Goal: Task Accomplishment & Management: Use online tool/utility

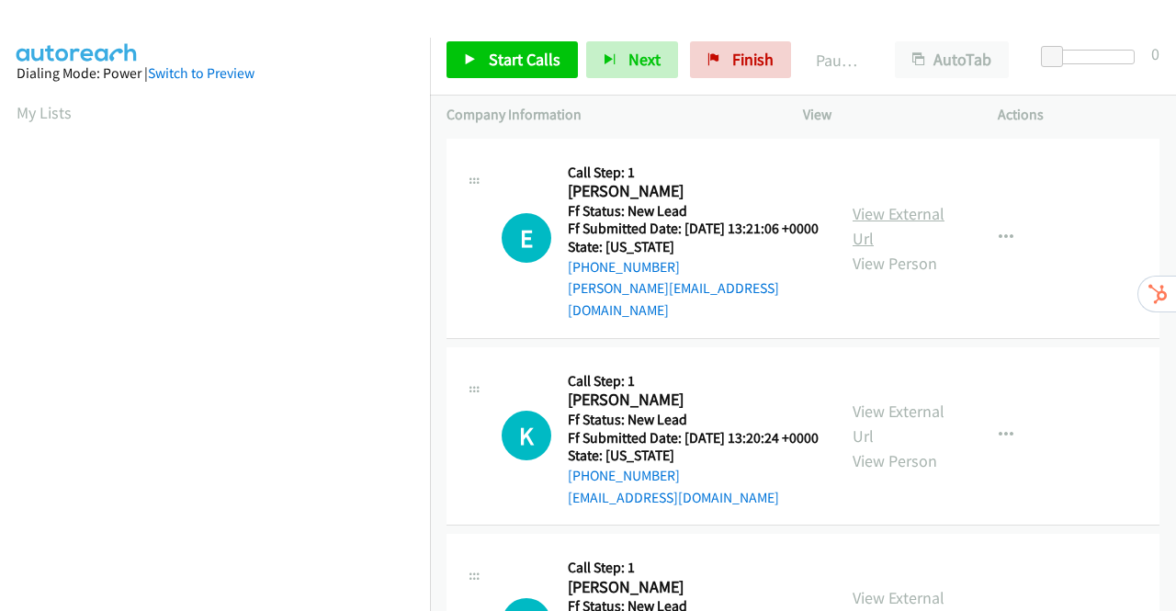
click at [894, 213] on link "View External Url" at bounding box center [898, 226] width 92 height 46
click at [909, 421] on link "View External Url" at bounding box center [898, 423] width 92 height 46
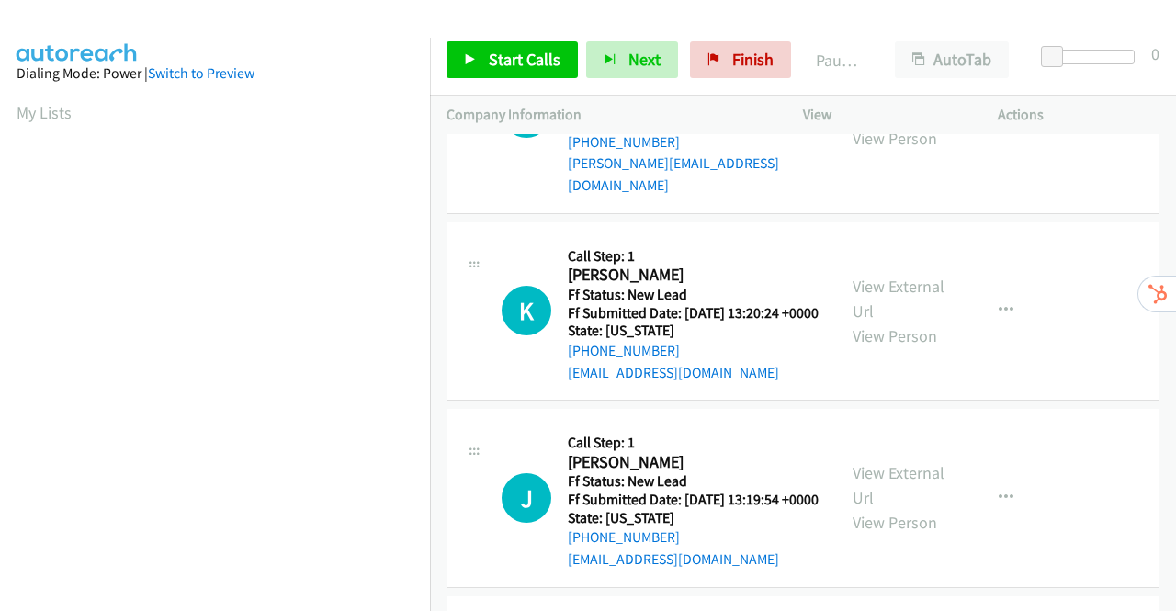
scroll to position [276, 0]
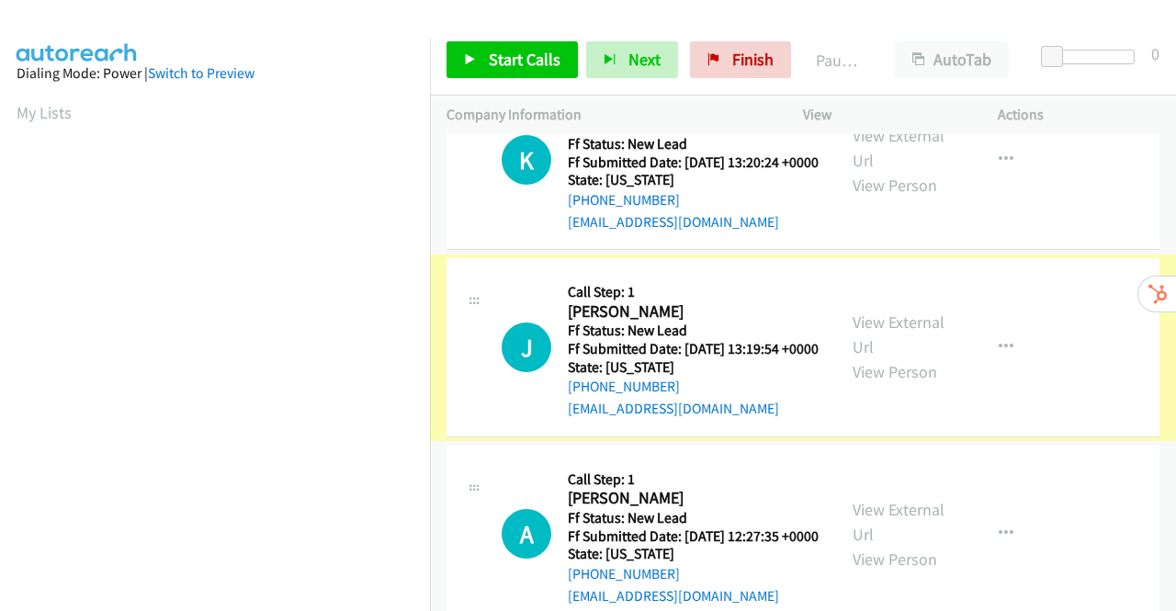
click at [900, 345] on link "View External Url" at bounding box center [898, 334] width 92 height 46
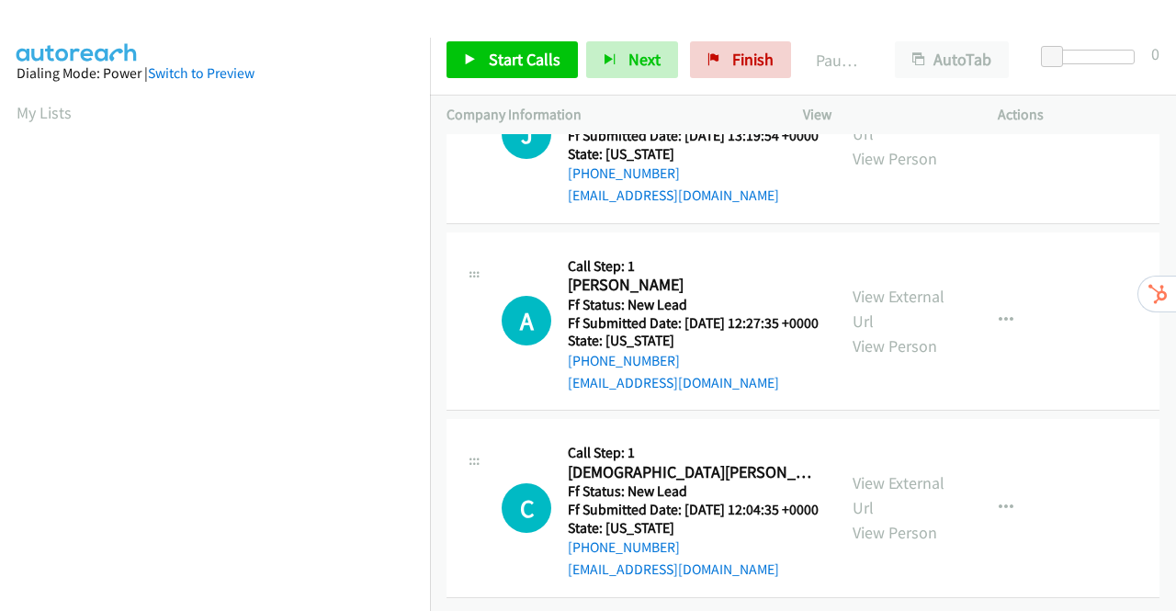
scroll to position [551, 0]
click at [906, 286] on link "View External Url" at bounding box center [898, 309] width 92 height 46
click at [894, 472] on link "View External Url" at bounding box center [898, 495] width 92 height 46
click at [502, 58] on span "Start Calls" at bounding box center [525, 59] width 72 height 21
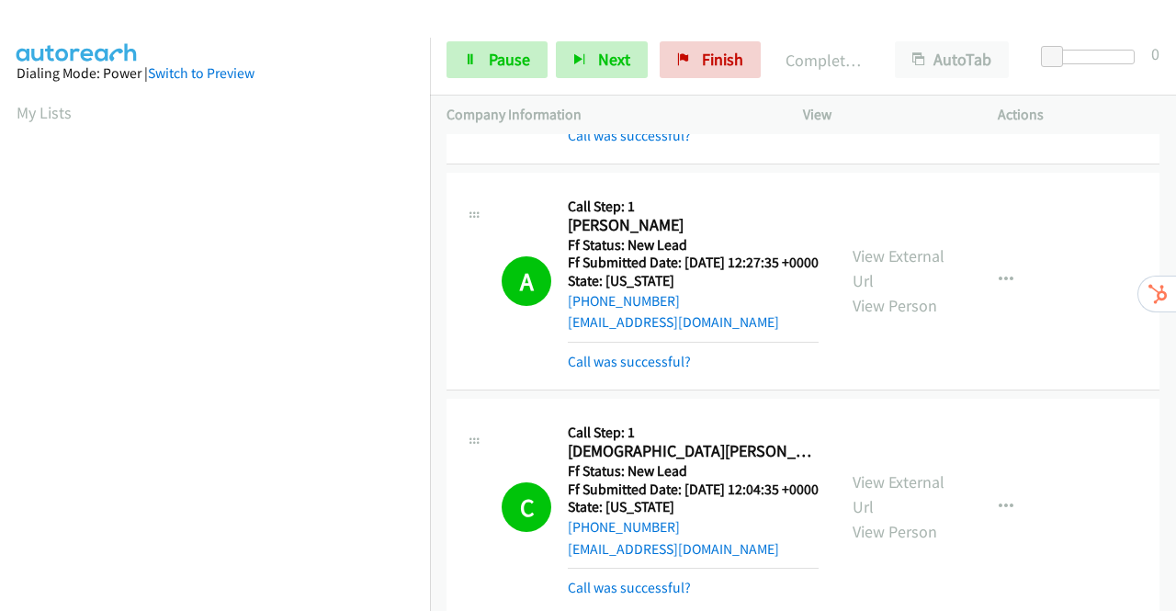
scroll to position [822, 0]
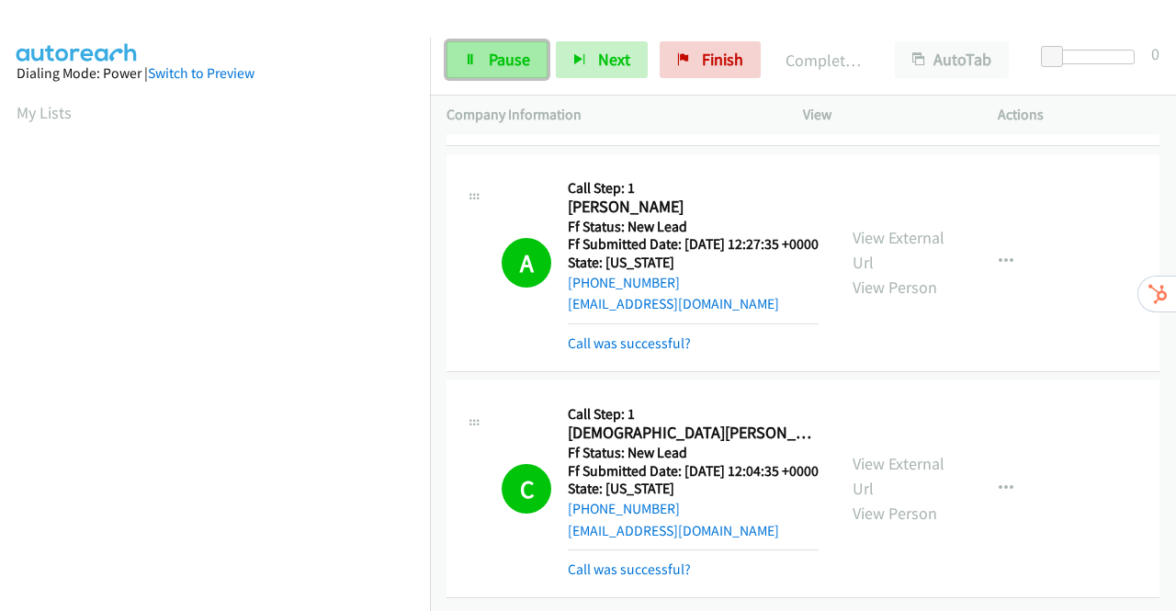
click at [516, 67] on span "Pause" at bounding box center [509, 59] width 41 height 21
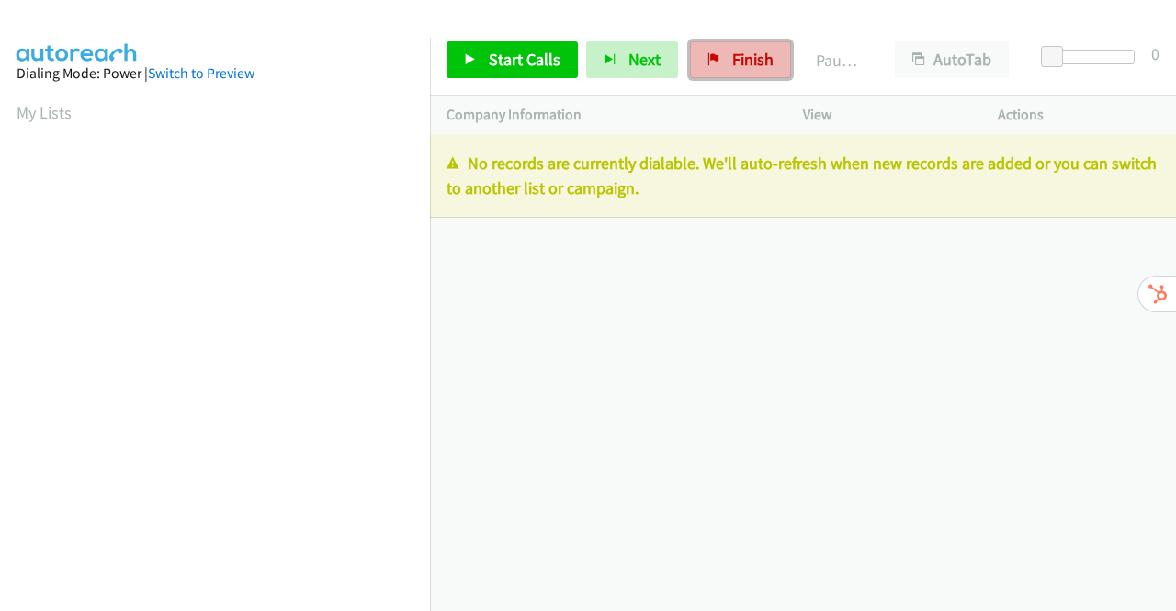
click at [751, 58] on span "Finish" at bounding box center [752, 59] width 41 height 21
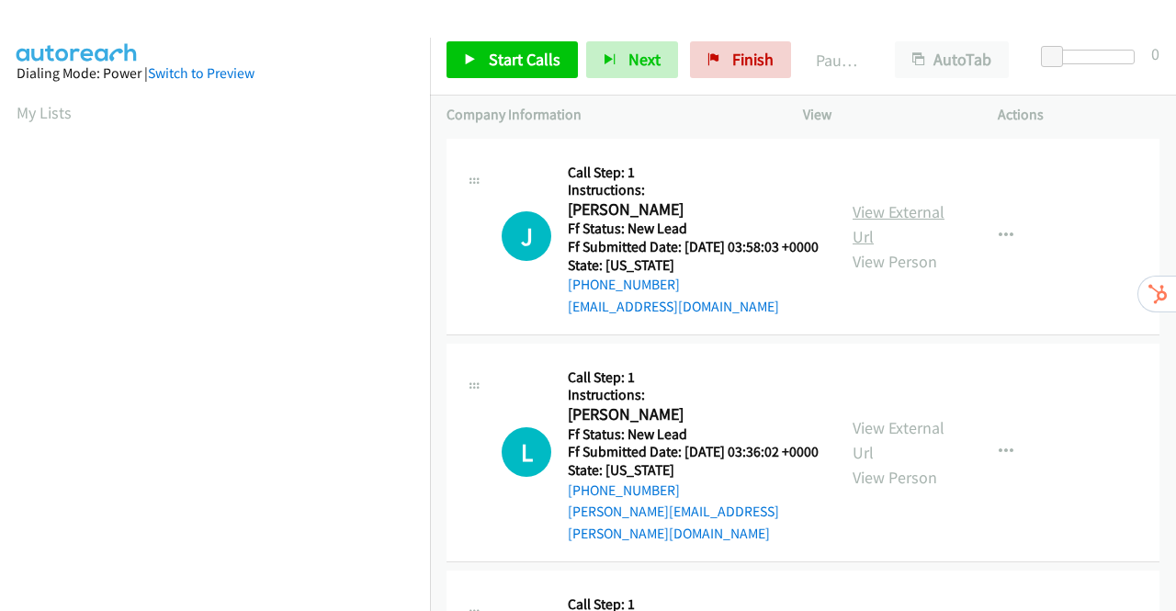
click at [879, 225] on link "View External Url" at bounding box center [898, 224] width 92 height 46
drag, startPoint x: 538, startPoint y: 52, endPoint x: 573, endPoint y: 98, distance: 57.7
click at [537, 52] on span "Start Calls" at bounding box center [525, 59] width 72 height 21
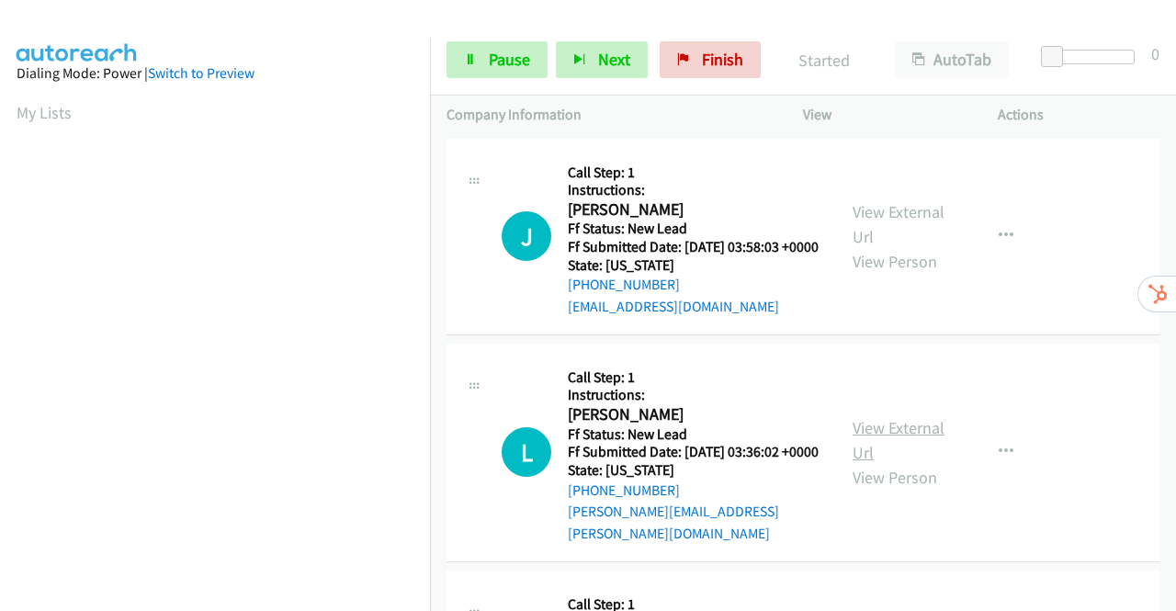
click at [874, 445] on link "View External Url" at bounding box center [898, 440] width 92 height 46
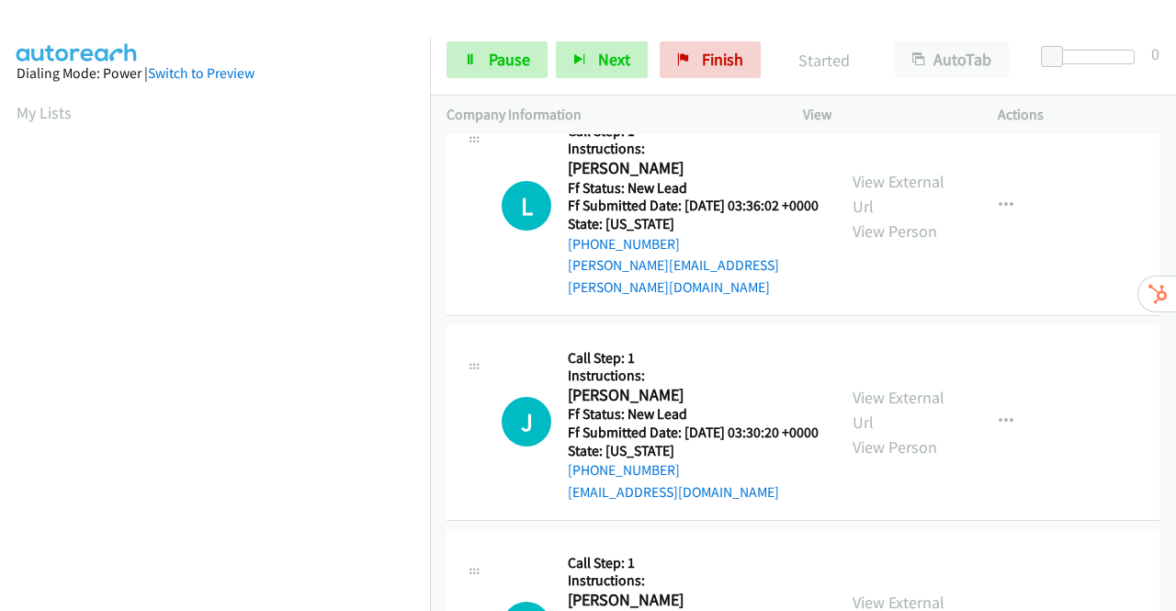
scroll to position [276, 0]
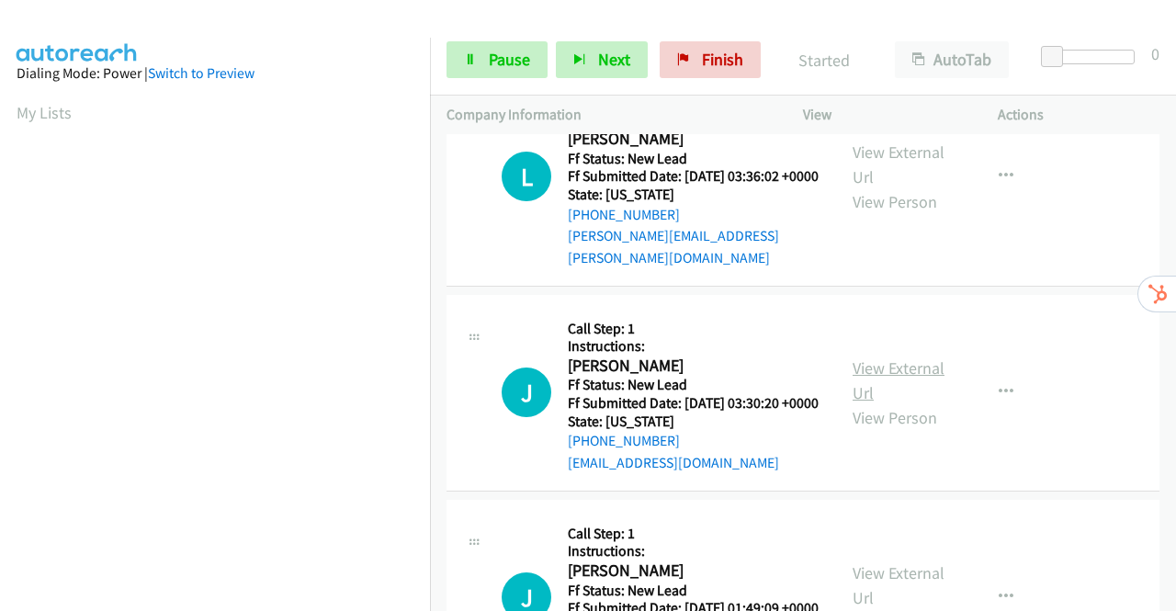
click at [882, 394] on link "View External Url" at bounding box center [898, 380] width 92 height 46
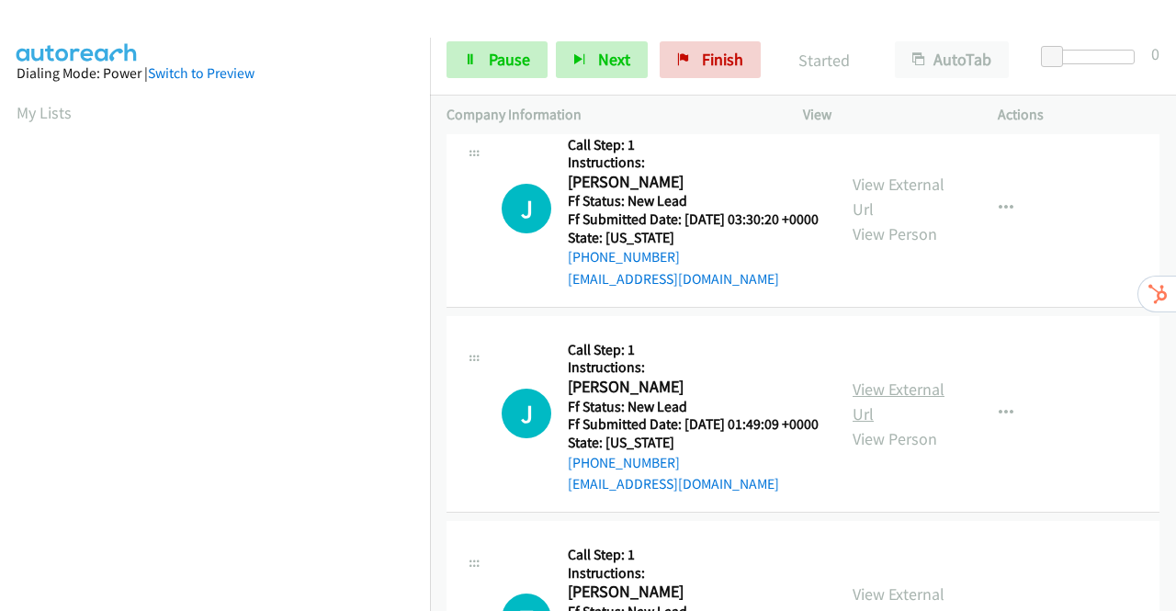
click at [877, 424] on link "View External Url" at bounding box center [898, 401] width 92 height 46
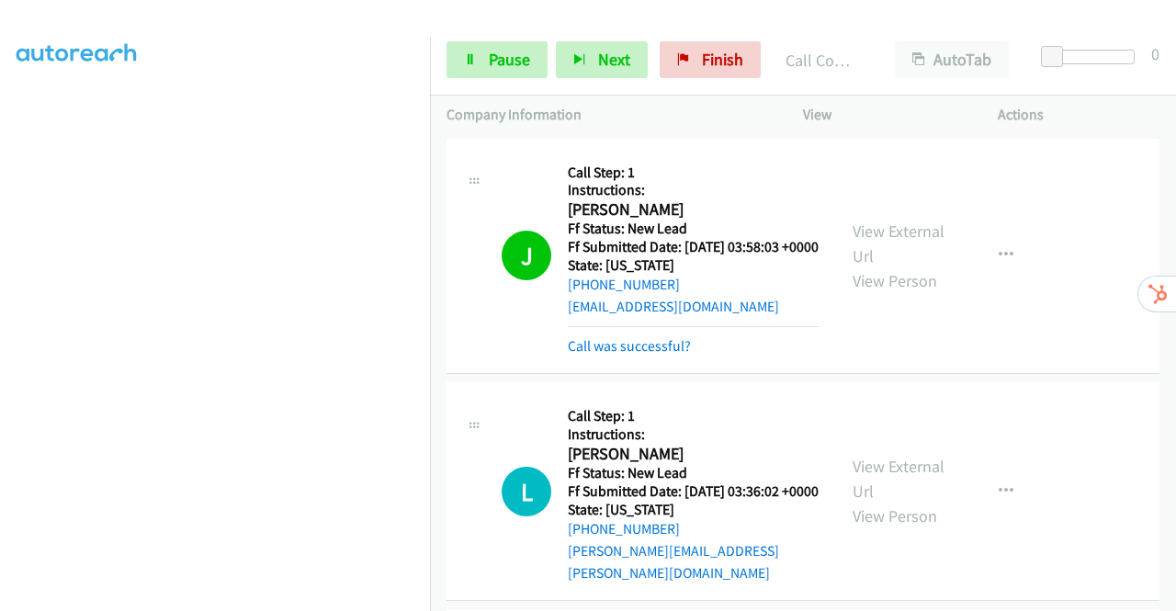
scroll to position [184, 0]
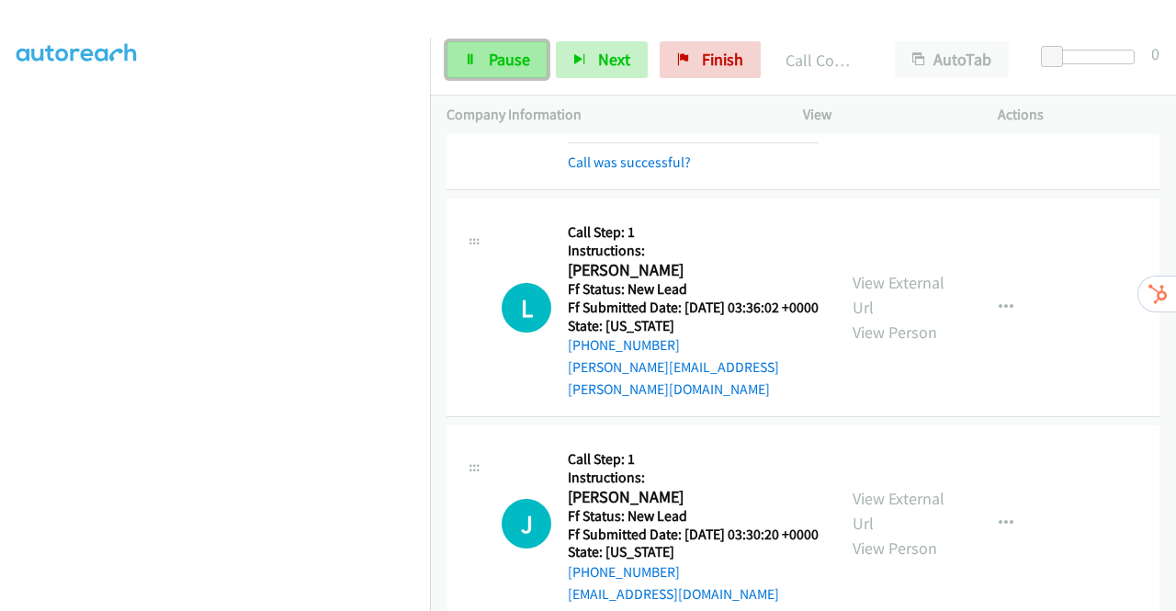
click at [507, 60] on span "Pause" at bounding box center [509, 59] width 41 height 21
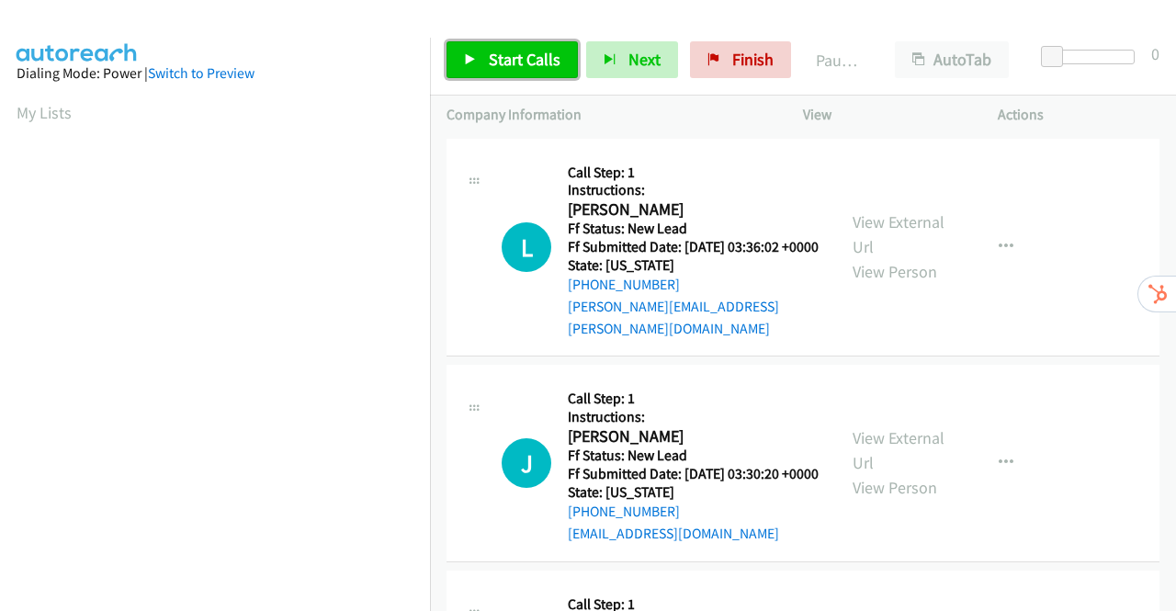
click at [465, 59] on icon at bounding box center [470, 60] width 13 height 13
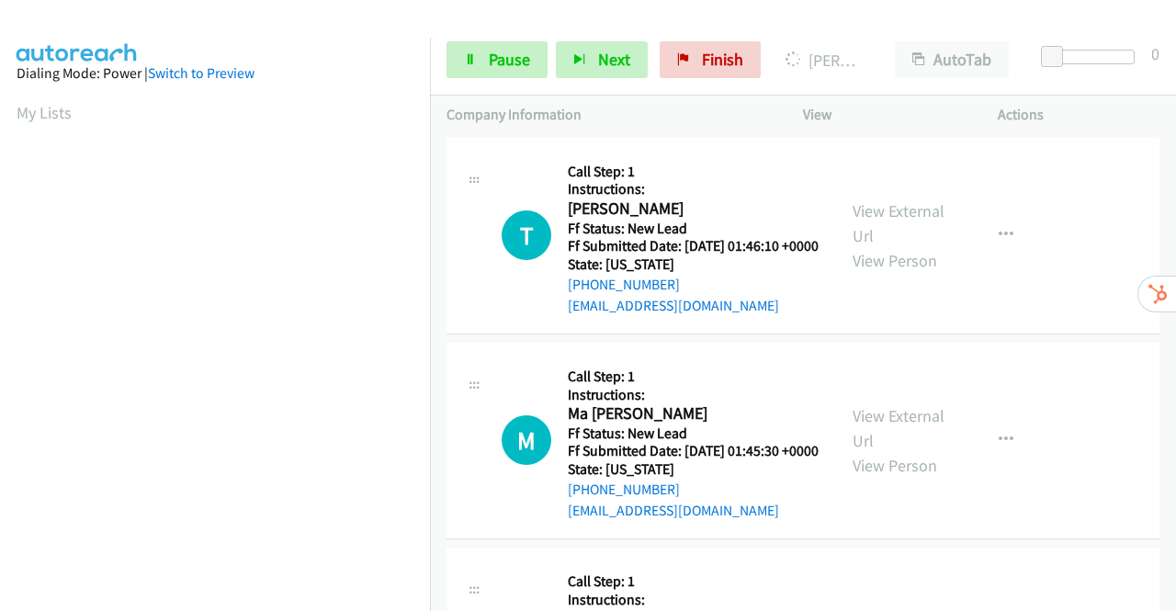
scroll to position [643, 0]
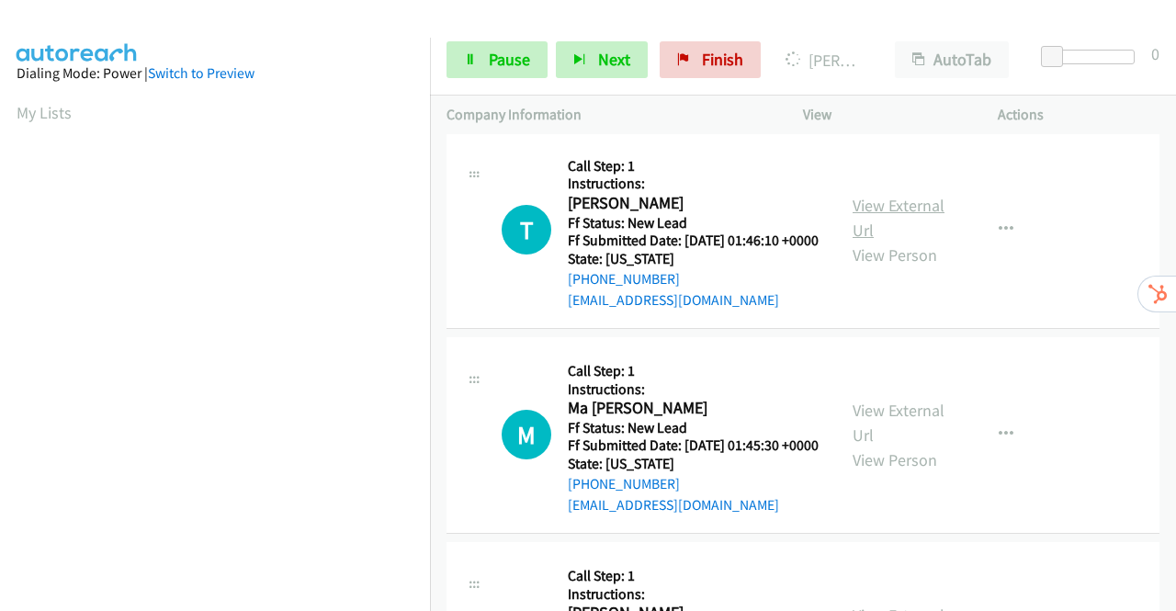
click at [885, 241] on link "View External Url" at bounding box center [898, 218] width 92 height 46
click at [906, 445] on link "View External Url" at bounding box center [898, 422] width 92 height 46
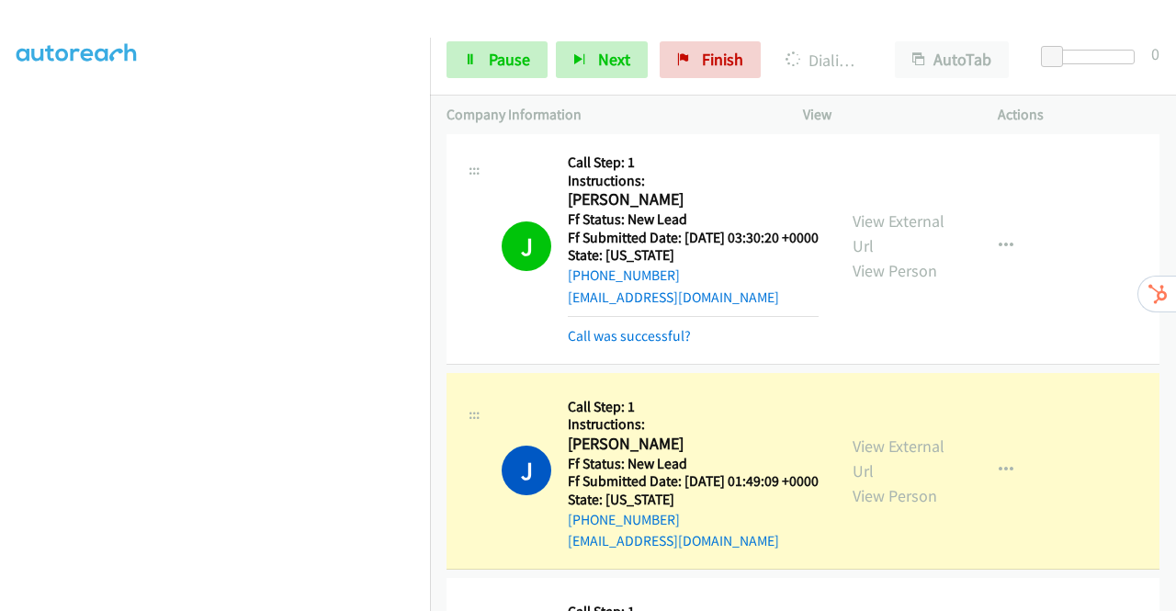
scroll to position [419, 0]
click at [511, 67] on span "Pause" at bounding box center [509, 59] width 41 height 21
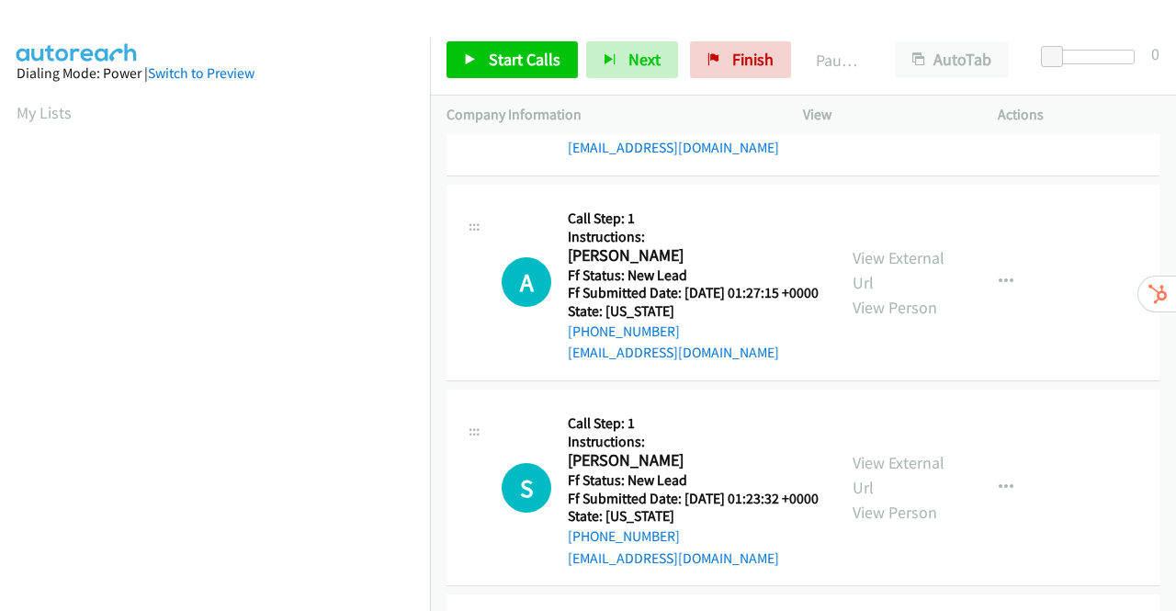
scroll to position [367, 0]
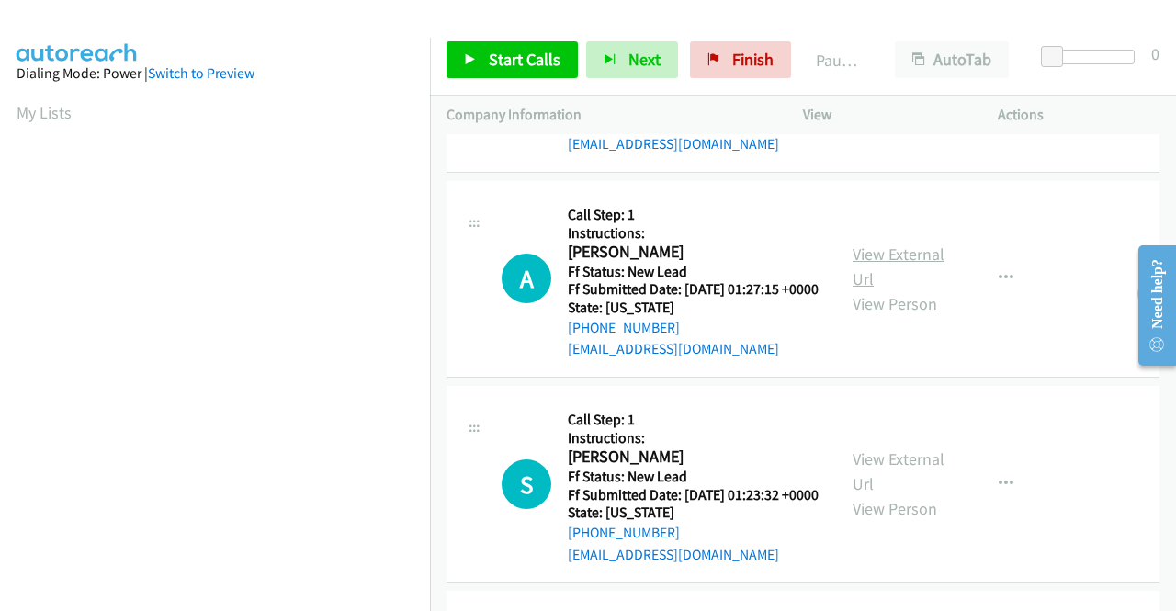
click at [904, 289] on link "View External Url" at bounding box center [898, 266] width 92 height 46
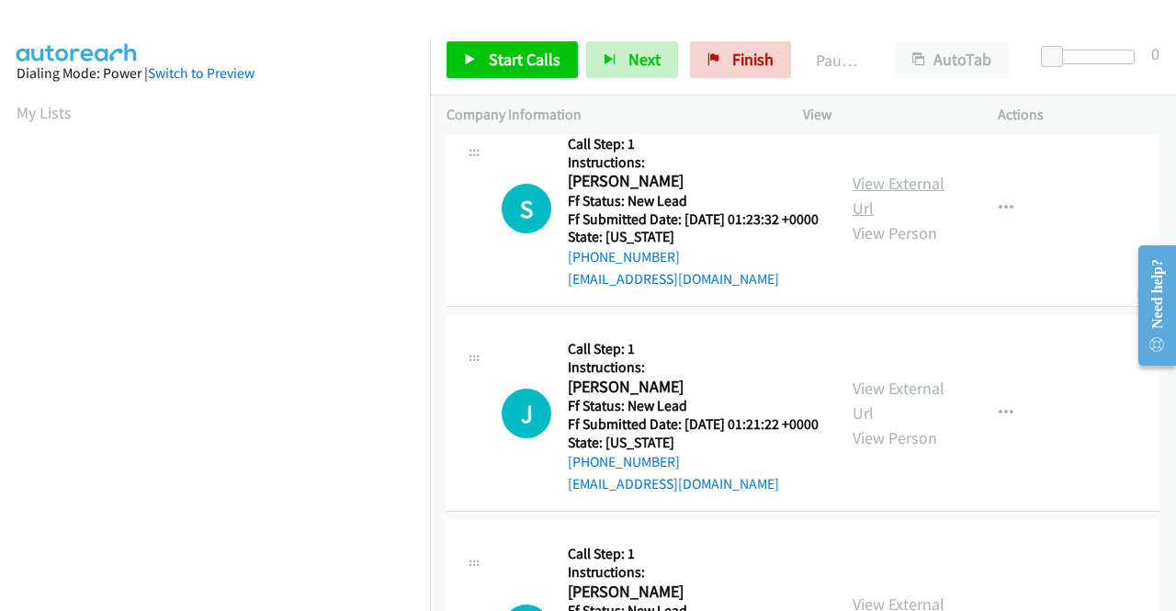
click at [904, 219] on link "View External Url" at bounding box center [898, 196] width 92 height 46
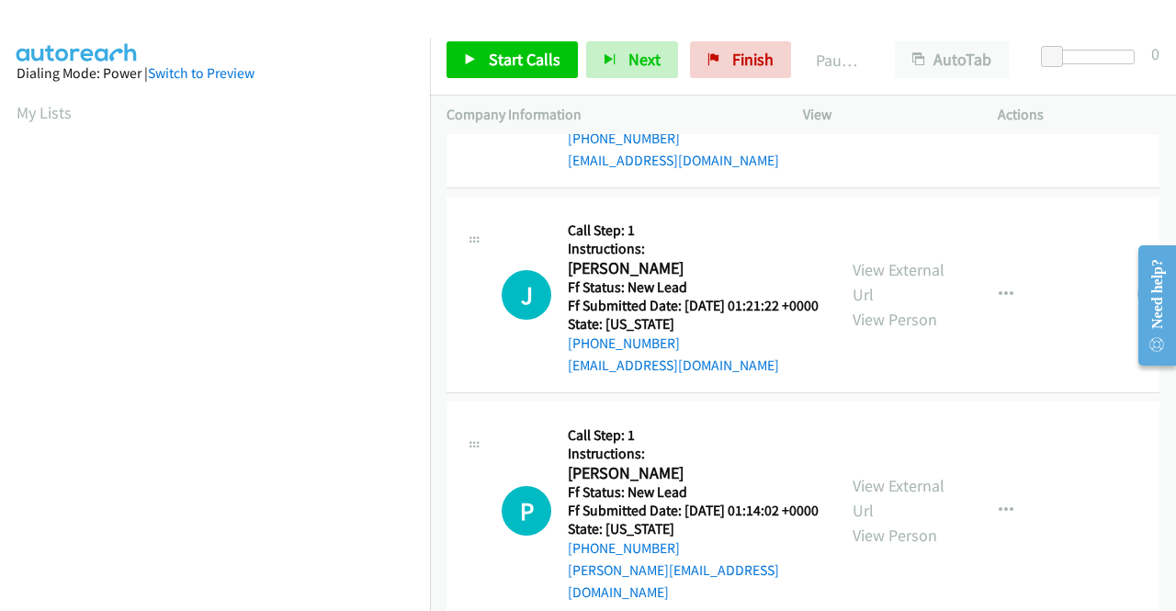
scroll to position [827, 0]
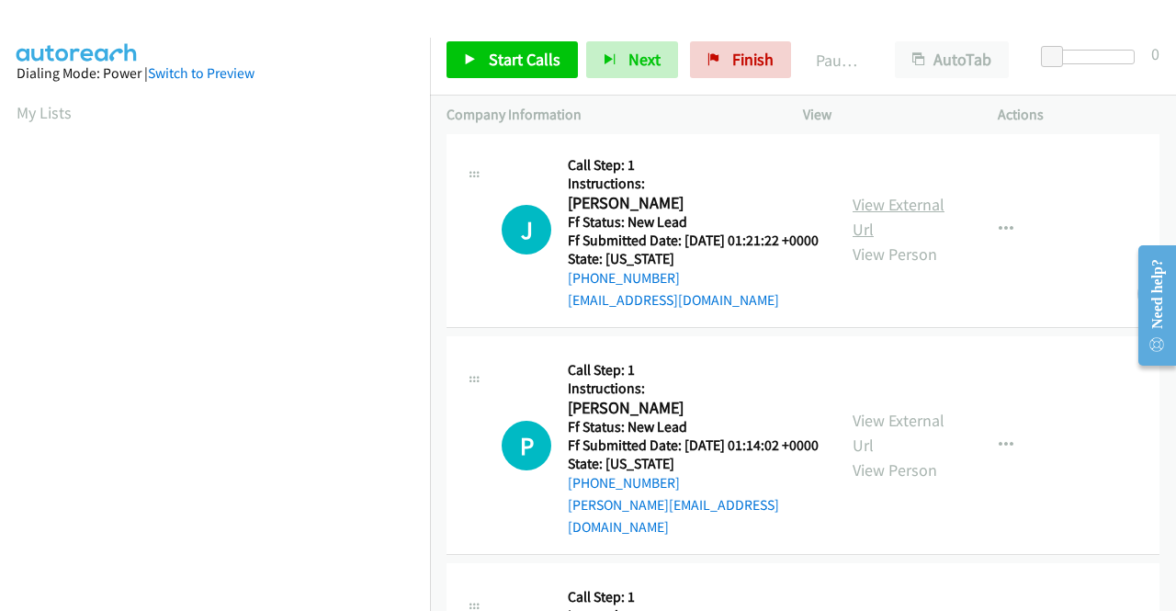
click at [913, 240] on link "View External Url" at bounding box center [898, 217] width 92 height 46
click at [484, 63] on link "Start Calls" at bounding box center [511, 59] width 131 height 37
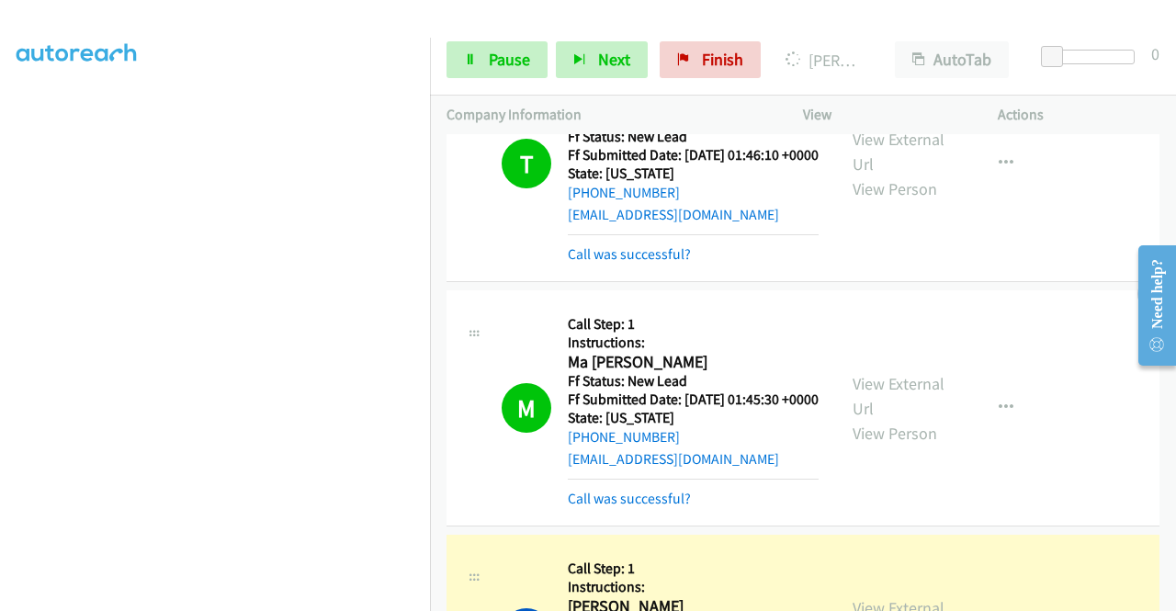
scroll to position [92, 0]
click at [867, 406] on link "View External Url" at bounding box center [898, 396] width 92 height 46
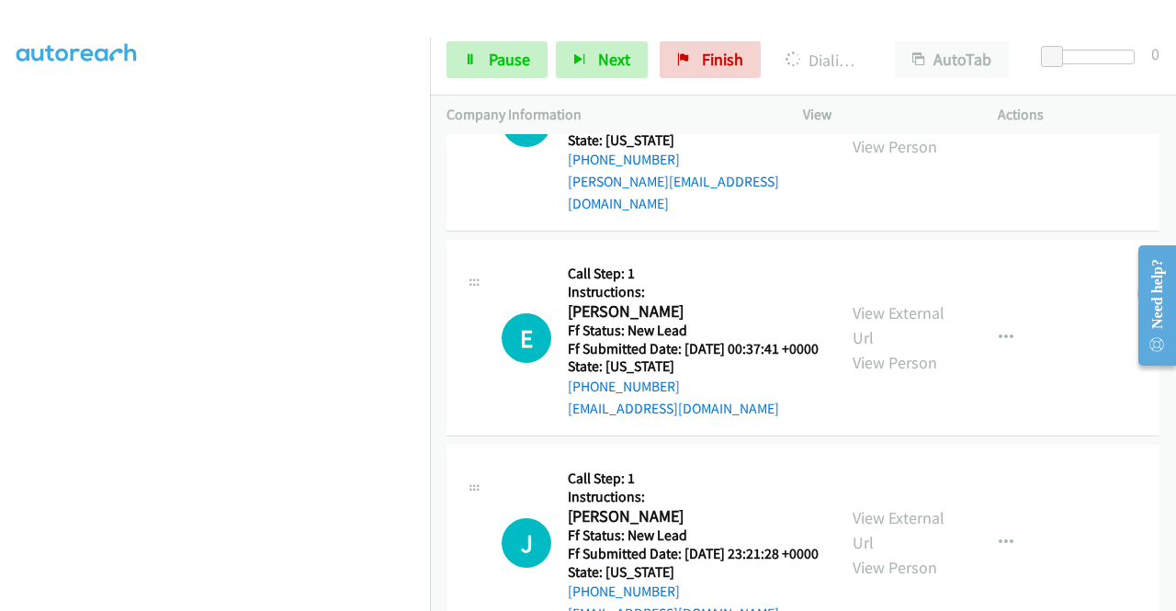
scroll to position [1286, 0]
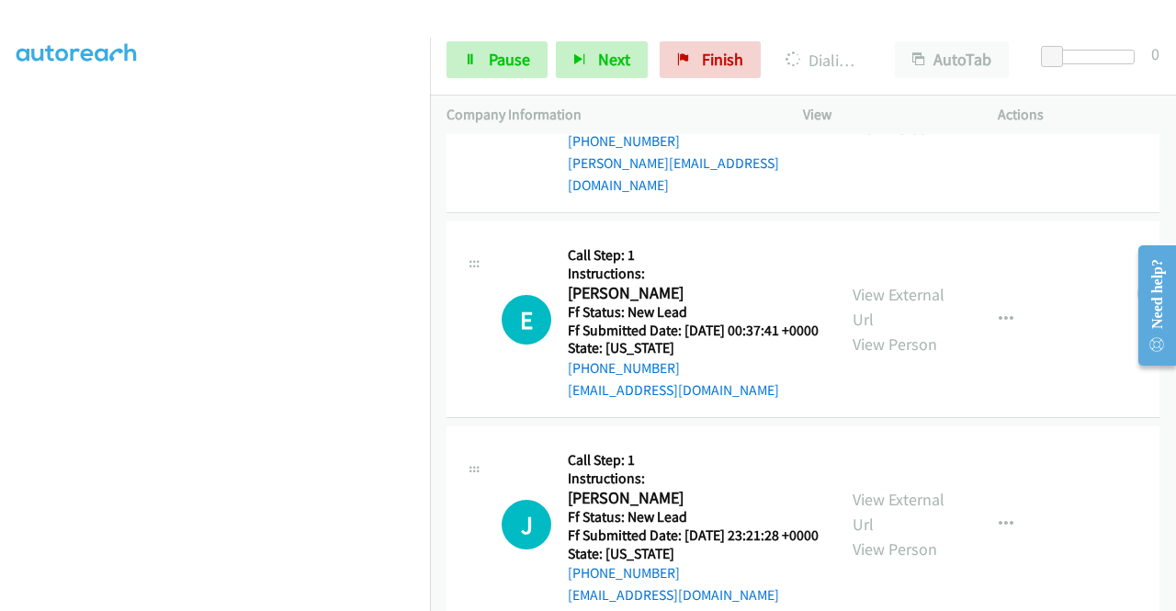
click at [912, 114] on link "View External Url" at bounding box center [898, 91] width 92 height 46
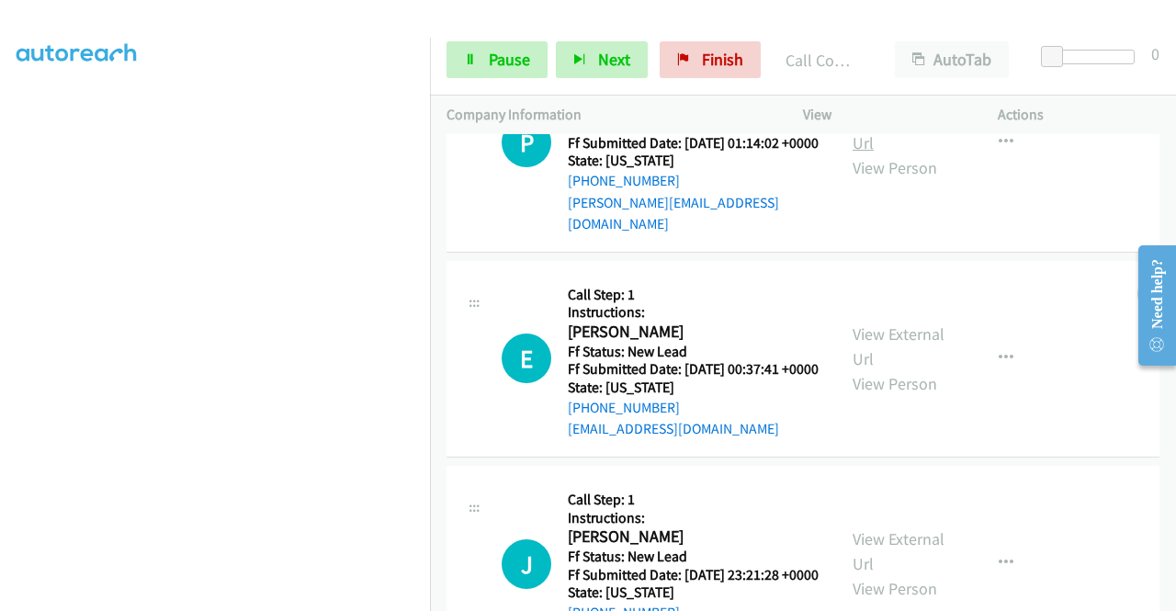
scroll to position [1324, 0]
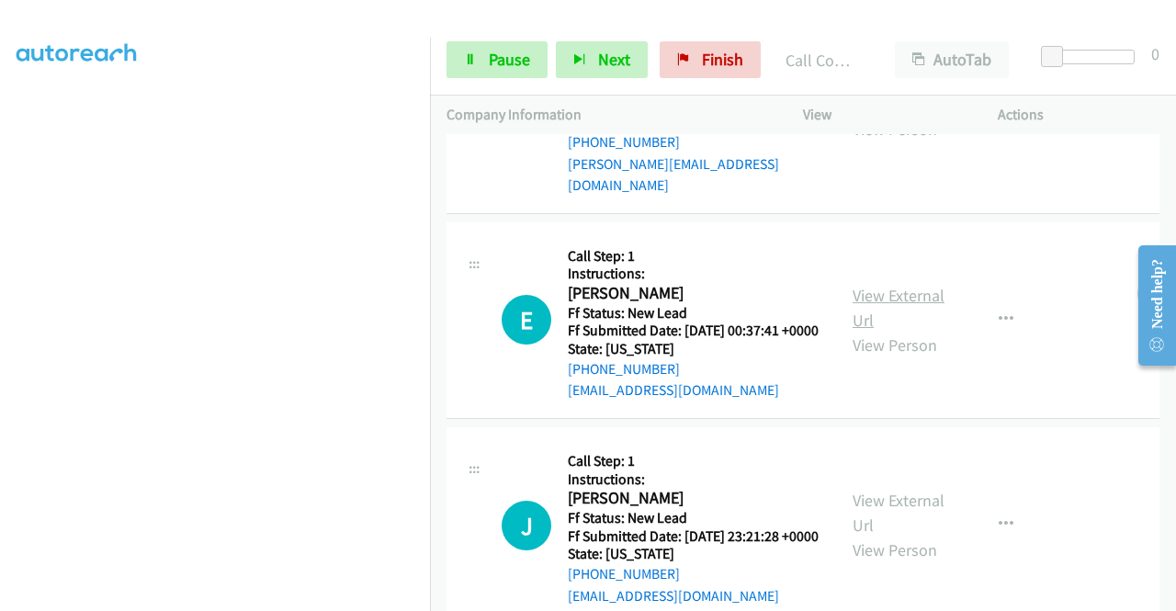
click at [876, 331] on link "View External Url" at bounding box center [898, 308] width 92 height 46
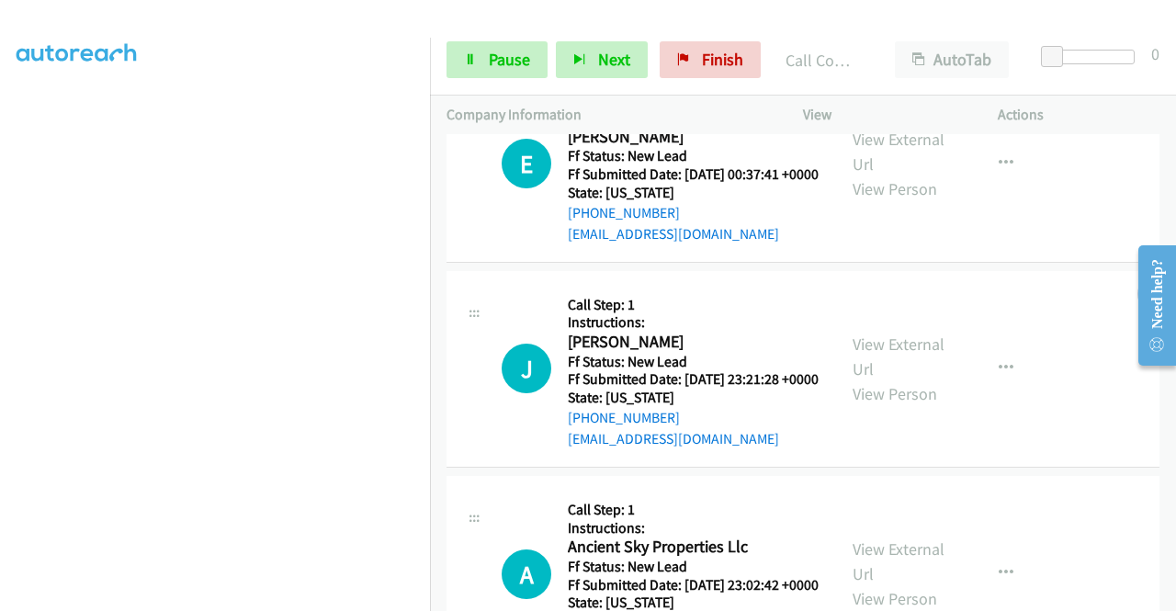
scroll to position [1293, 0]
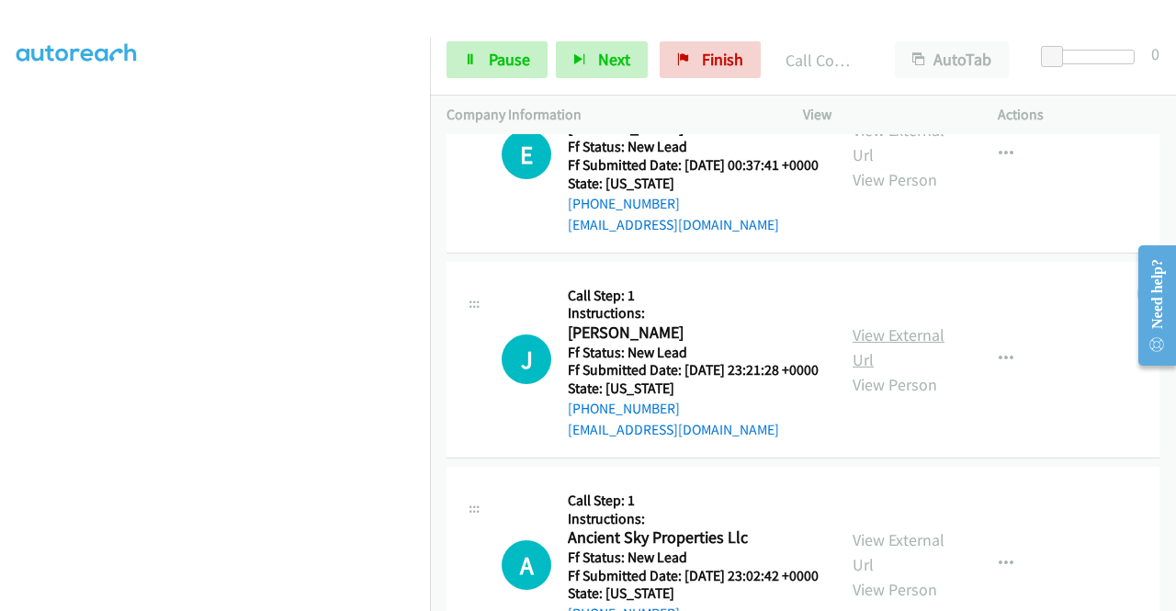
click at [883, 370] on link "View External Url" at bounding box center [898, 347] width 92 height 46
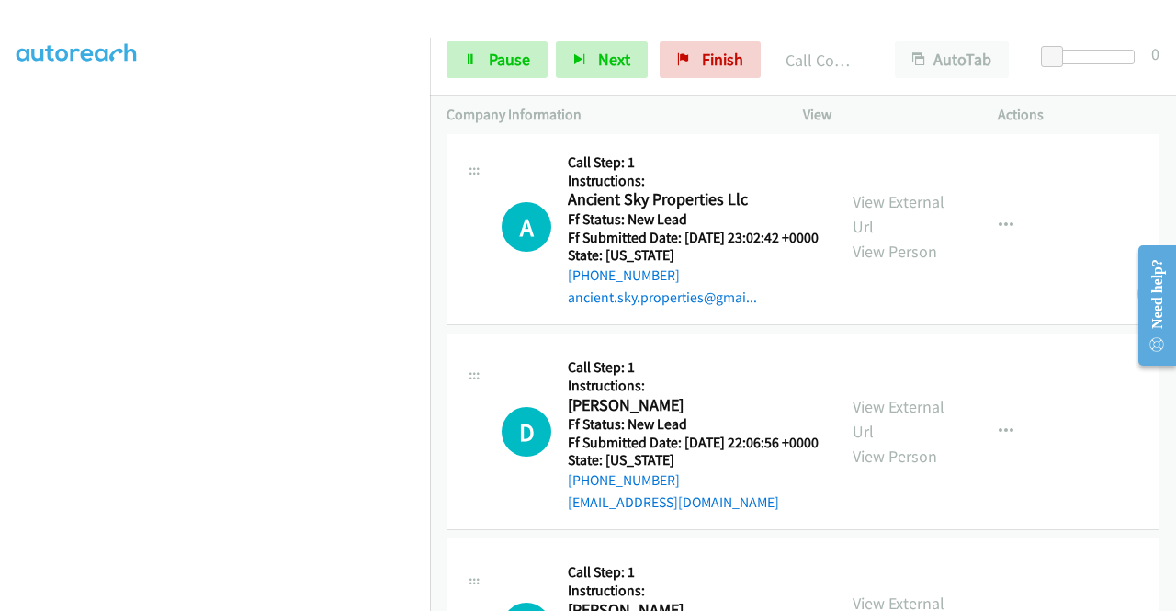
scroll to position [1660, 0]
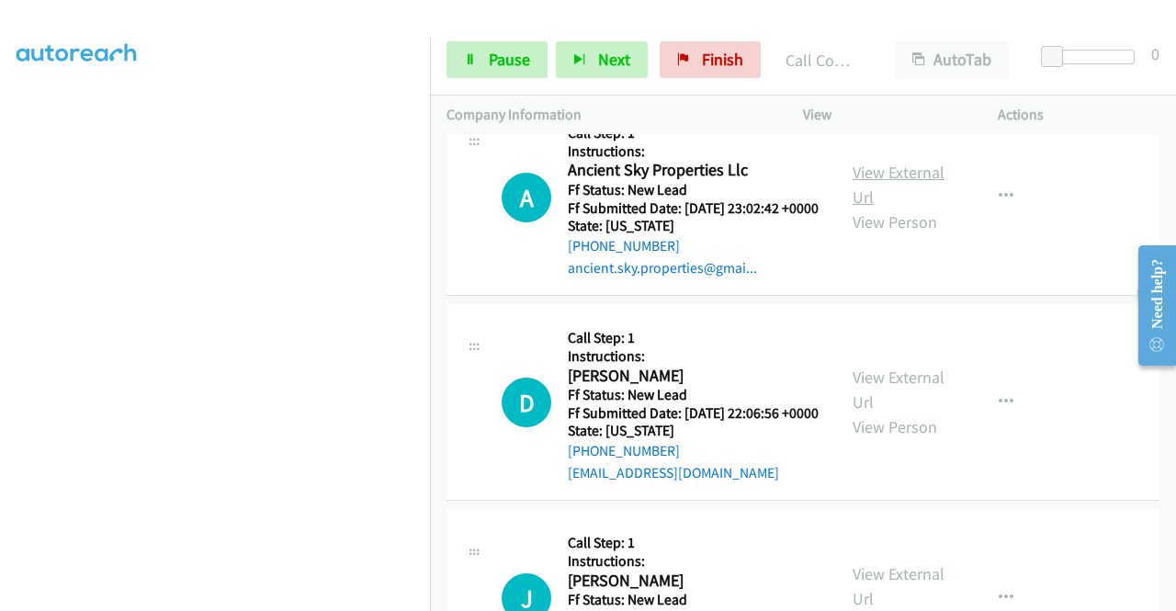
click at [900, 208] on link "View External Url" at bounding box center [898, 185] width 92 height 46
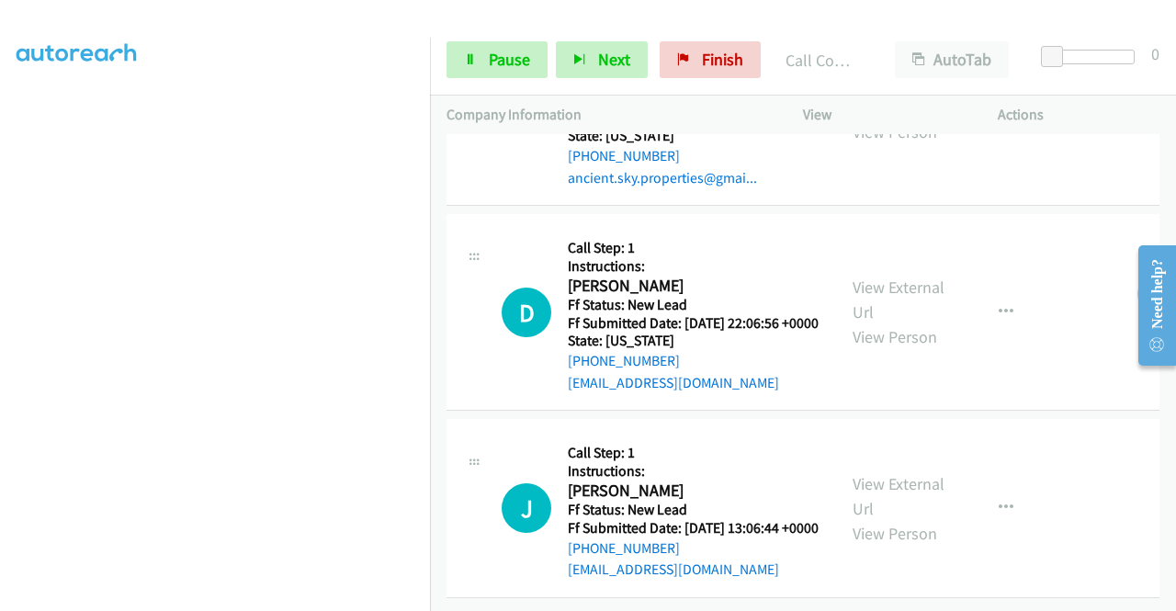
scroll to position [1919, 0]
click at [913, 276] on link "View External Url" at bounding box center [898, 299] width 92 height 46
click at [924, 473] on link "View External Url" at bounding box center [898, 496] width 92 height 46
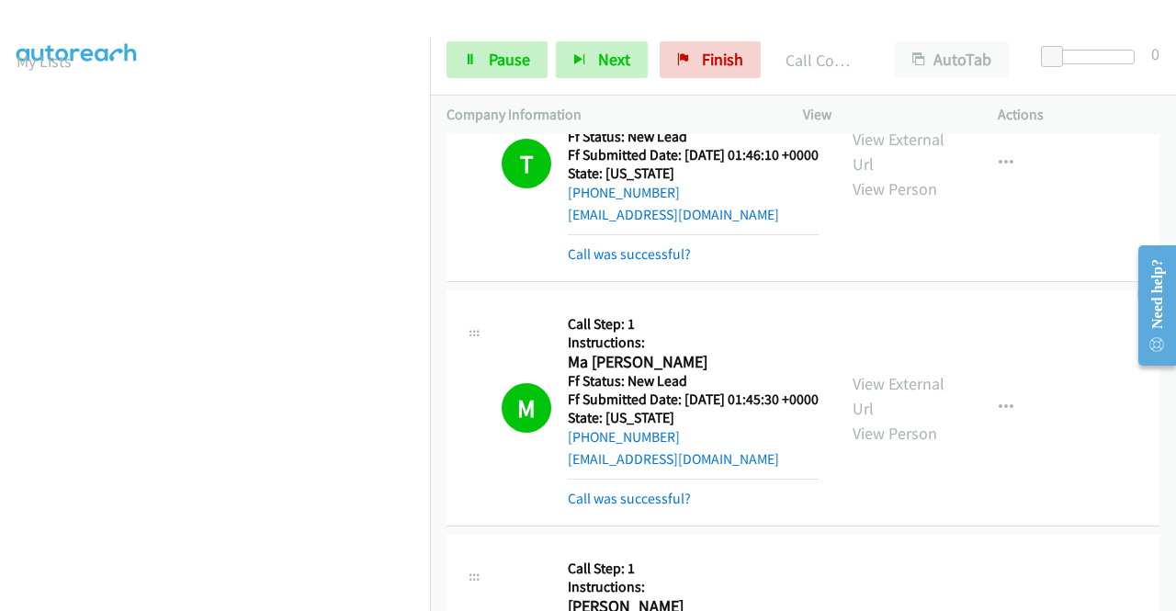
scroll to position [0, 0]
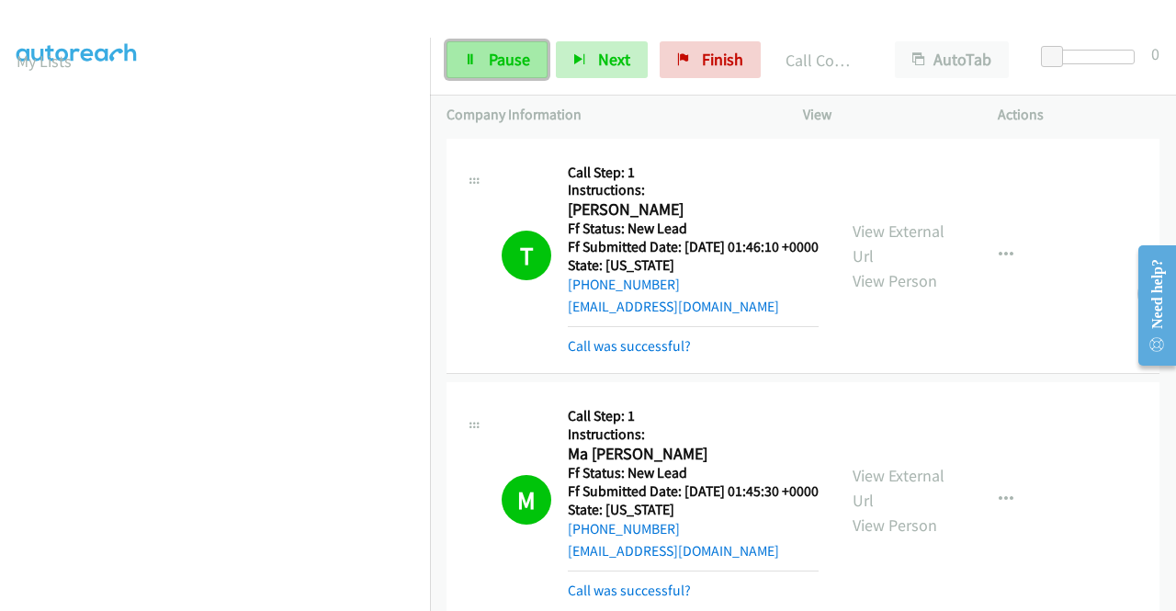
click at [496, 61] on span "Pause" at bounding box center [509, 59] width 41 height 21
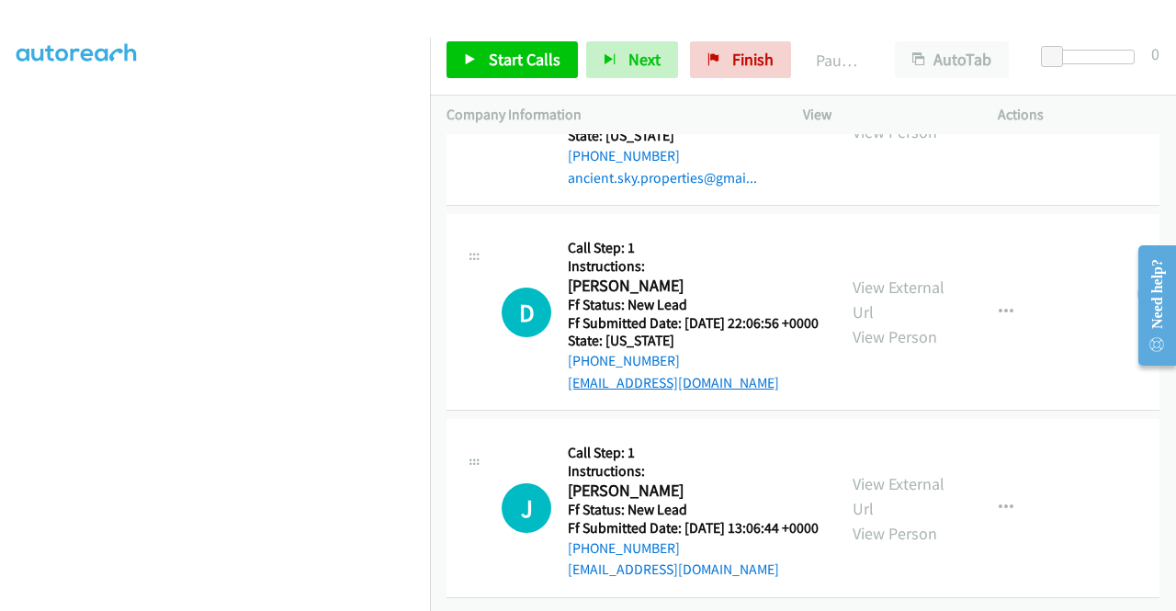
scroll to position [1837, 0]
click at [998, 320] on icon "button" at bounding box center [1005, 312] width 15 height 15
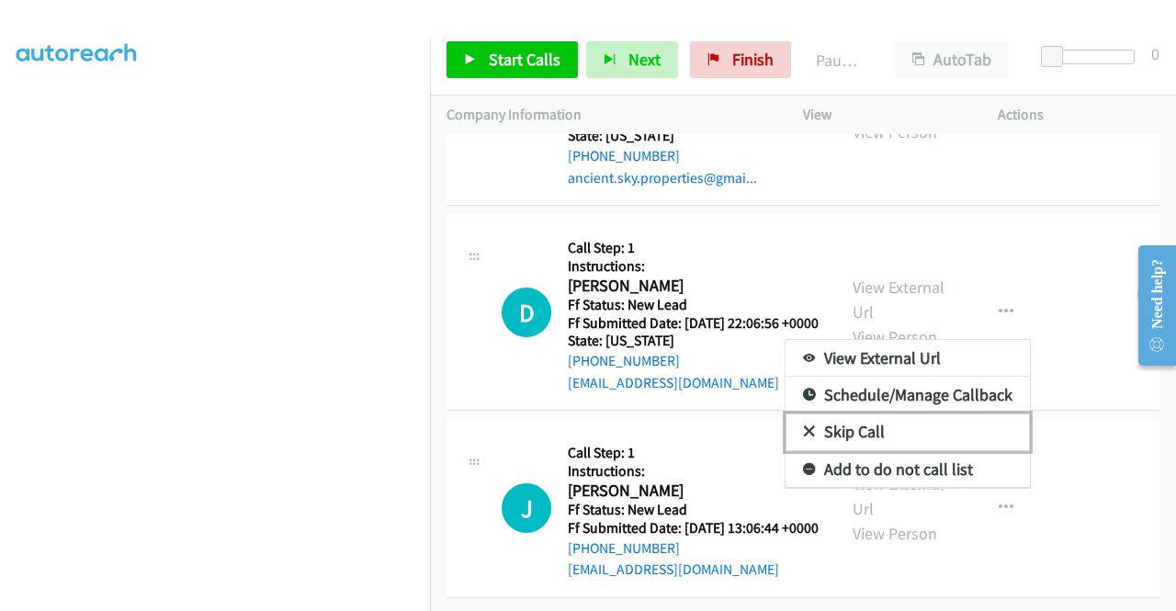
click at [849, 450] on link "Skip Call" at bounding box center [907, 431] width 244 height 37
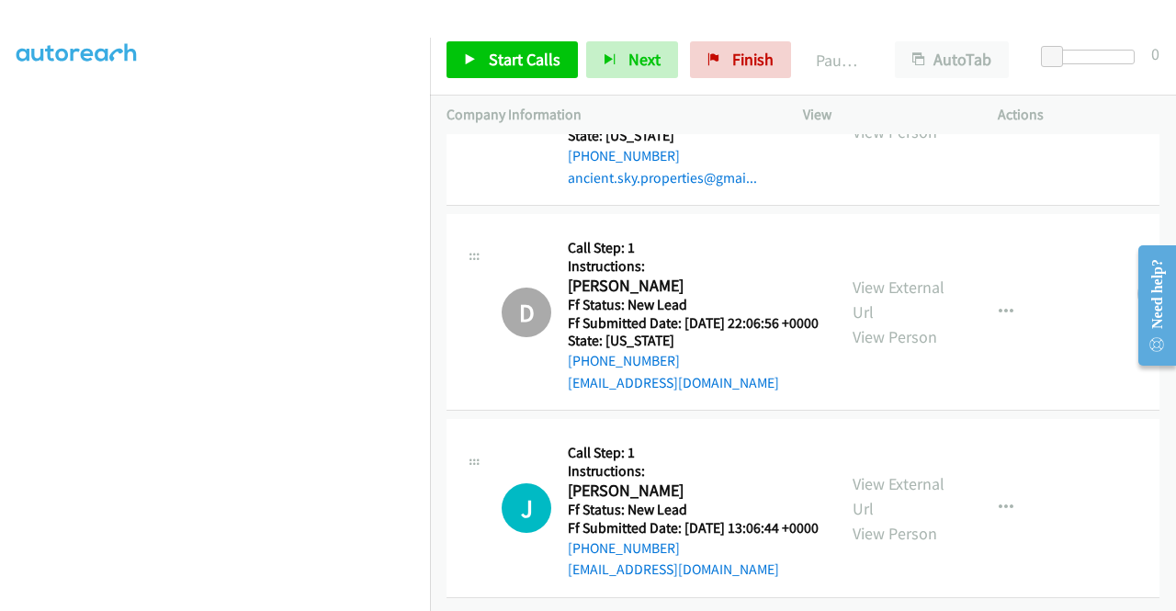
scroll to position [1919, 0]
click at [906, 473] on link "View External Url" at bounding box center [898, 496] width 92 height 46
click at [987, 489] on button "button" at bounding box center [1006, 507] width 50 height 37
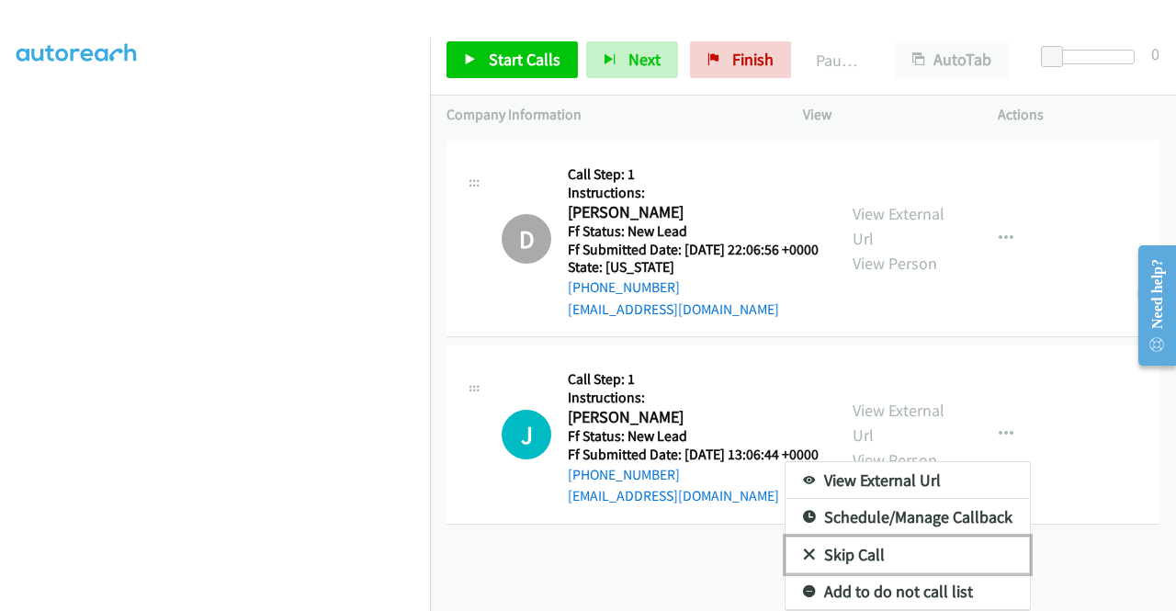
click at [843, 543] on link "Skip Call" at bounding box center [907, 554] width 244 height 37
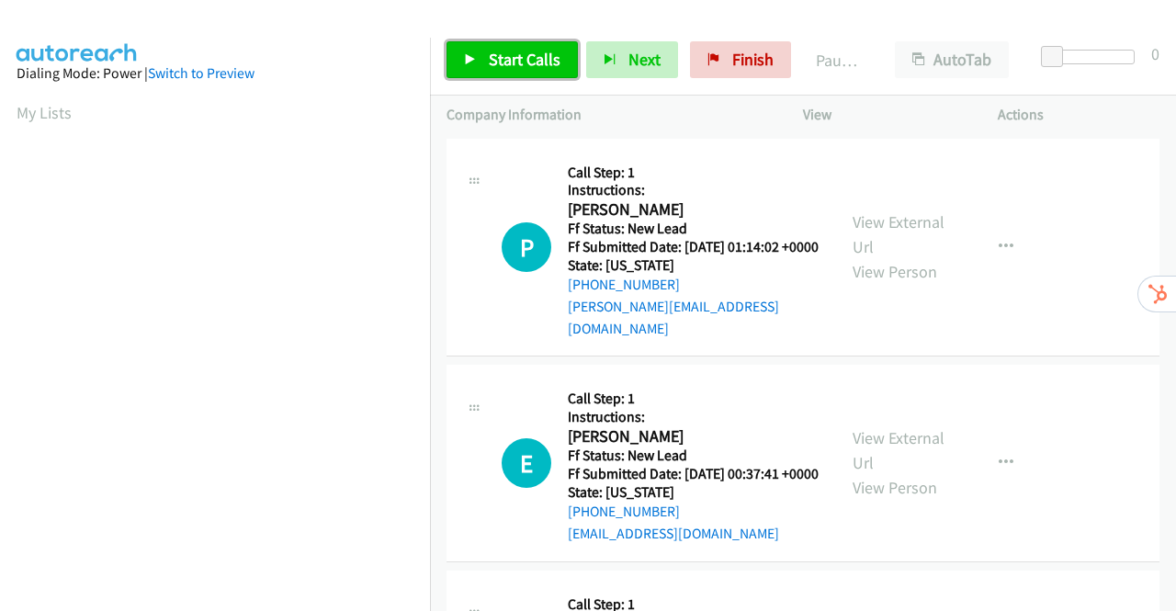
click at [491, 62] on span "Start Calls" at bounding box center [525, 59] width 72 height 21
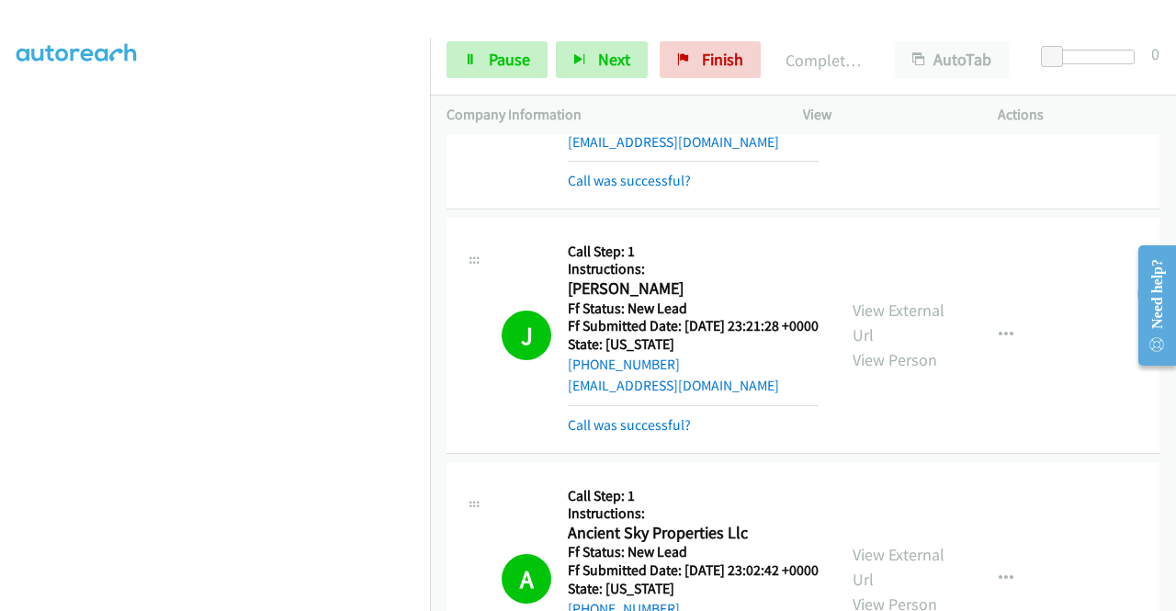
scroll to position [676, 0]
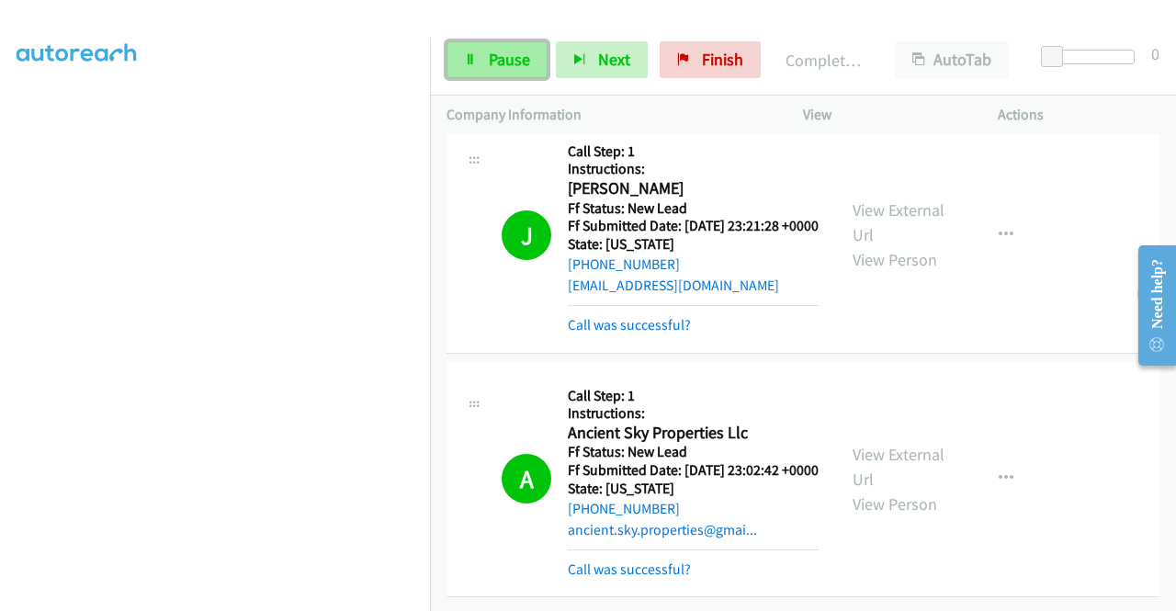
click at [485, 55] on link "Pause" at bounding box center [496, 59] width 101 height 37
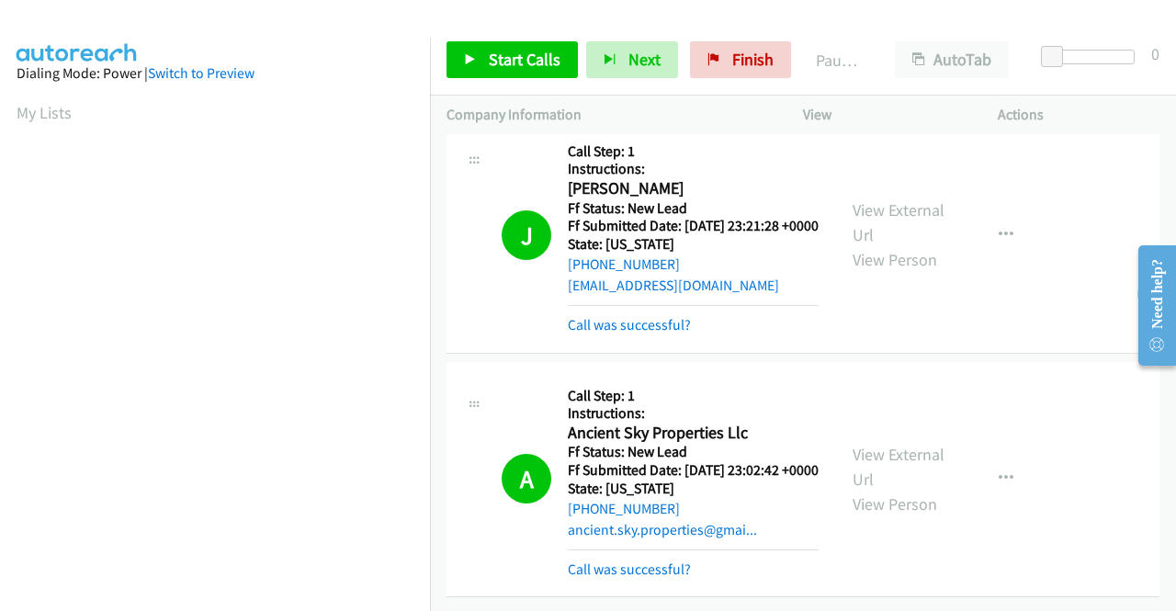
scroll to position [419, 0]
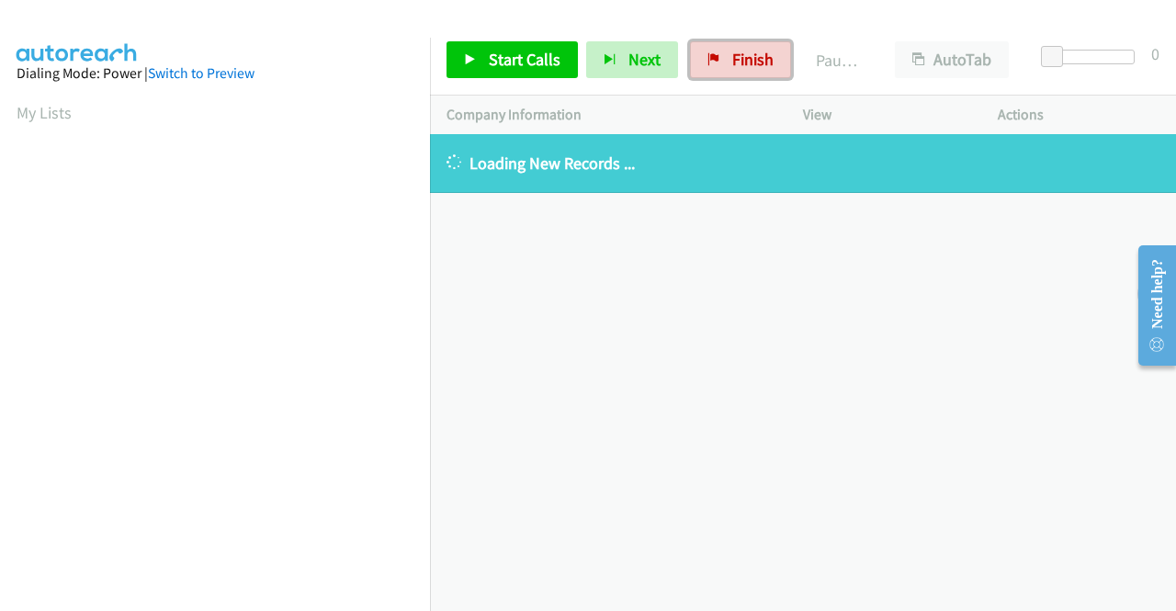
drag, startPoint x: 740, startPoint y: 65, endPoint x: 656, endPoint y: 102, distance: 92.1
click at [740, 65] on span "Finish" at bounding box center [752, 59] width 41 height 21
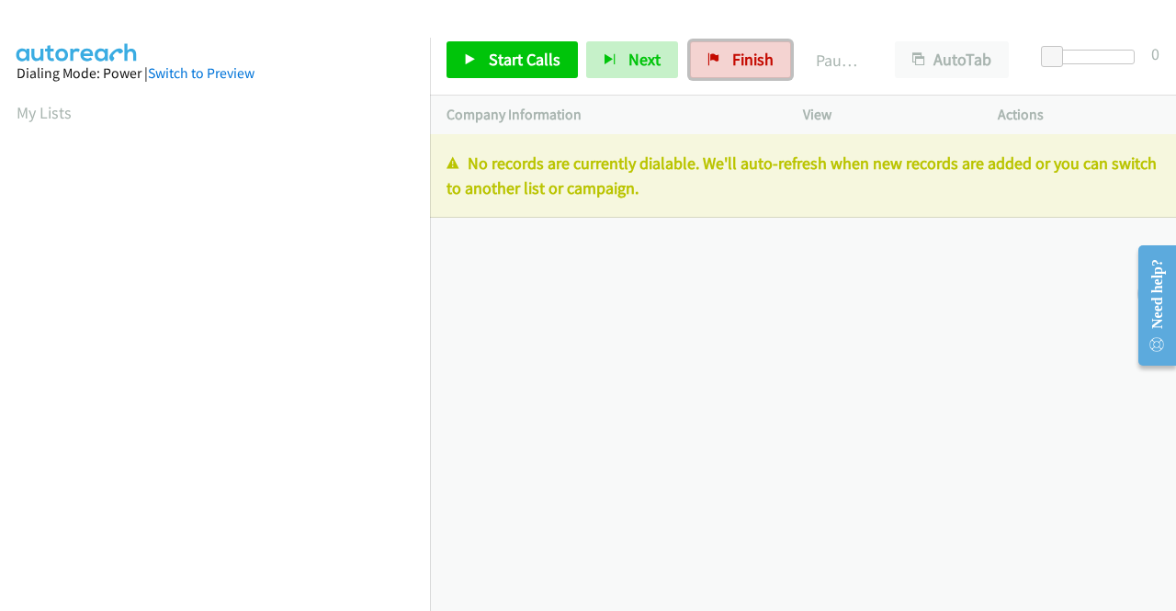
click at [732, 62] on span "Finish" at bounding box center [752, 59] width 41 height 21
drag, startPoint x: 740, startPoint y: 64, endPoint x: 670, endPoint y: 95, distance: 76.1
click at [740, 63] on span "Finish" at bounding box center [752, 59] width 41 height 21
click at [734, 45] on link "Finish" at bounding box center [740, 59] width 101 height 37
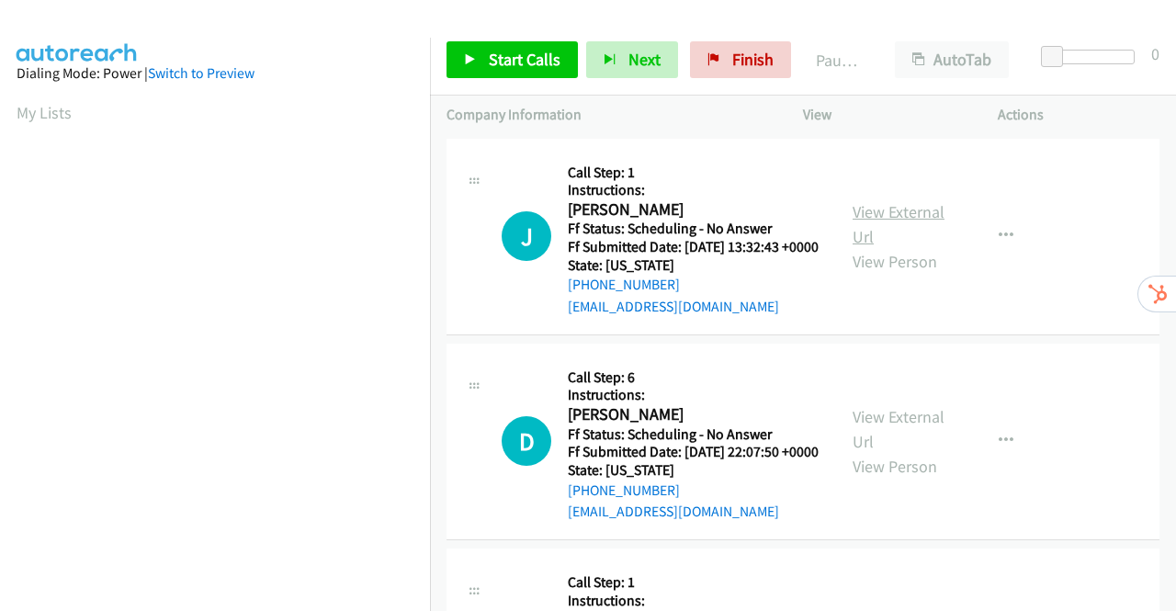
click at [909, 219] on link "View External Url" at bounding box center [898, 224] width 92 height 46
click at [902, 442] on link "View External Url" at bounding box center [898, 429] width 92 height 46
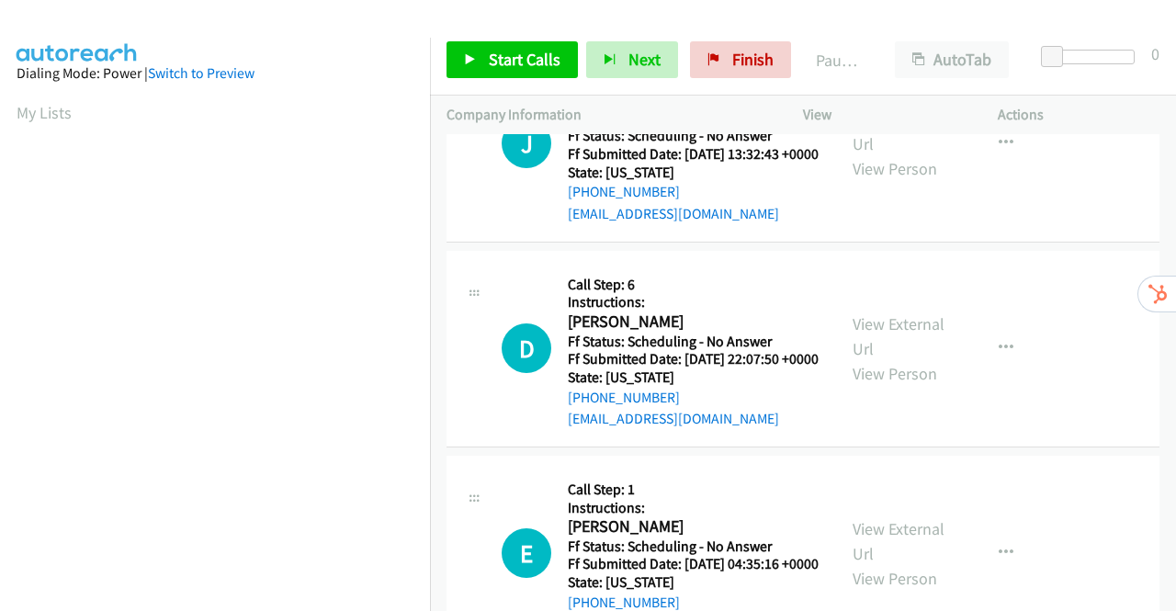
scroll to position [184, 0]
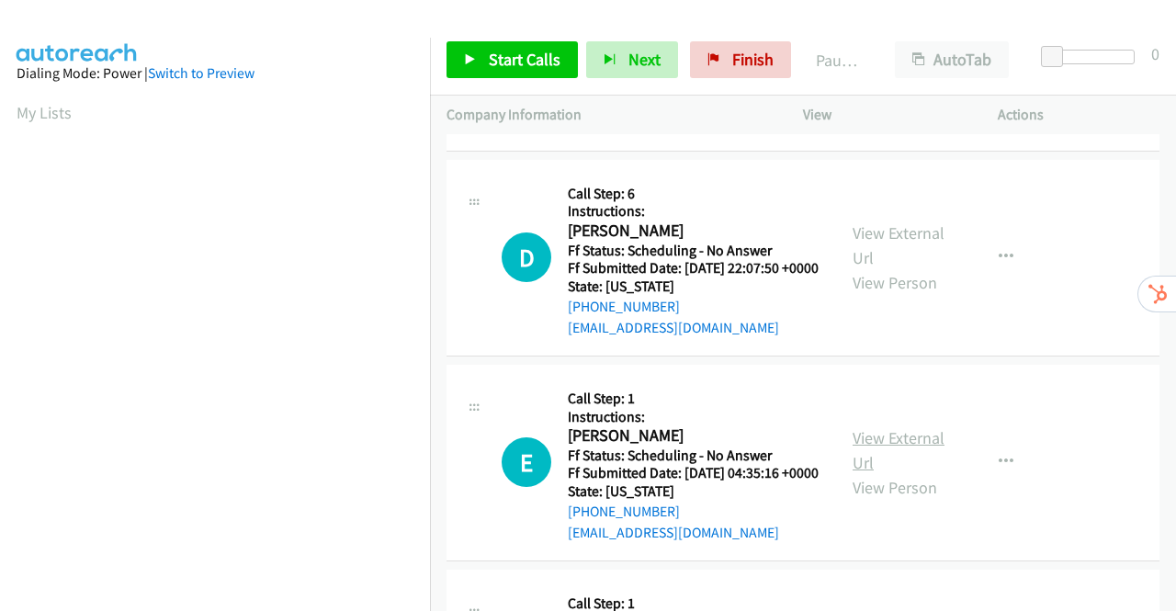
click at [884, 473] on link "View External Url" at bounding box center [898, 450] width 92 height 46
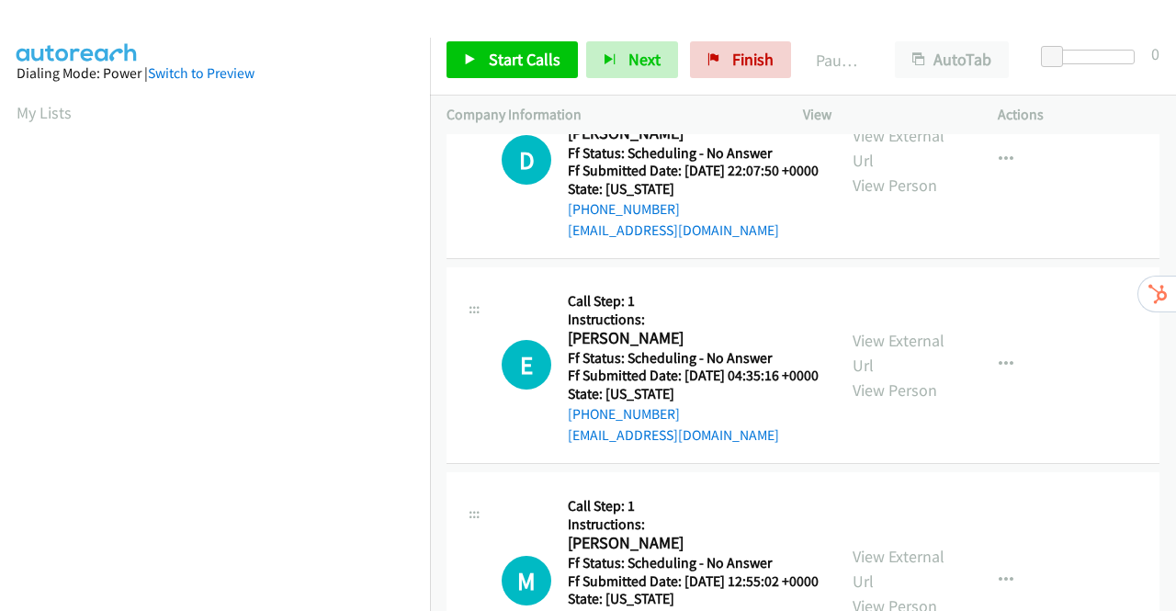
scroll to position [459, 0]
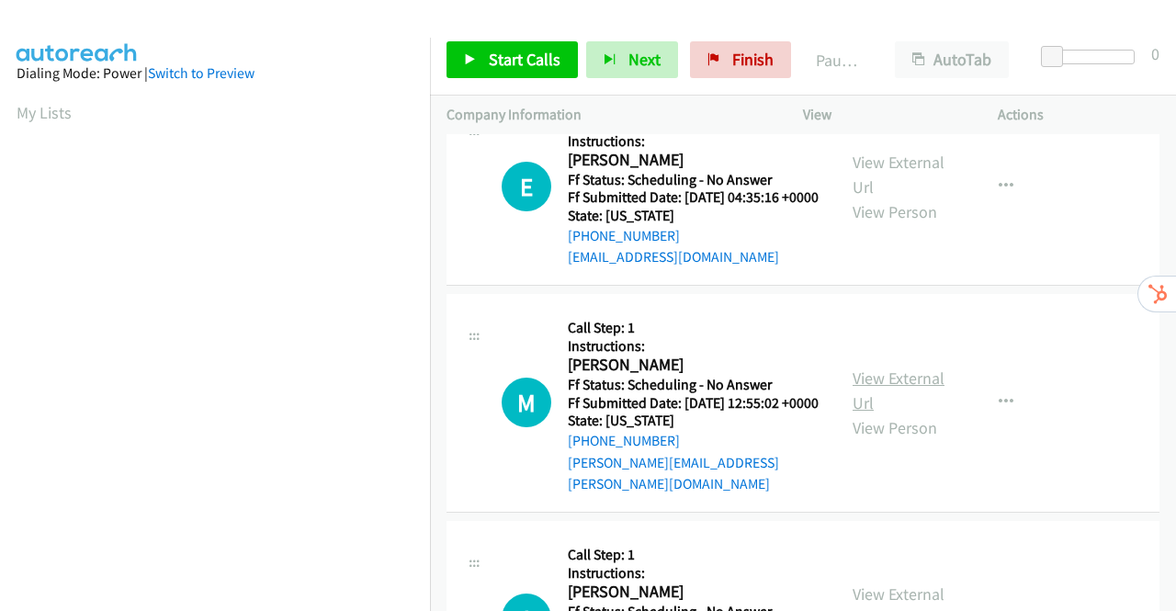
click at [868, 413] on link "View External Url" at bounding box center [898, 390] width 92 height 46
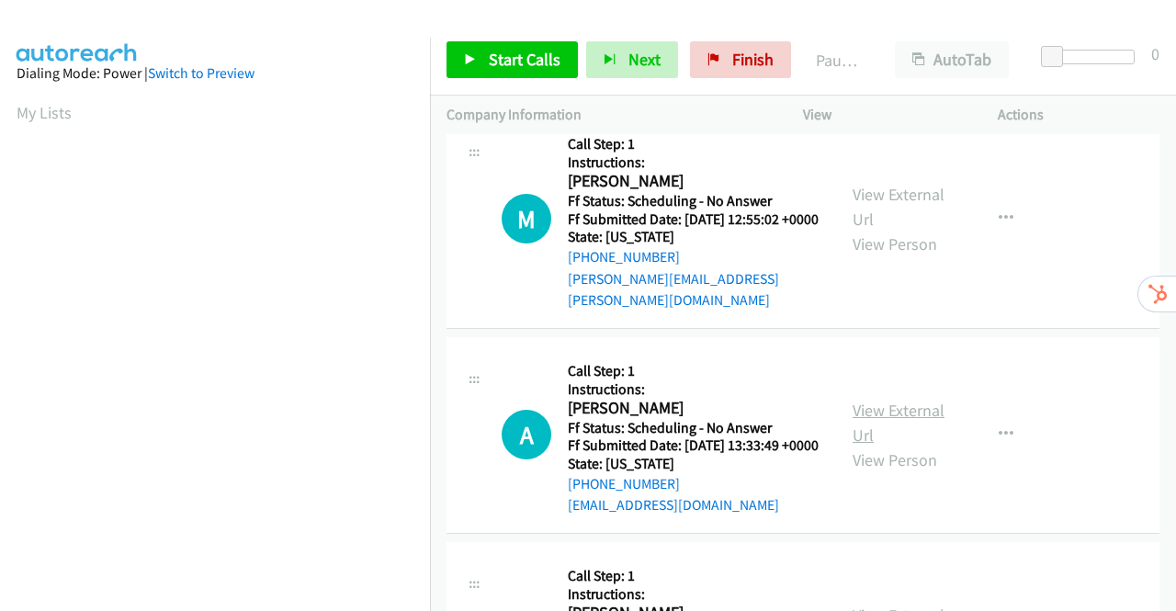
click at [889, 445] on link "View External Url" at bounding box center [898, 422] width 92 height 46
click at [461, 57] on link "Start Calls" at bounding box center [511, 59] width 131 height 37
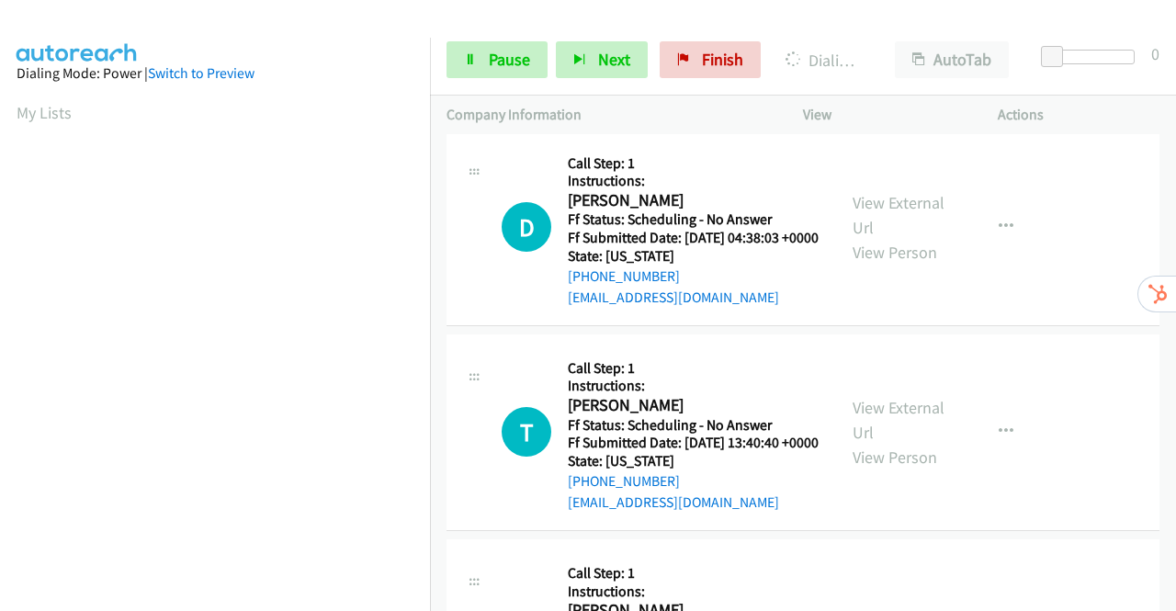
scroll to position [1213, 0]
click at [889, 237] on link "View External Url" at bounding box center [898, 214] width 92 height 46
click at [865, 442] on link "View External Url" at bounding box center [898, 419] width 92 height 46
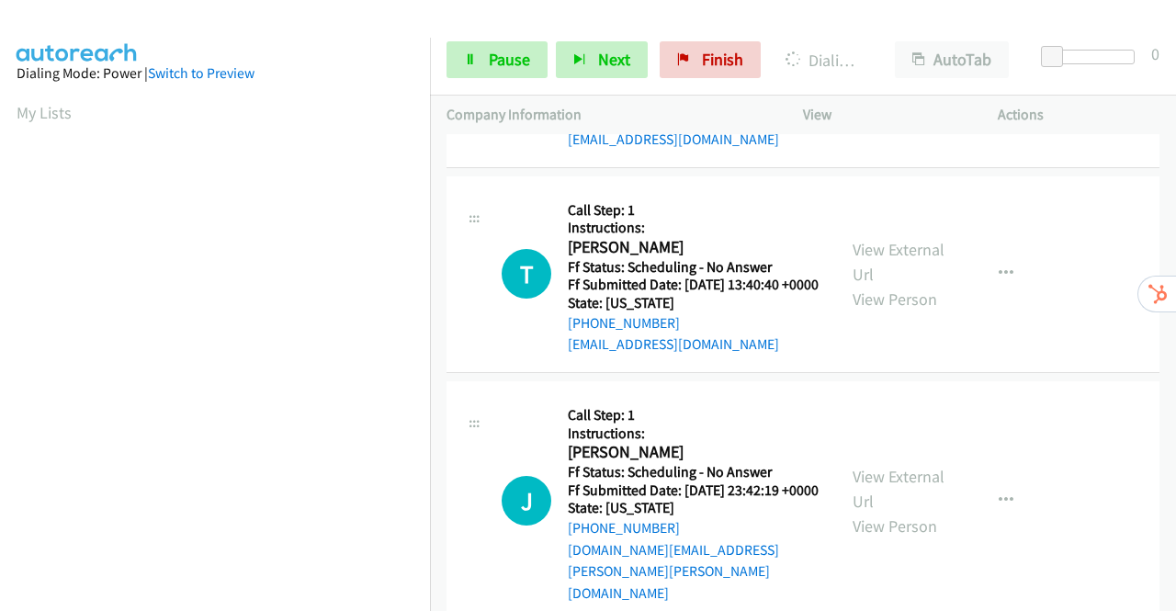
scroll to position [1489, 0]
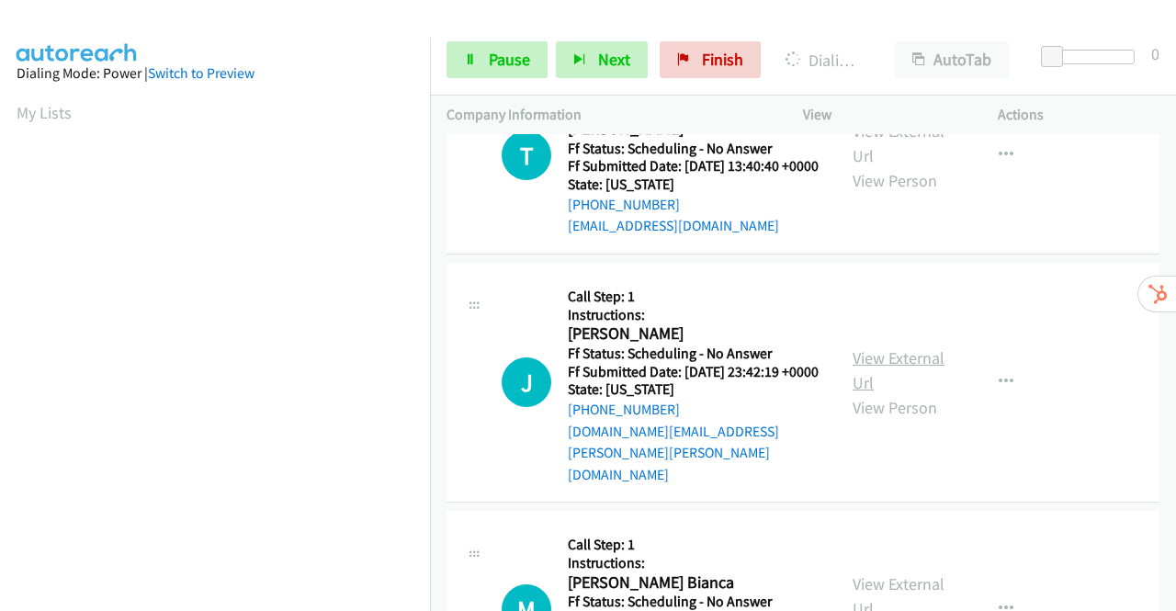
click at [874, 393] on link "View External Url" at bounding box center [898, 370] width 92 height 46
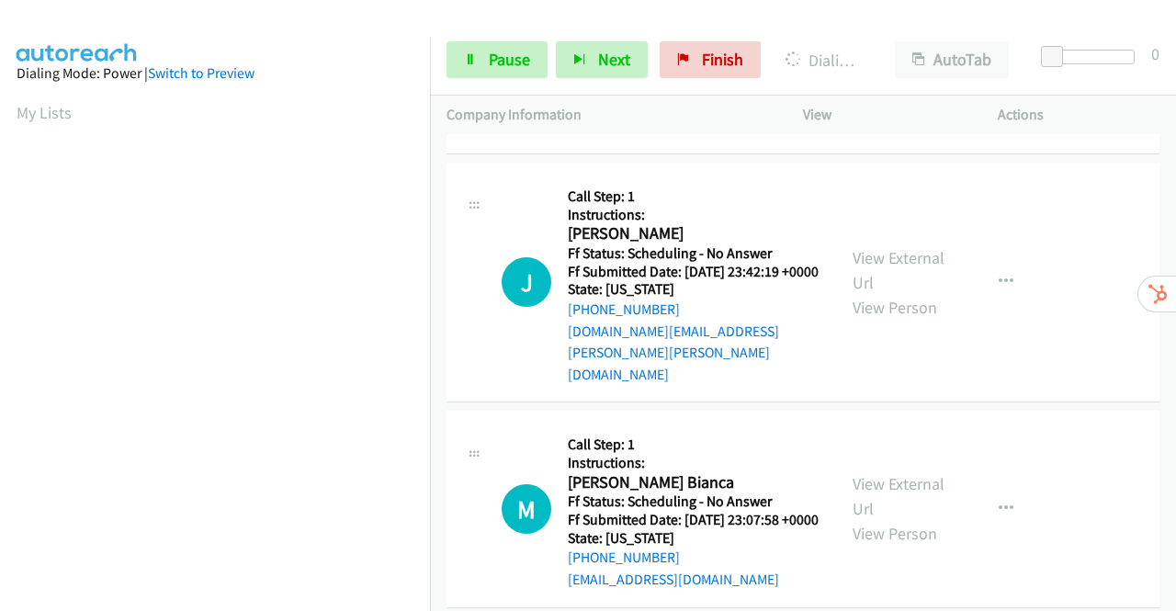
scroll to position [1672, 0]
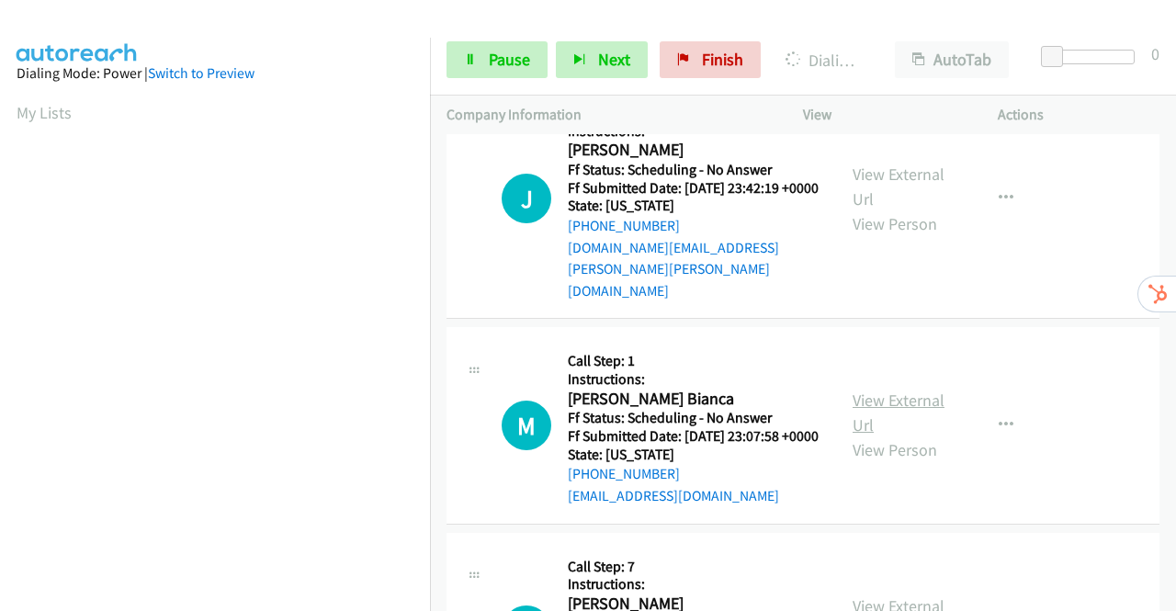
click at [887, 435] on link "View External Url" at bounding box center [898, 412] width 92 height 46
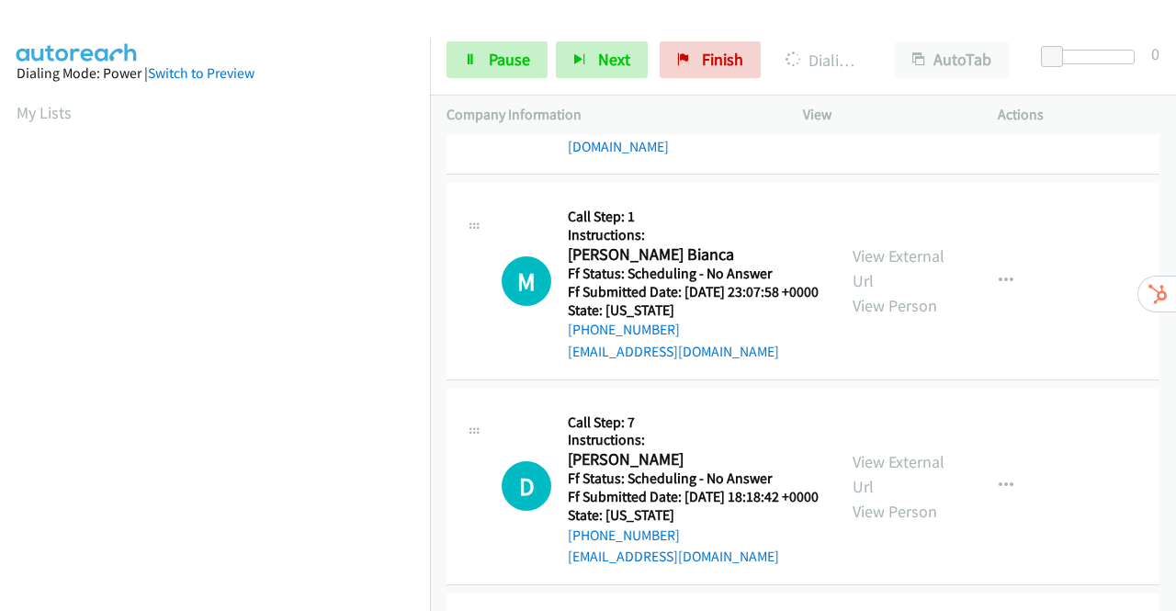
scroll to position [1948, 0]
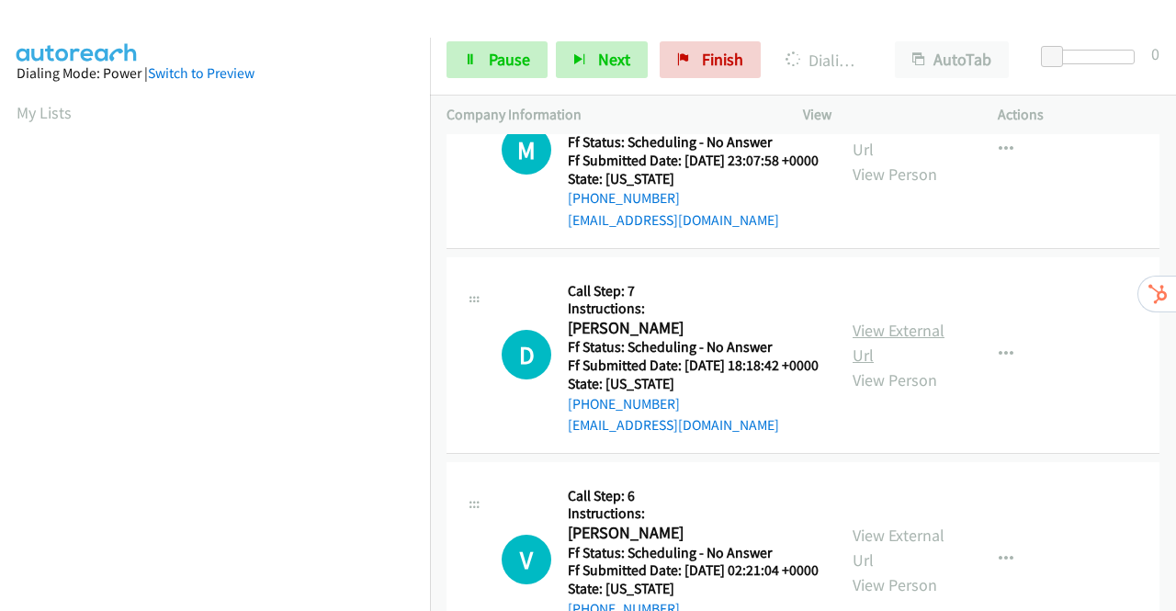
click at [852, 366] on link "View External Url" at bounding box center [898, 343] width 92 height 46
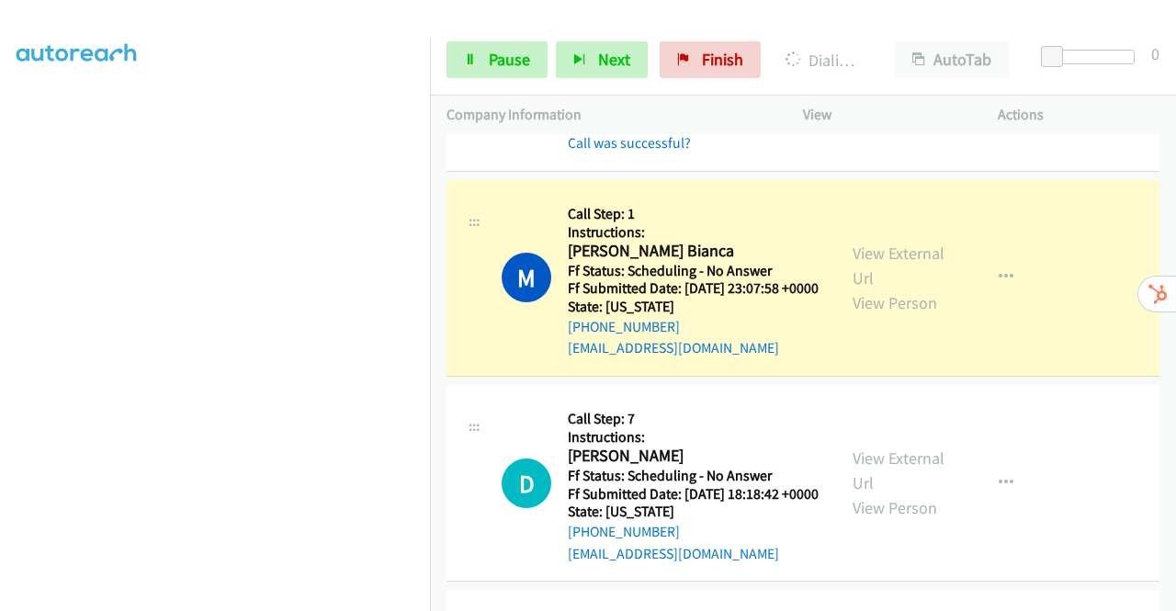
scroll to position [2078, 0]
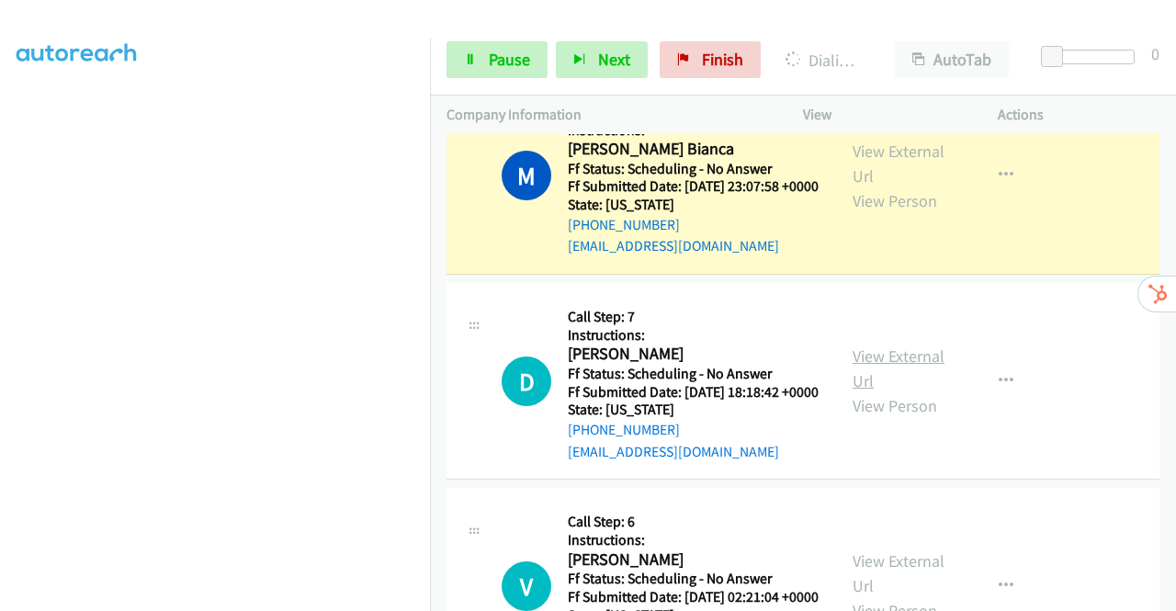
click at [872, 391] on link "View External Url" at bounding box center [898, 368] width 92 height 46
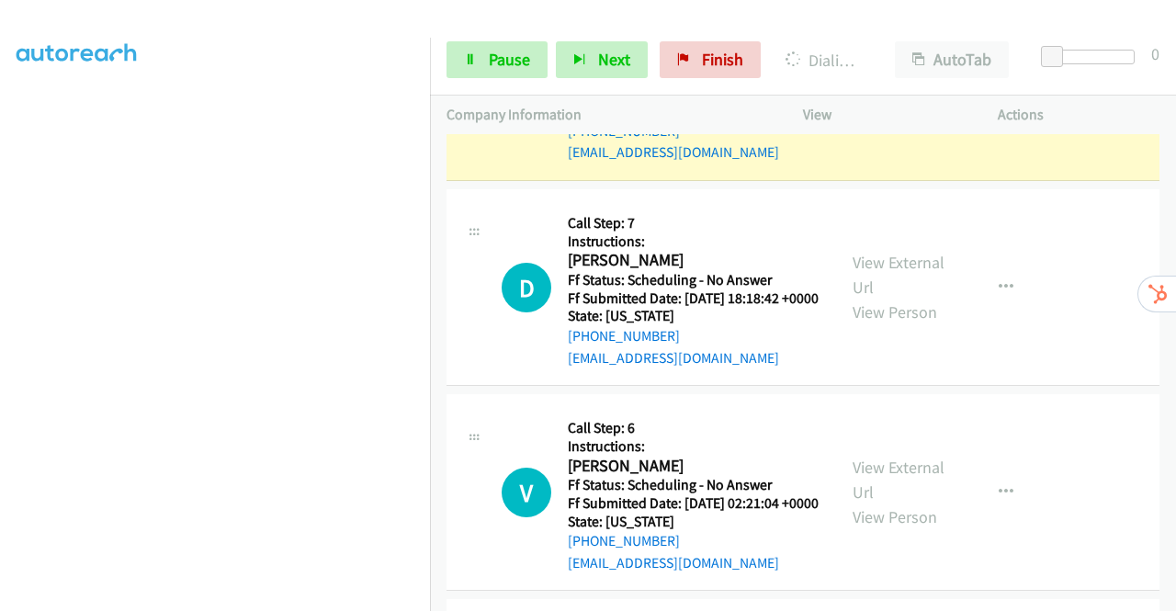
scroll to position [2446, 0]
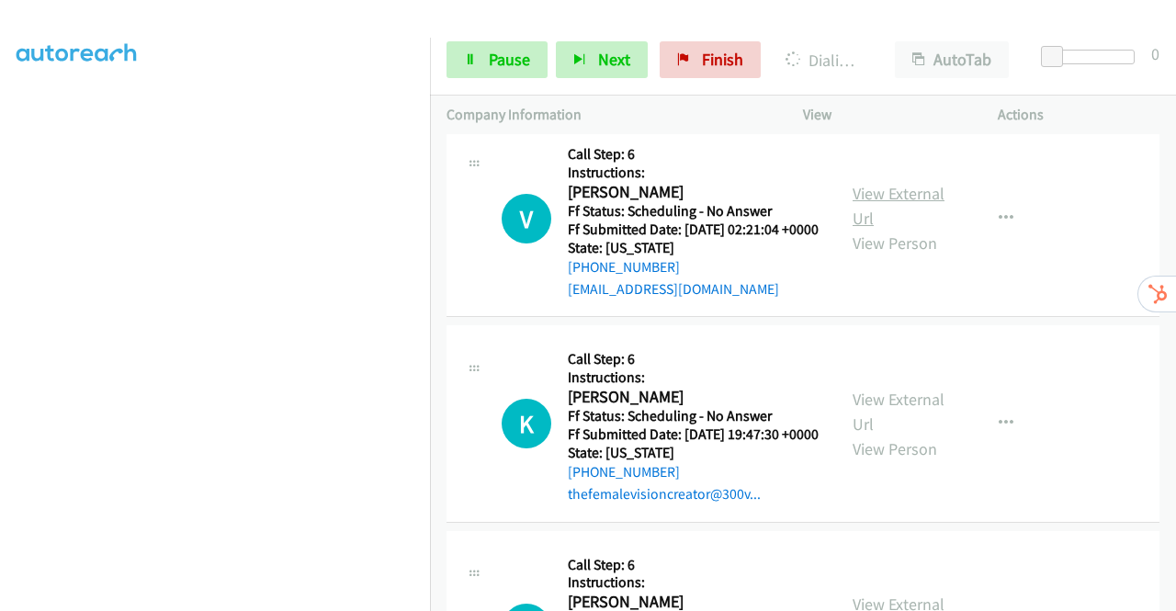
click at [865, 229] on link "View External Url" at bounding box center [898, 206] width 92 height 46
click at [890, 434] on link "View External Url" at bounding box center [898, 411] width 92 height 46
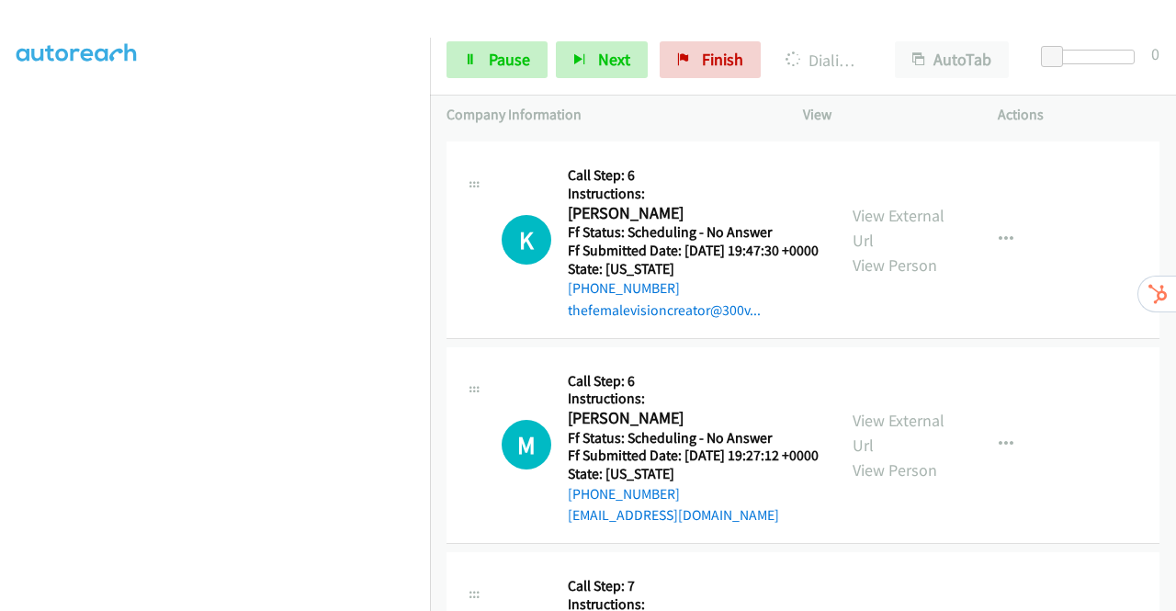
scroll to position [2721, 0]
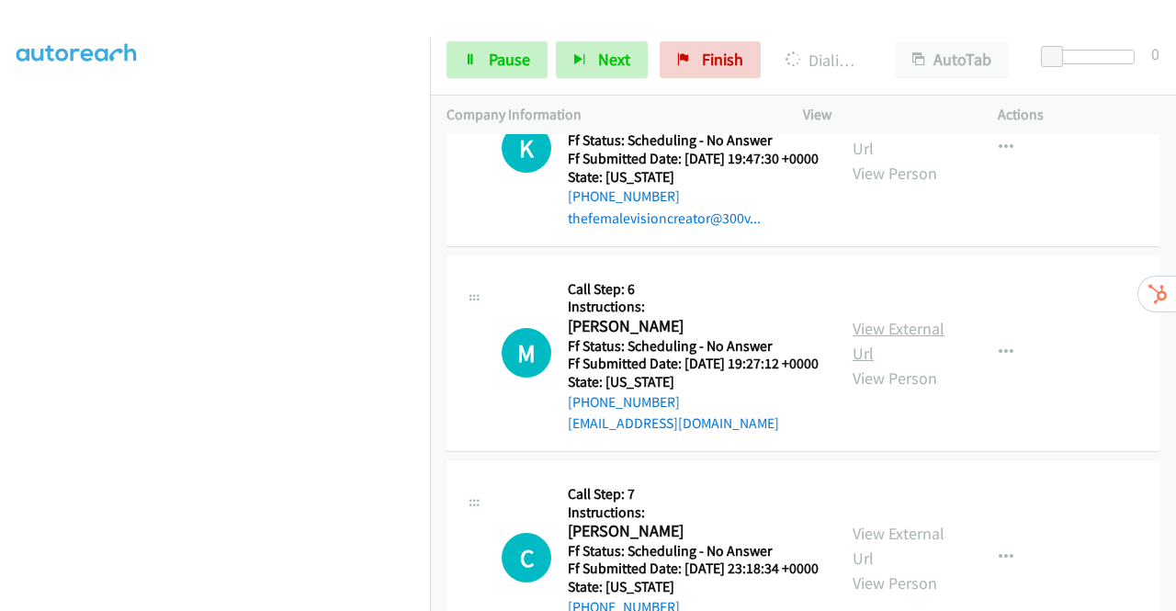
click at [882, 364] on link "View External Url" at bounding box center [898, 341] width 92 height 46
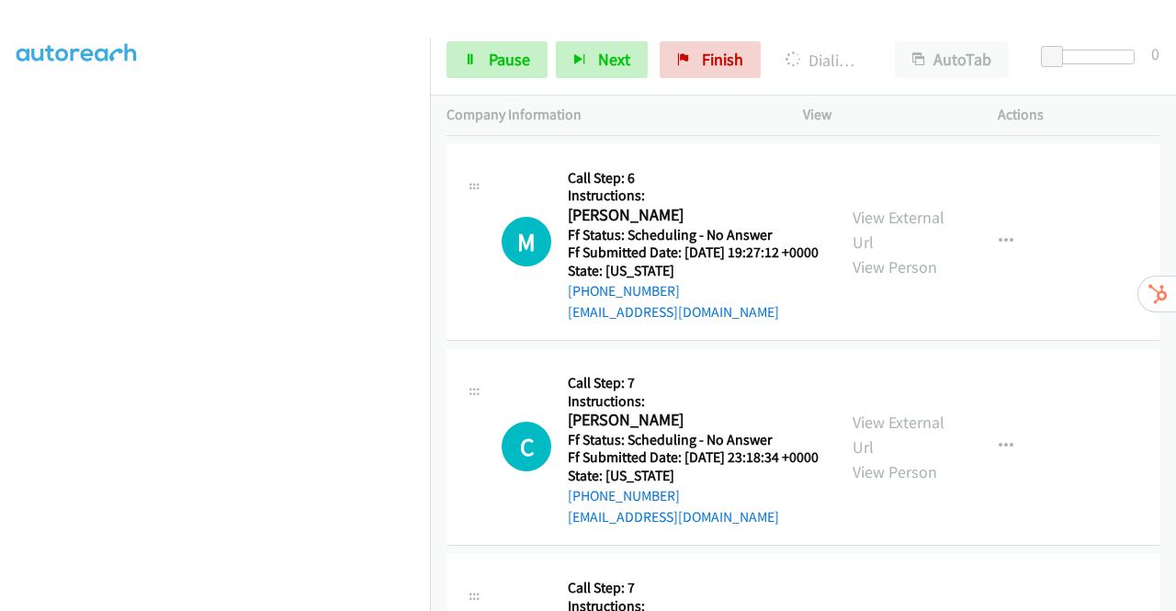
scroll to position [2997, 0]
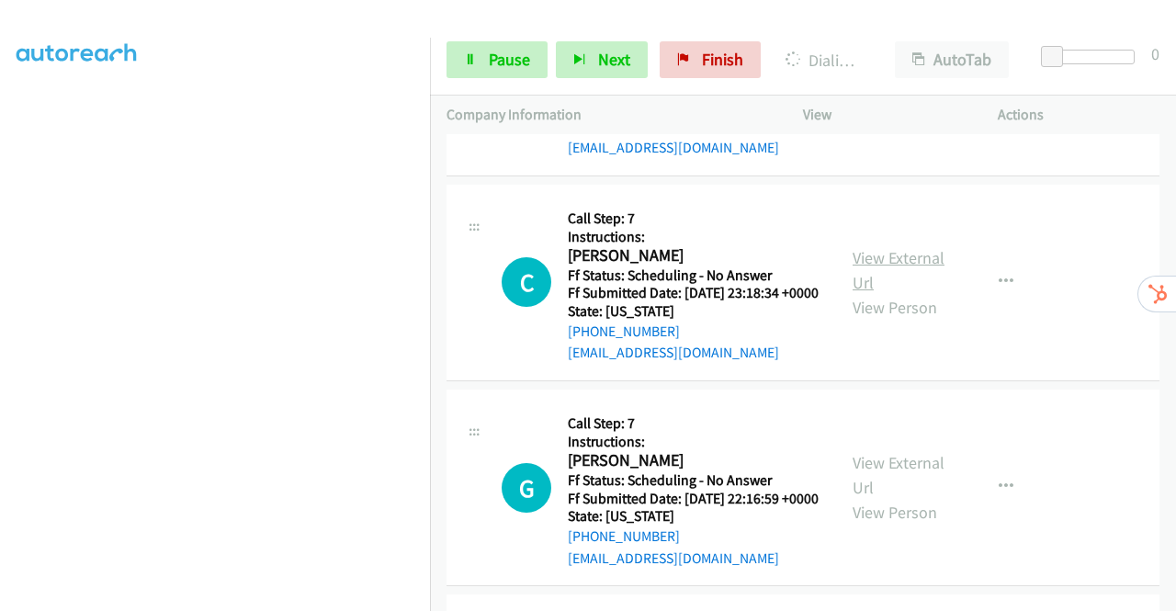
click at [867, 293] on link "View External Url" at bounding box center [898, 270] width 92 height 46
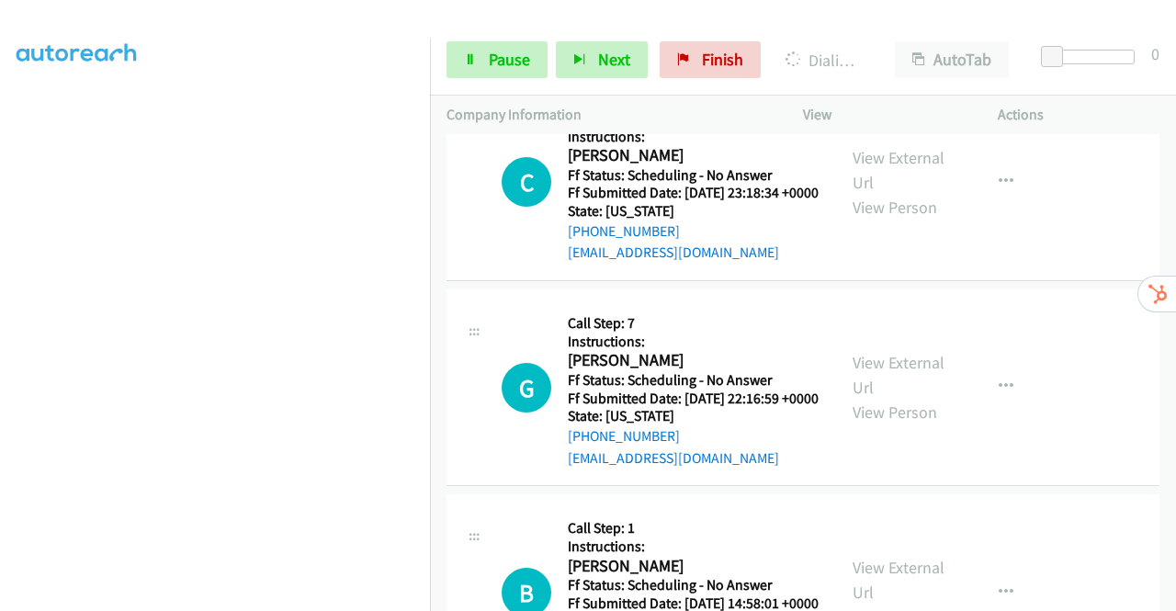
scroll to position [3180, 0]
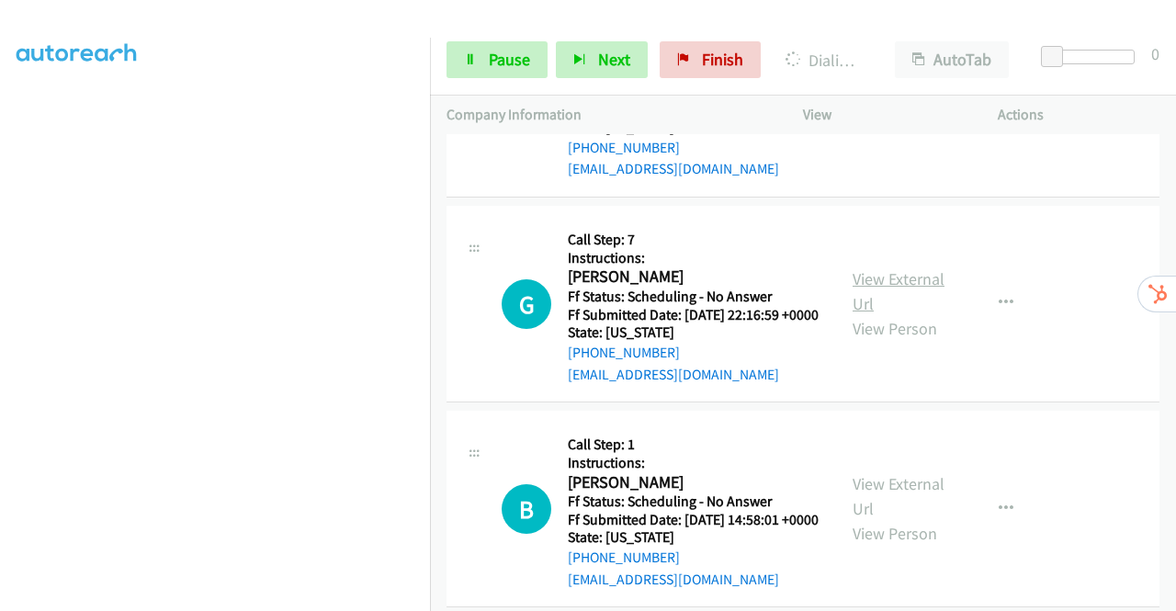
click at [894, 314] on link "View External Url" at bounding box center [898, 291] width 92 height 46
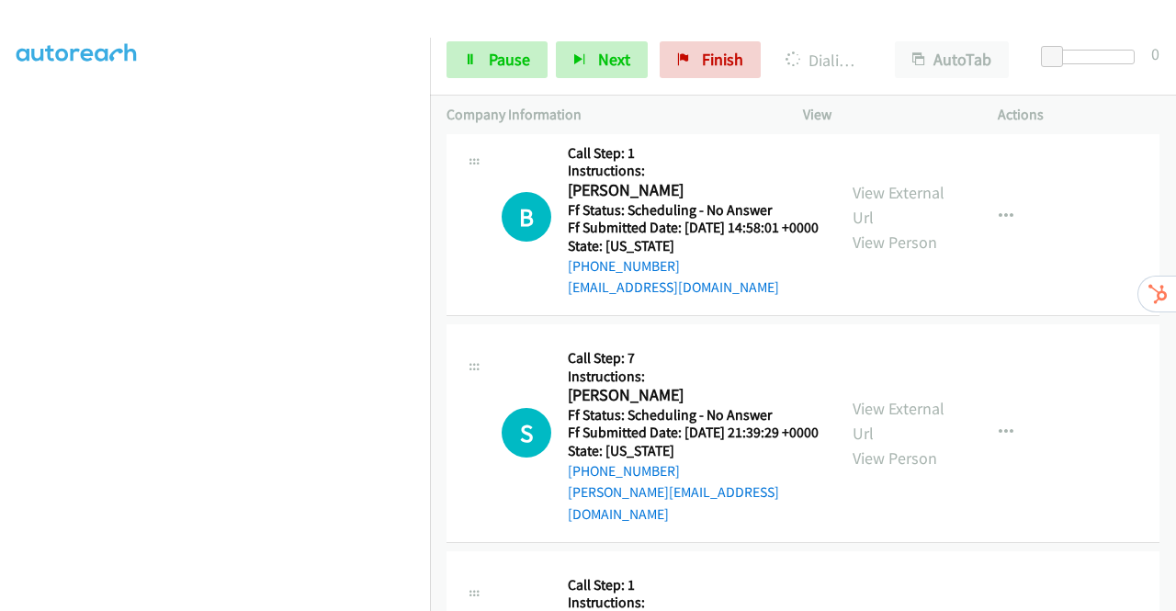
scroll to position [3639, 0]
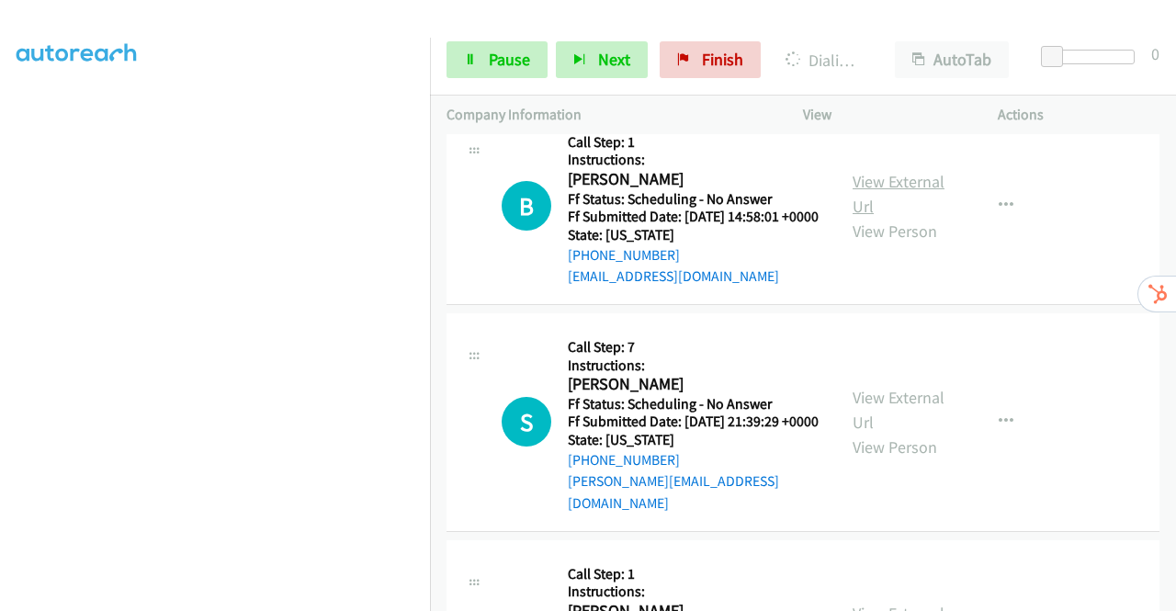
click at [883, 217] on link "View External Url" at bounding box center [898, 194] width 92 height 46
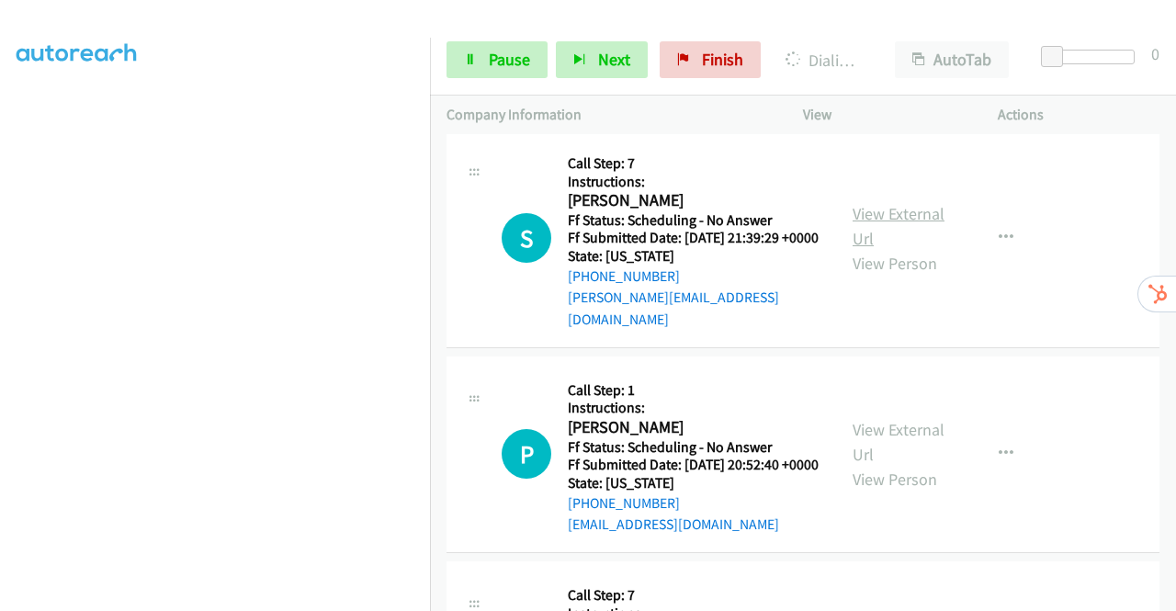
click at [900, 249] on link "View External Url" at bounding box center [898, 226] width 92 height 46
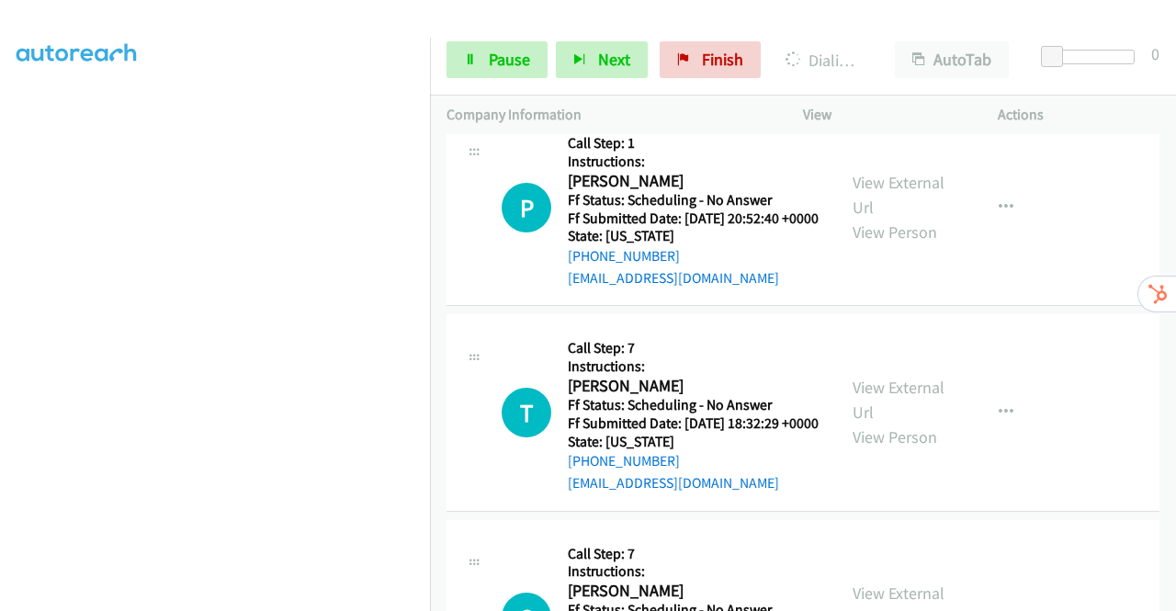
scroll to position [4374, 0]
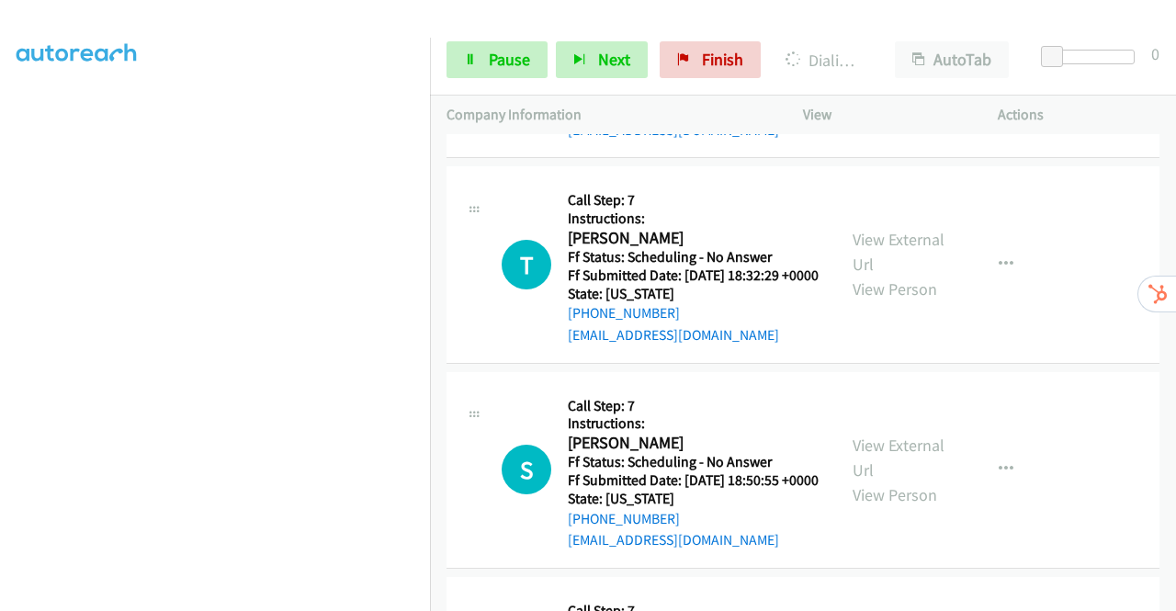
click at [918, 70] on link "View External Url" at bounding box center [898, 47] width 92 height 46
click at [894, 275] on link "View External Url" at bounding box center [898, 252] width 92 height 46
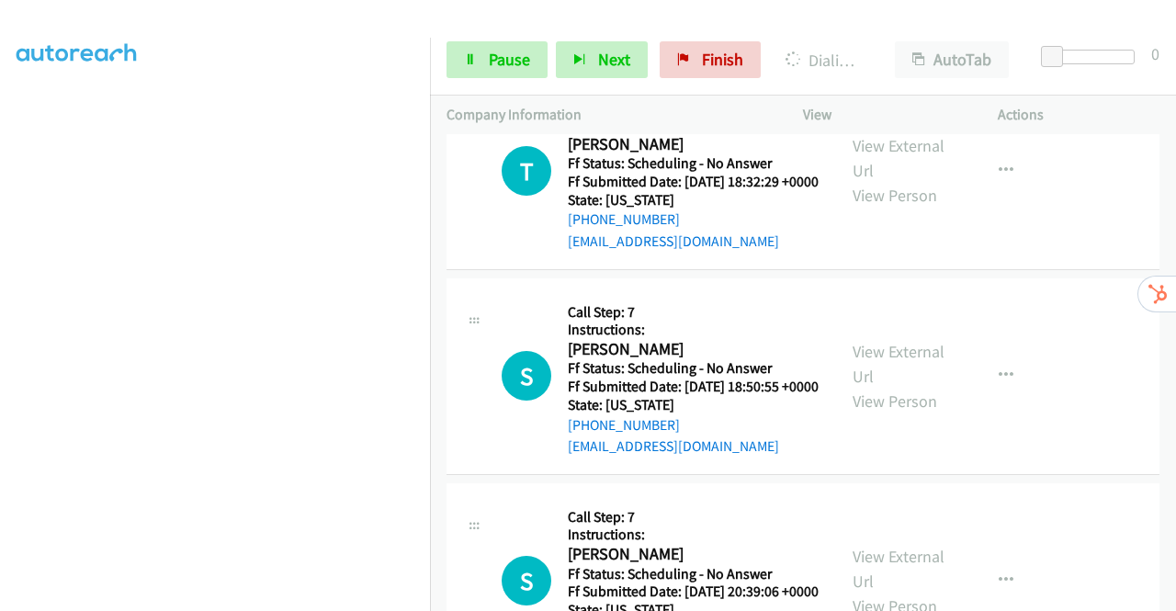
scroll to position [4558, 0]
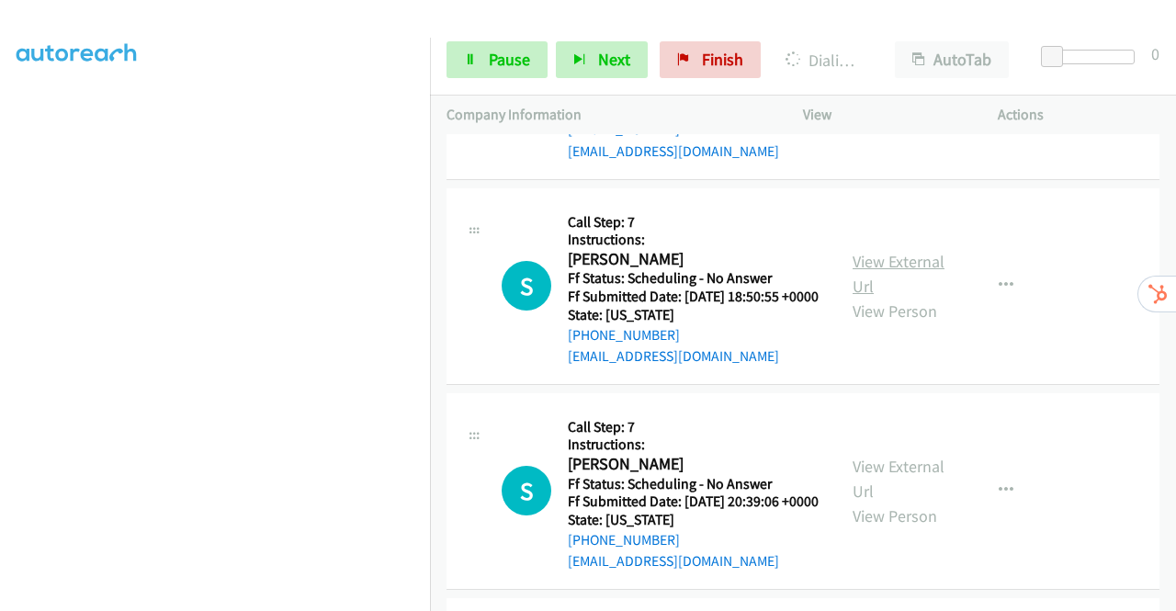
click at [852, 297] on link "View External Url" at bounding box center [898, 274] width 92 height 46
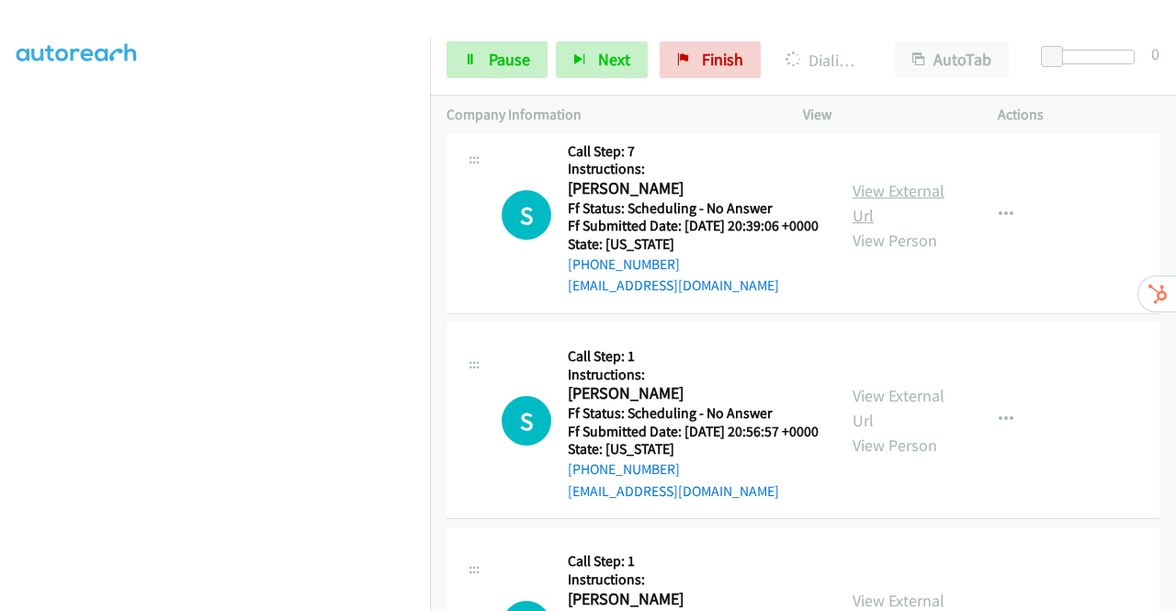
click at [879, 226] on link "View External Url" at bounding box center [898, 203] width 92 height 46
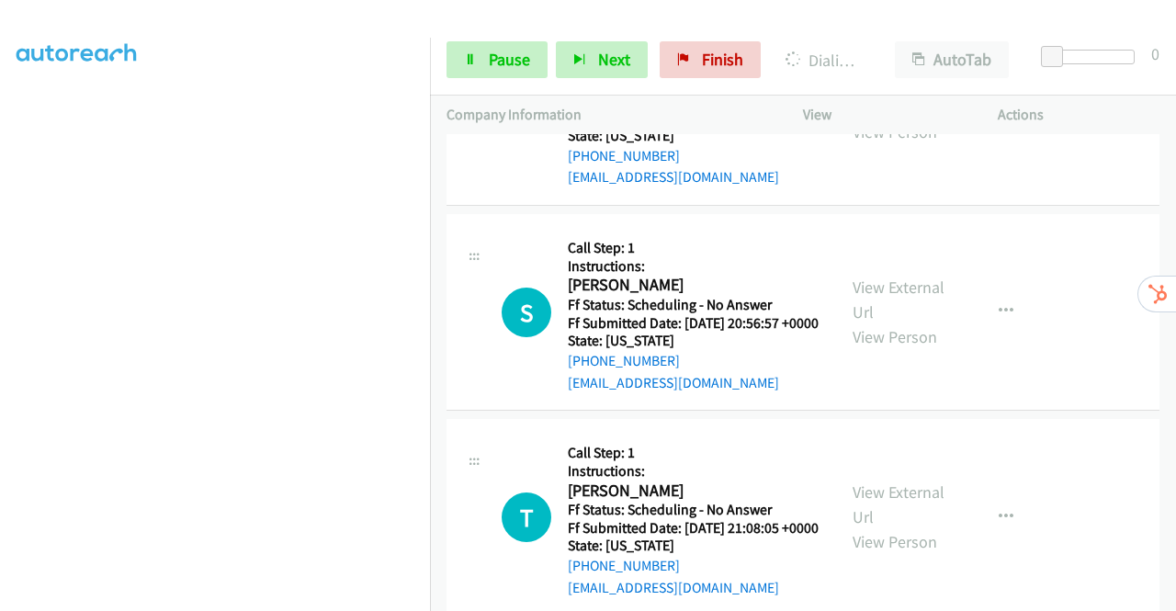
scroll to position [5017, 0]
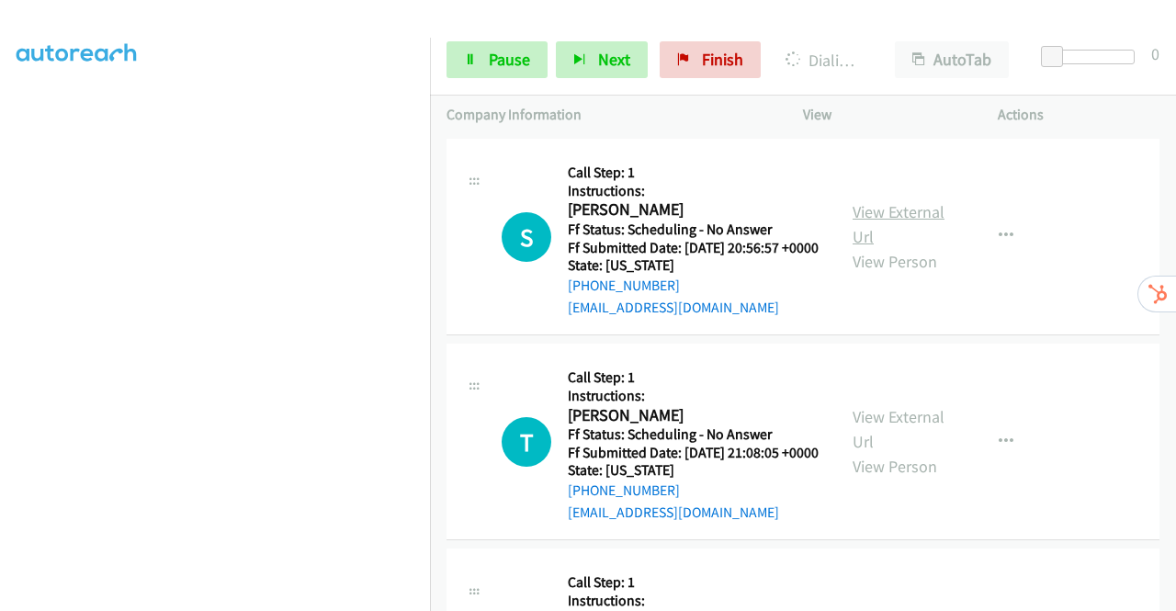
click at [873, 247] on link "View External Url" at bounding box center [898, 224] width 92 height 46
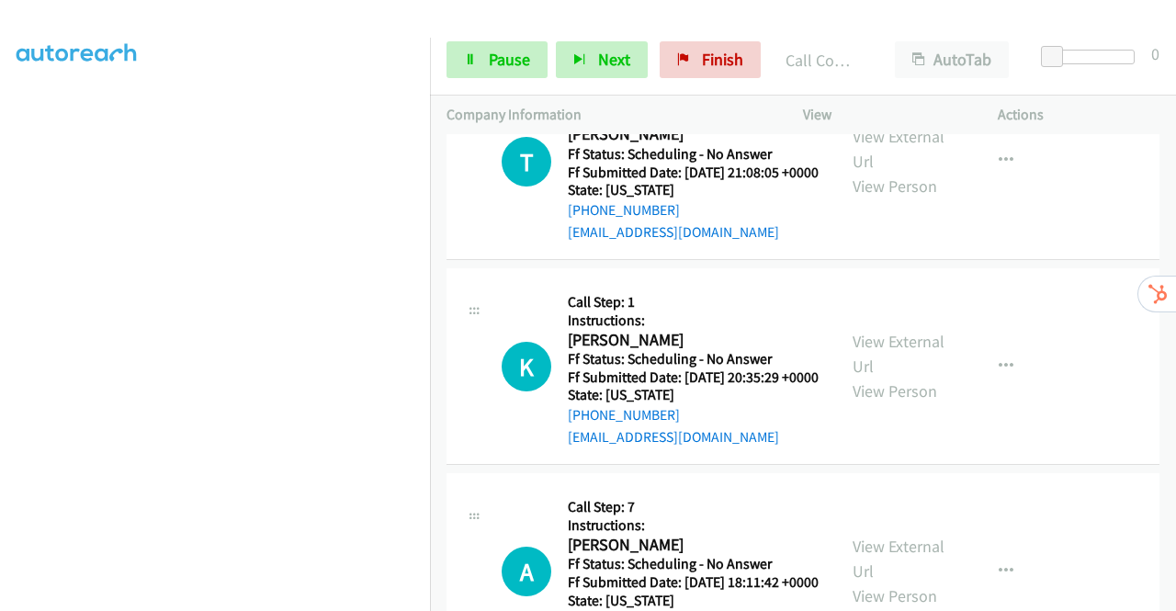
scroll to position [5515, 0]
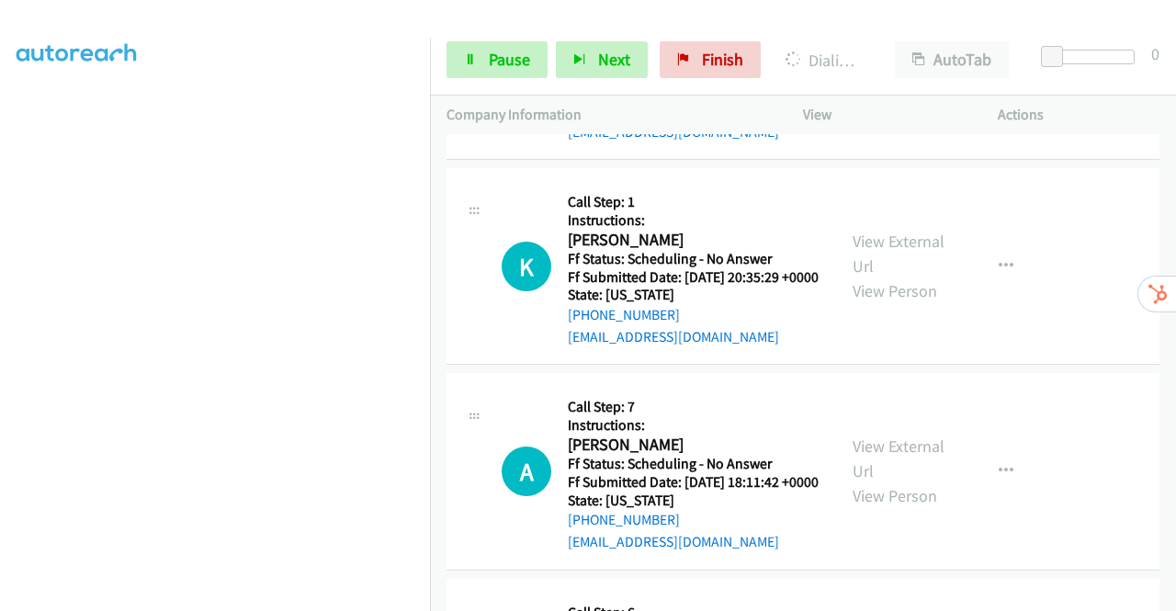
click at [880, 72] on link "View External Url" at bounding box center [898, 49] width 92 height 46
click at [880, 276] on link "View External Url" at bounding box center [898, 254] width 92 height 46
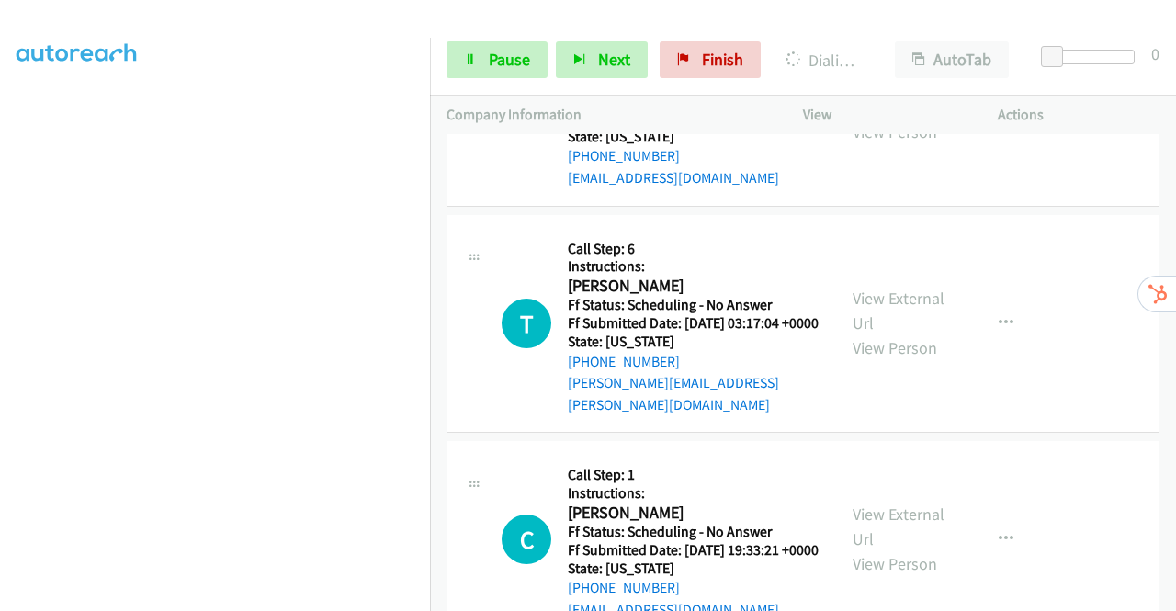
scroll to position [5882, 0]
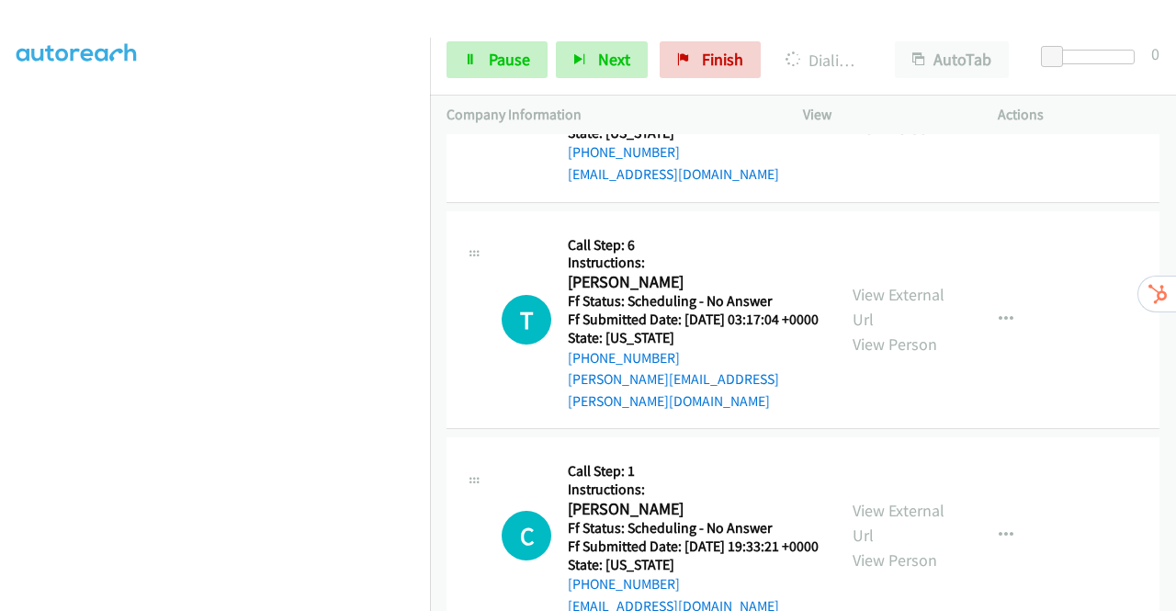
click at [889, 114] on link "View External Url" at bounding box center [898, 91] width 92 height 46
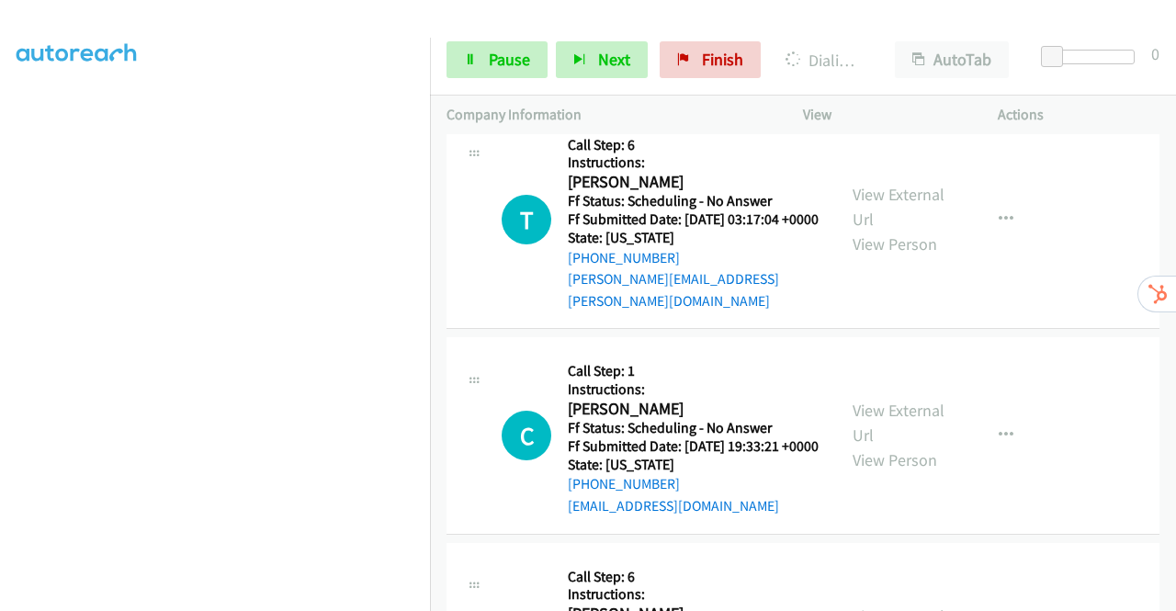
scroll to position [6066, 0]
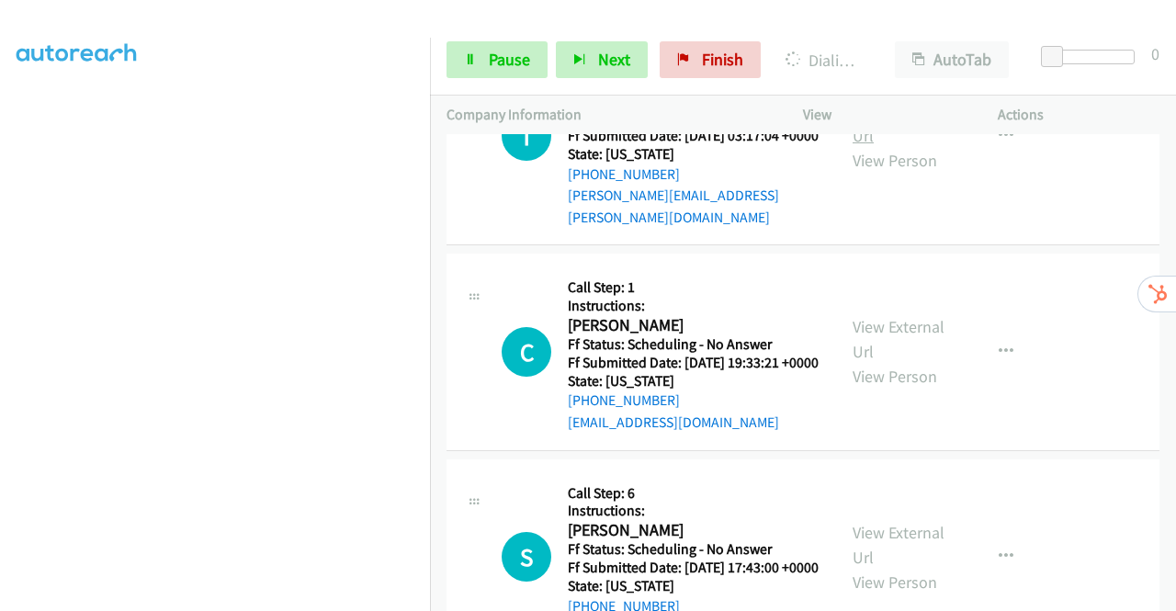
click at [882, 146] on link "View External Url" at bounding box center [898, 123] width 92 height 46
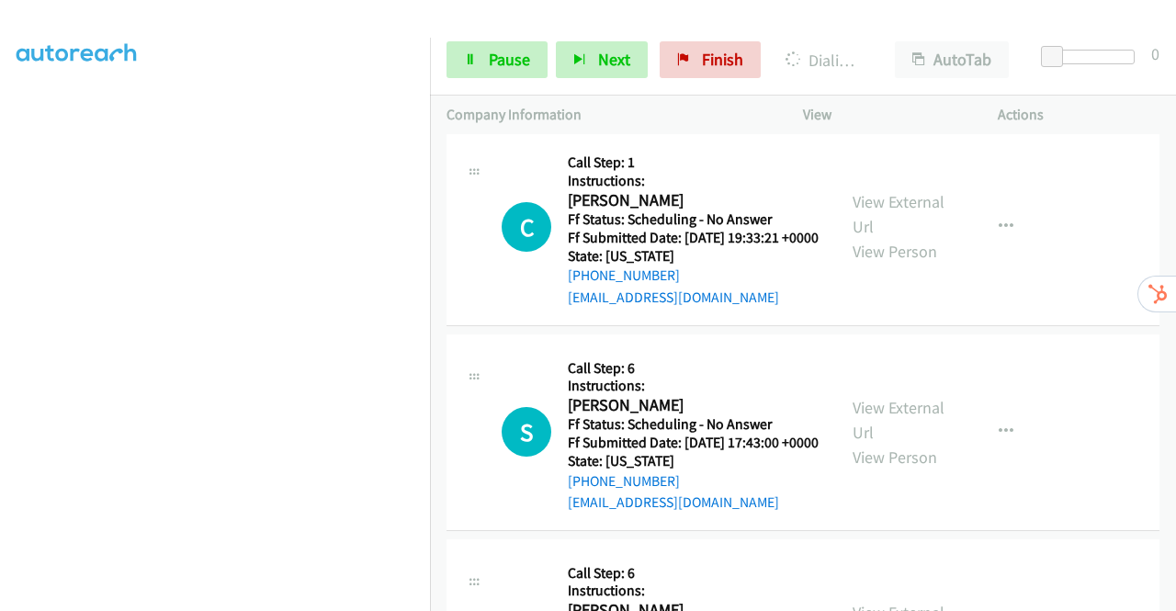
scroll to position [6341, 0]
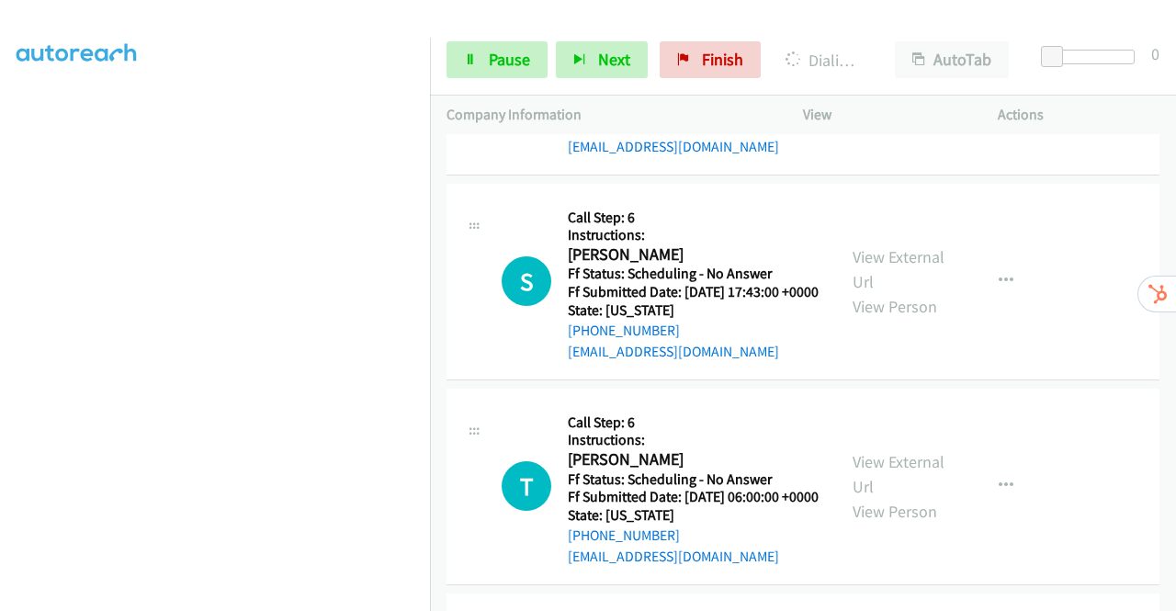
click at [887, 86] on link "View External Url" at bounding box center [898, 63] width 92 height 46
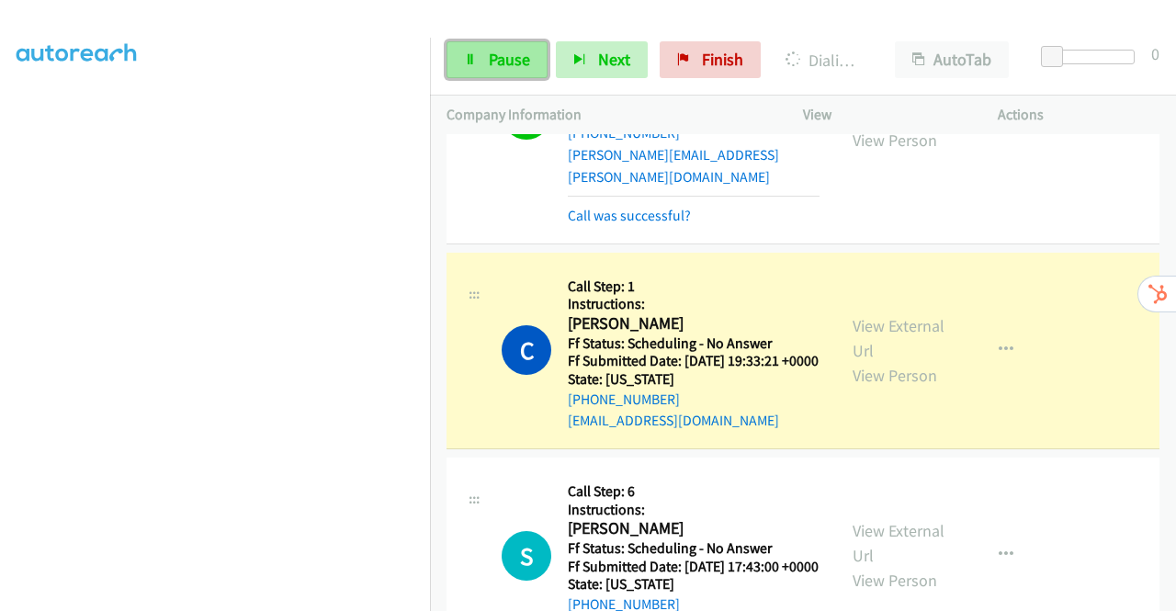
click at [478, 51] on link "Pause" at bounding box center [496, 59] width 101 height 37
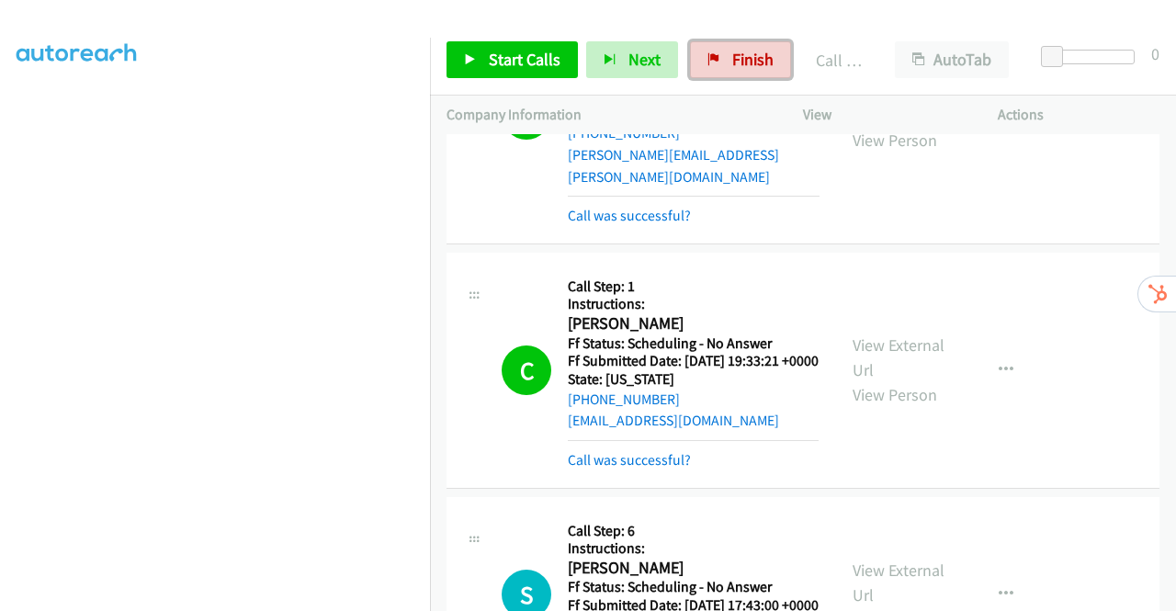
drag, startPoint x: 754, startPoint y: 57, endPoint x: 654, endPoint y: 84, distance: 103.6
click at [753, 57] on span "Finish" at bounding box center [752, 59] width 41 height 21
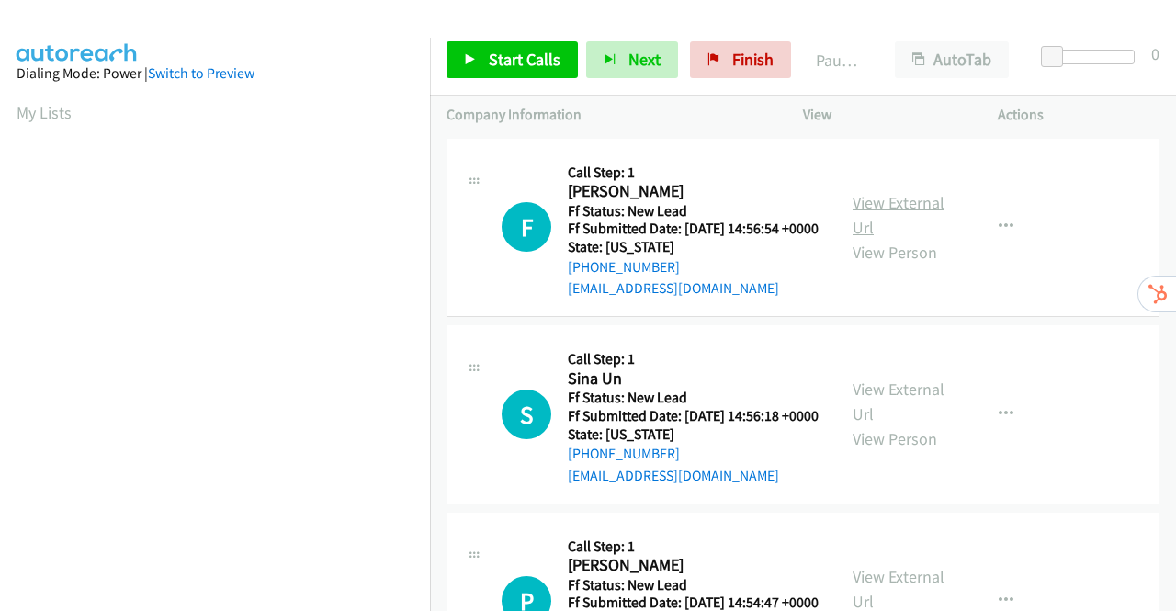
click at [880, 214] on link "View External Url" at bounding box center [898, 215] width 92 height 46
click at [905, 420] on link "View External Url" at bounding box center [898, 401] width 92 height 46
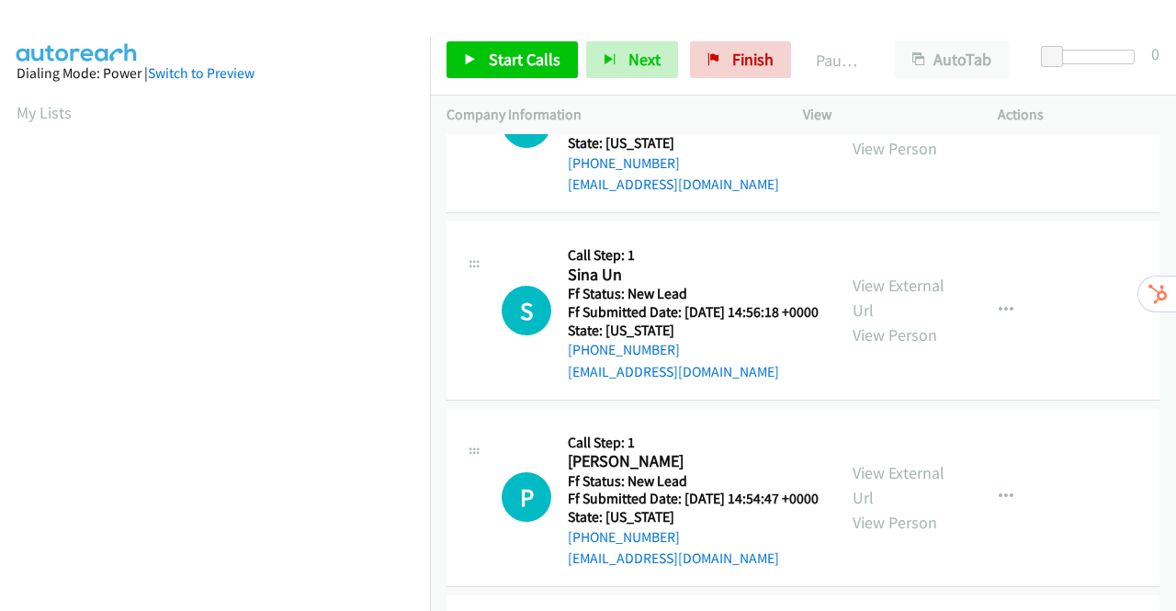
scroll to position [184, 0]
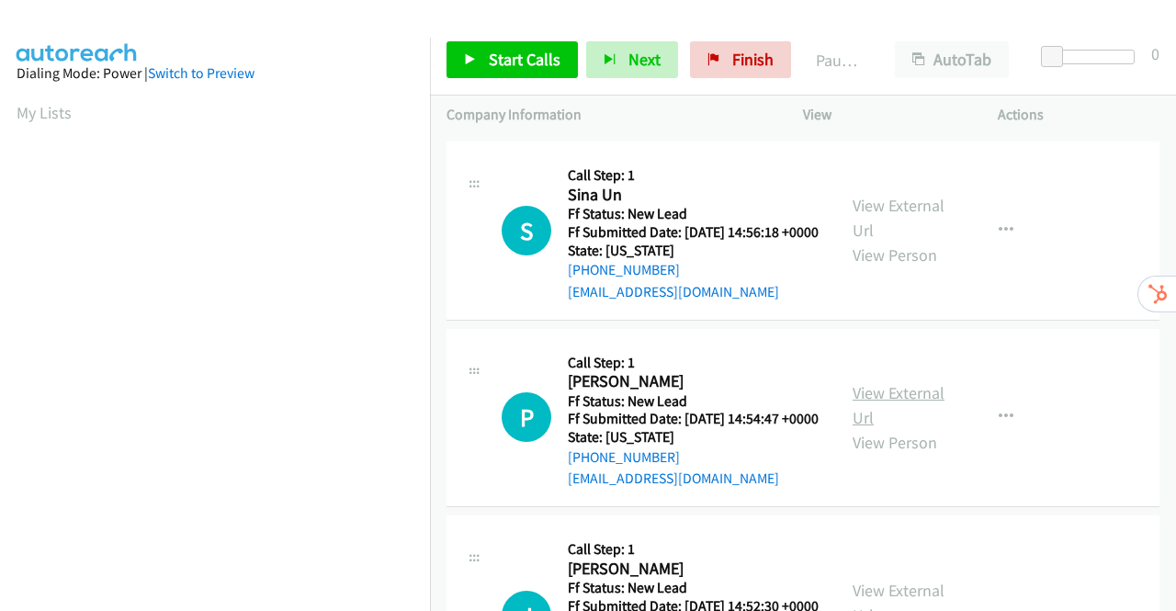
click at [910, 428] on link "View External Url" at bounding box center [898, 405] width 92 height 46
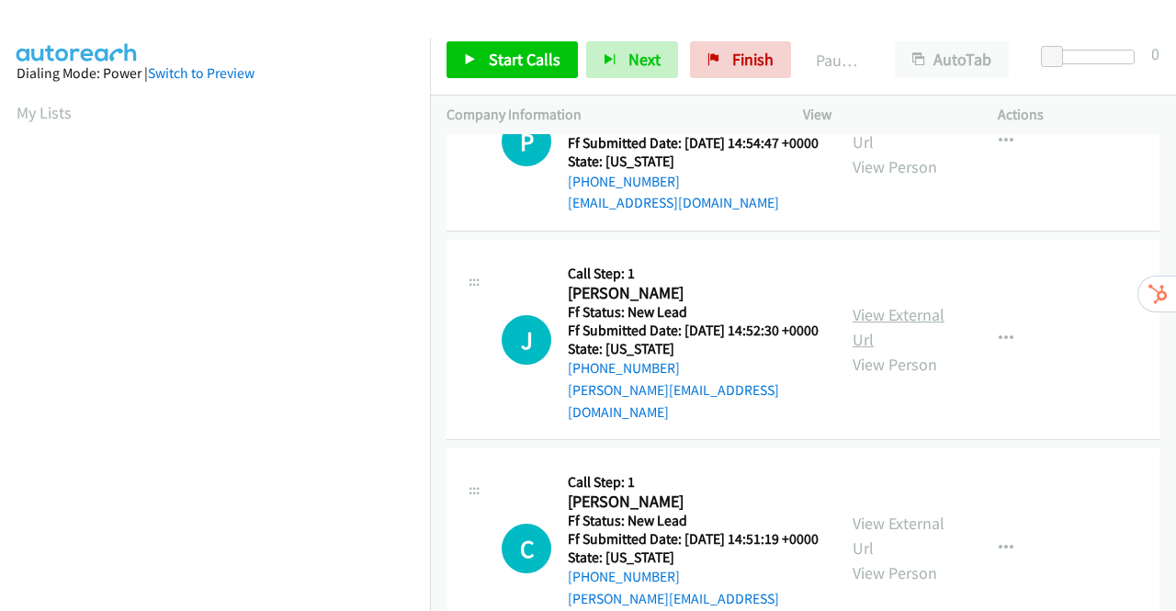
scroll to position [459, 0]
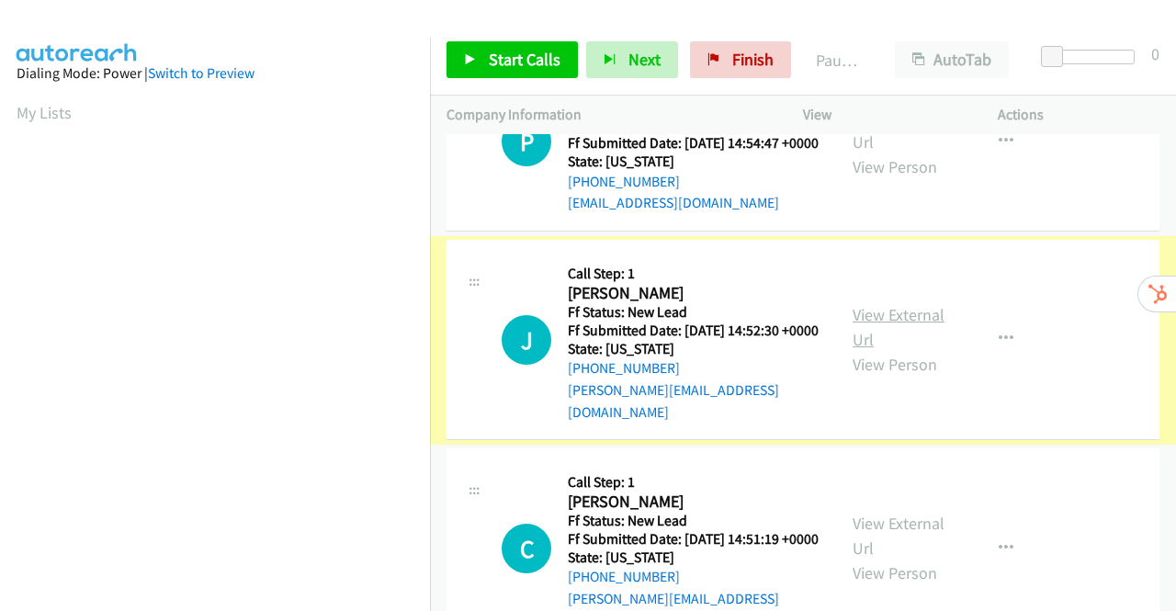
click at [887, 350] on link "View External Url" at bounding box center [898, 327] width 92 height 46
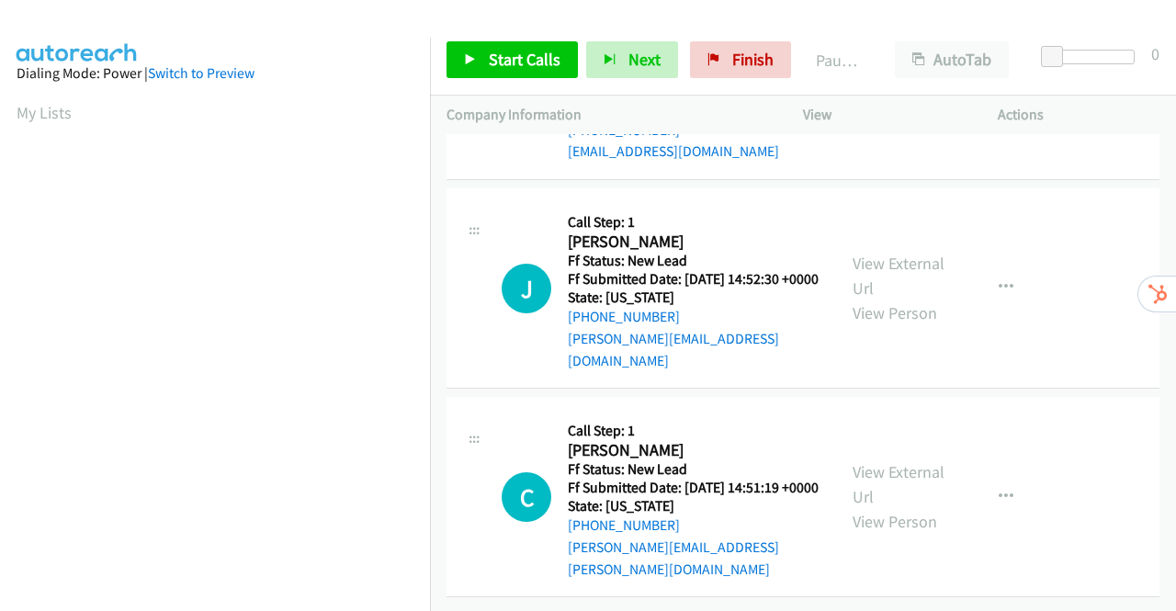
scroll to position [569, 0]
click at [894, 461] on link "View External Url" at bounding box center [898, 484] width 92 height 46
click at [482, 61] on link "Start Calls" at bounding box center [511, 59] width 131 height 37
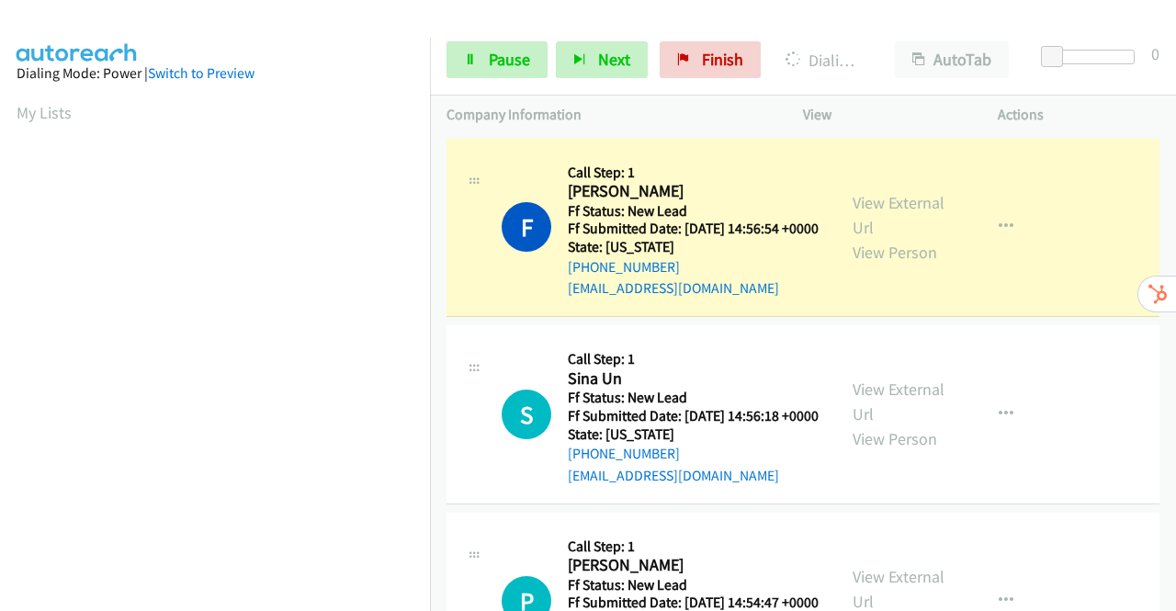
scroll to position [419, 0]
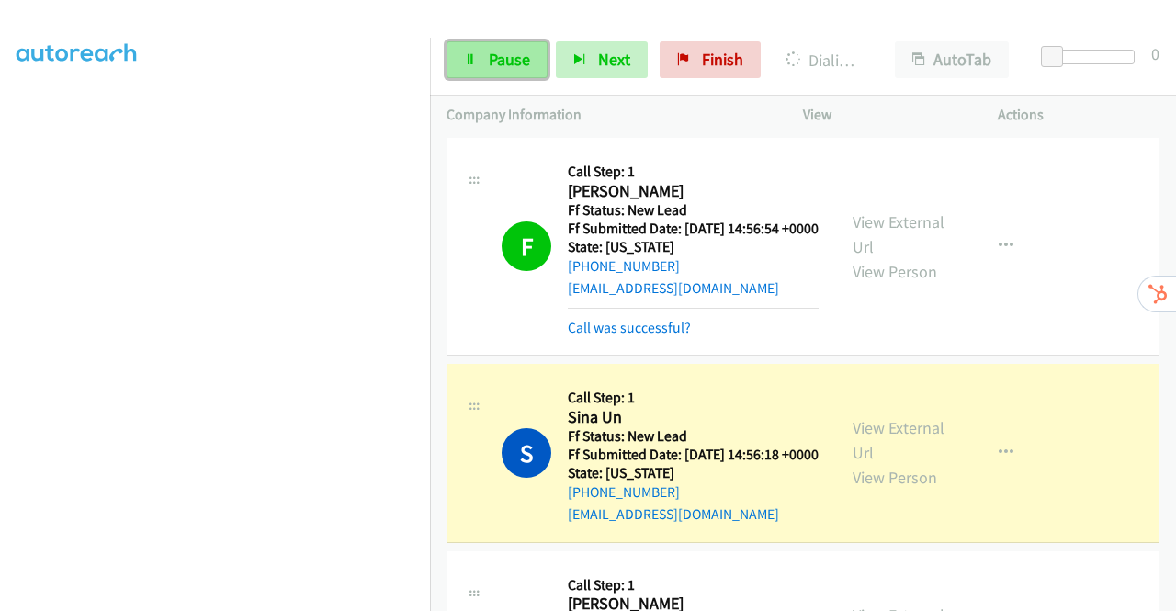
click at [508, 52] on span "Pause" at bounding box center [509, 59] width 41 height 21
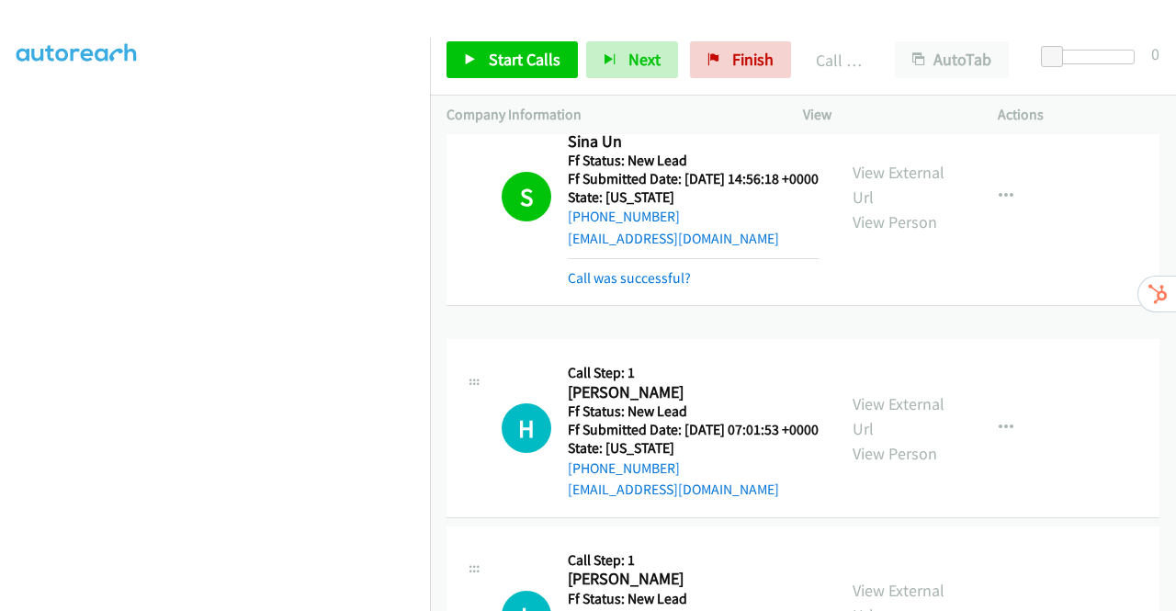
scroll to position [459, 0]
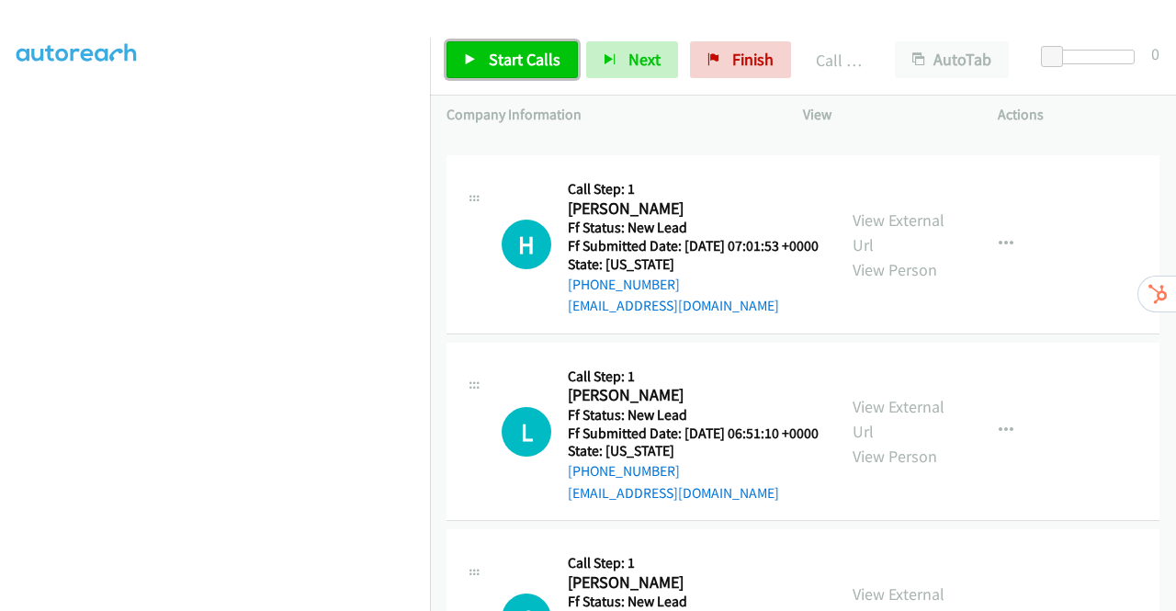
click at [513, 50] on span "Start Calls" at bounding box center [525, 59] width 72 height 21
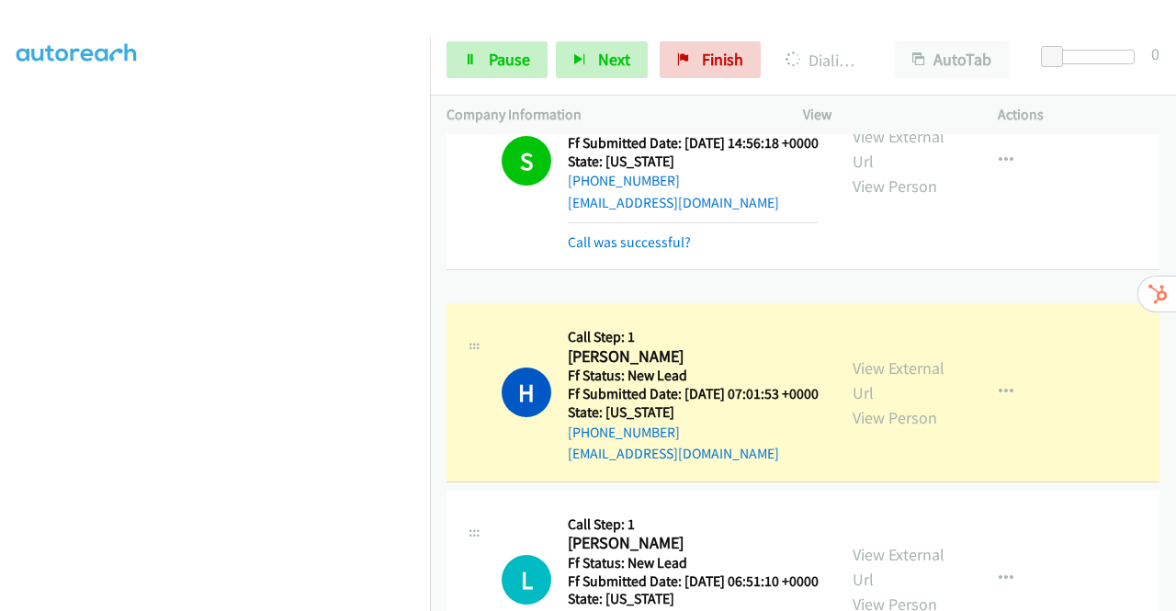
scroll to position [367, 0]
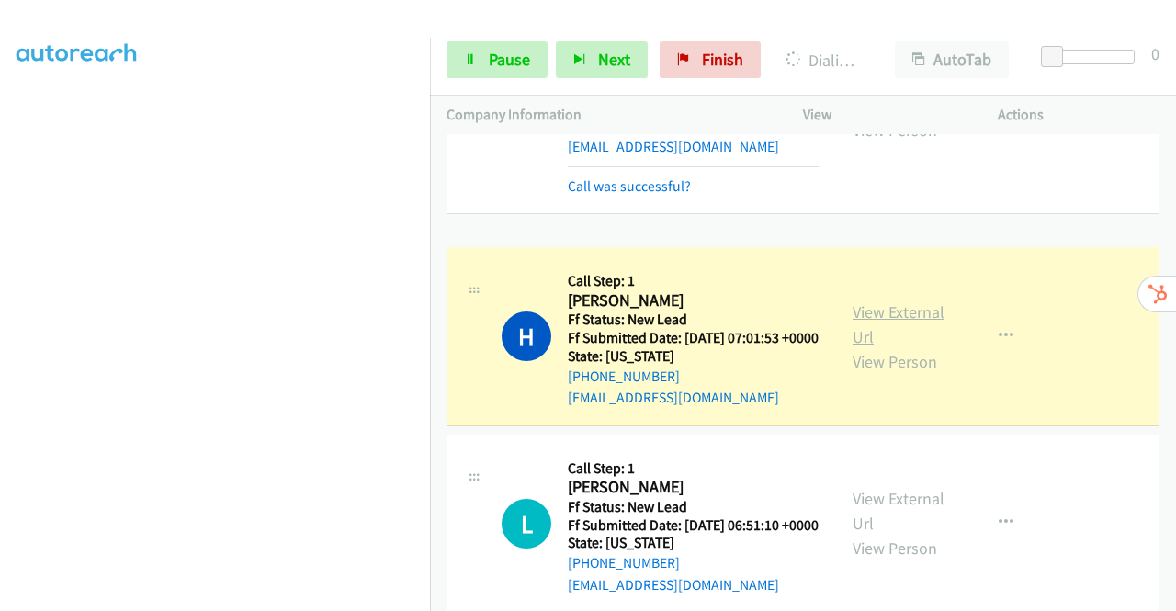
click at [900, 347] on link "View External Url" at bounding box center [898, 324] width 92 height 46
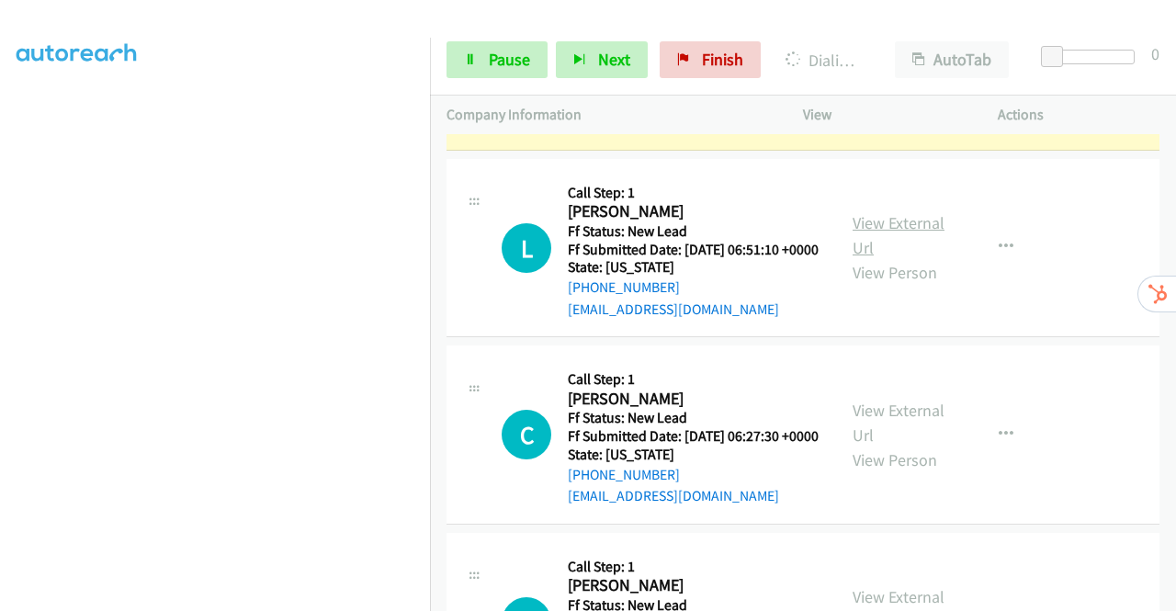
click at [885, 258] on link "View External Url" at bounding box center [898, 235] width 92 height 46
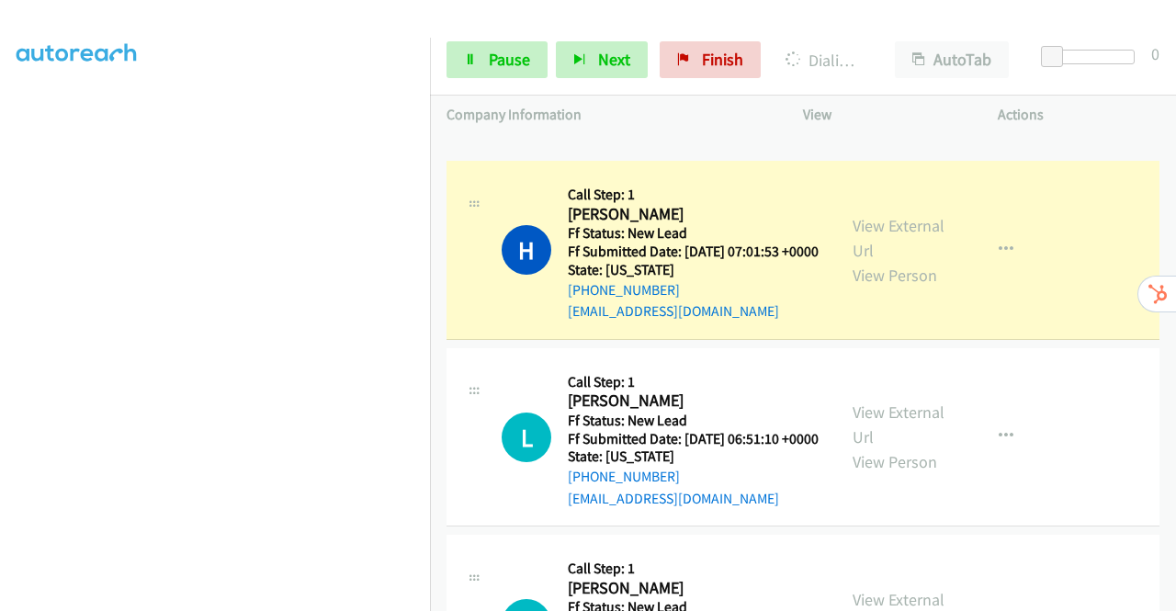
scroll to position [345, 0]
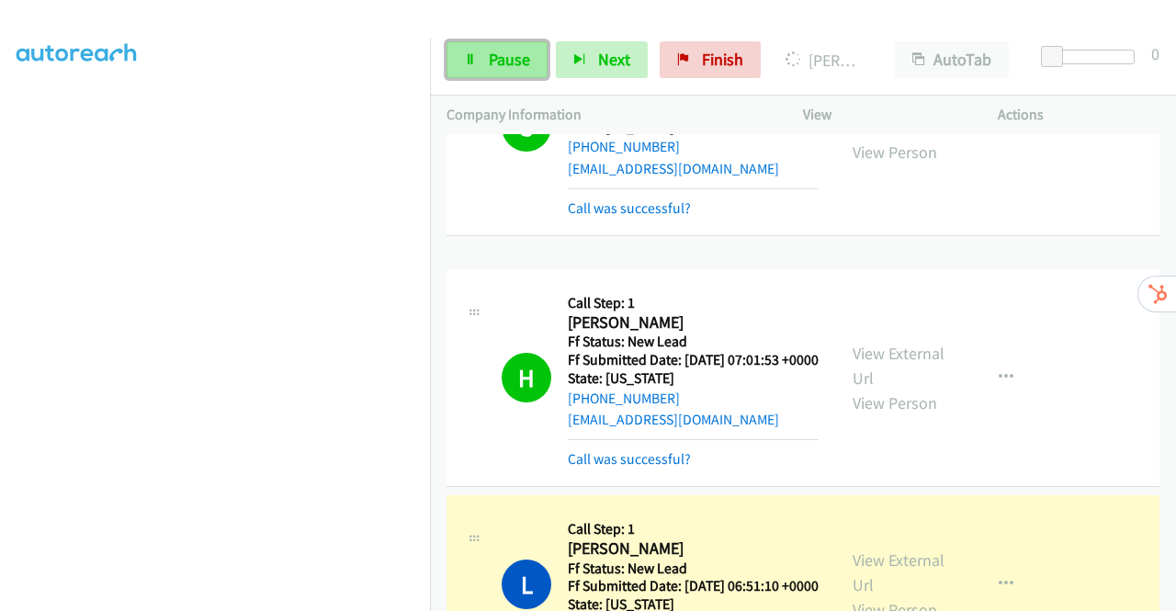
click at [485, 54] on link "Pause" at bounding box center [496, 59] width 101 height 37
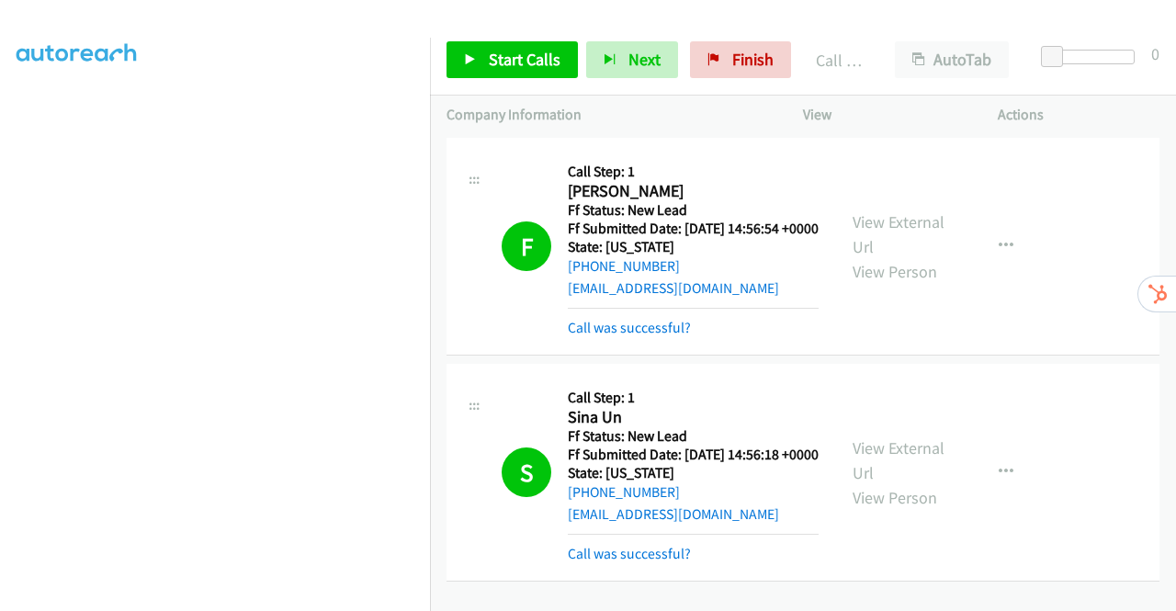
scroll to position [51, 0]
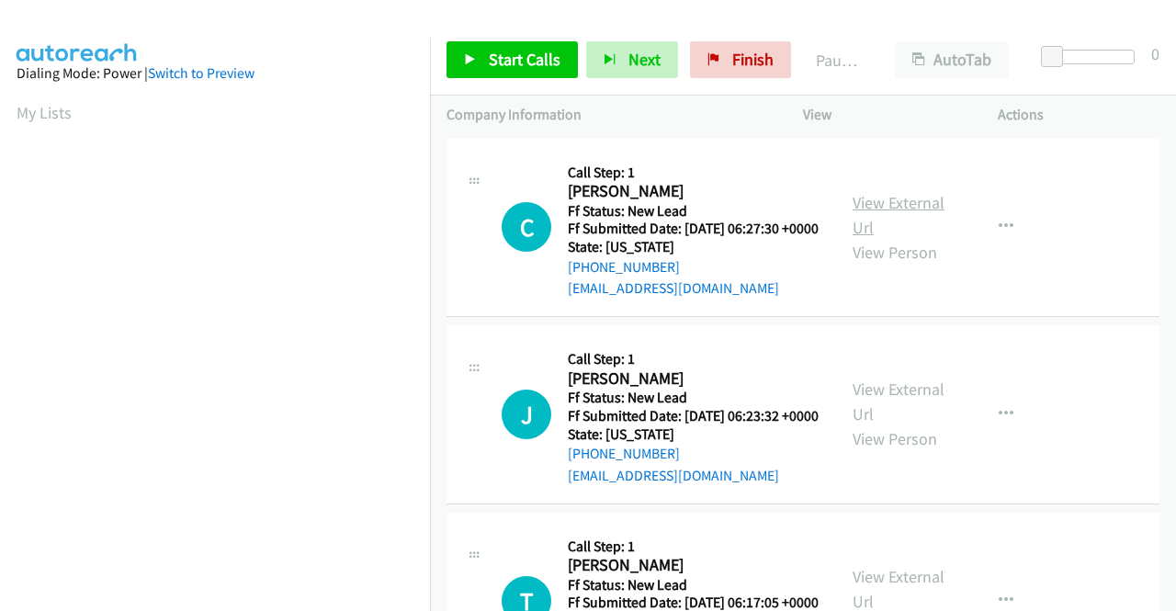
click at [895, 214] on link "View External Url" at bounding box center [898, 215] width 92 height 46
click at [879, 415] on link "View External Url" at bounding box center [898, 401] width 92 height 46
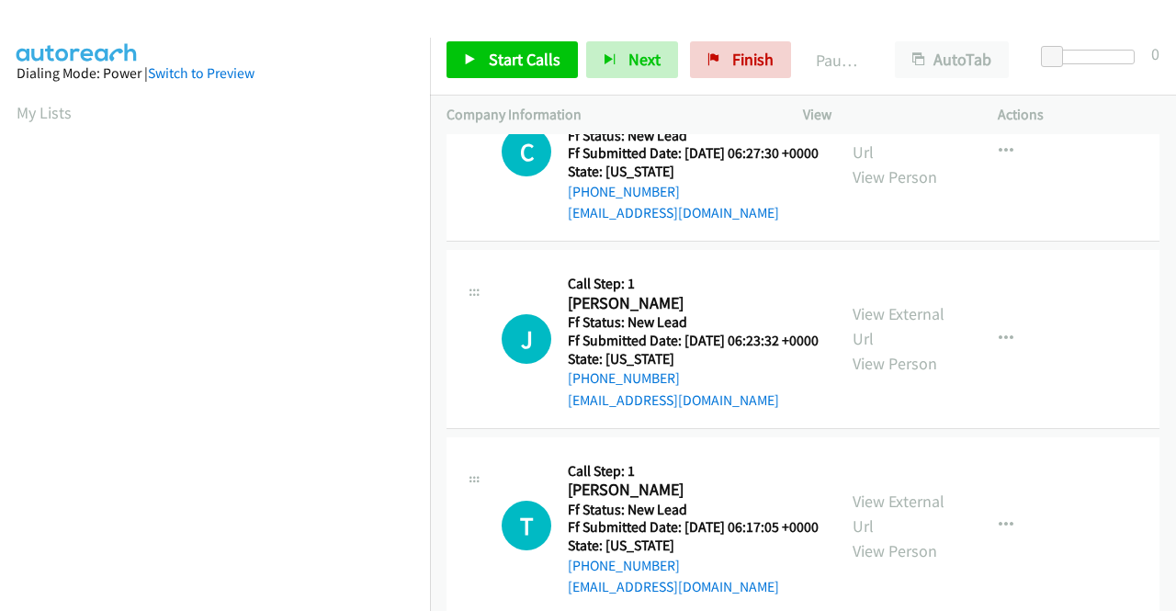
scroll to position [160, 0]
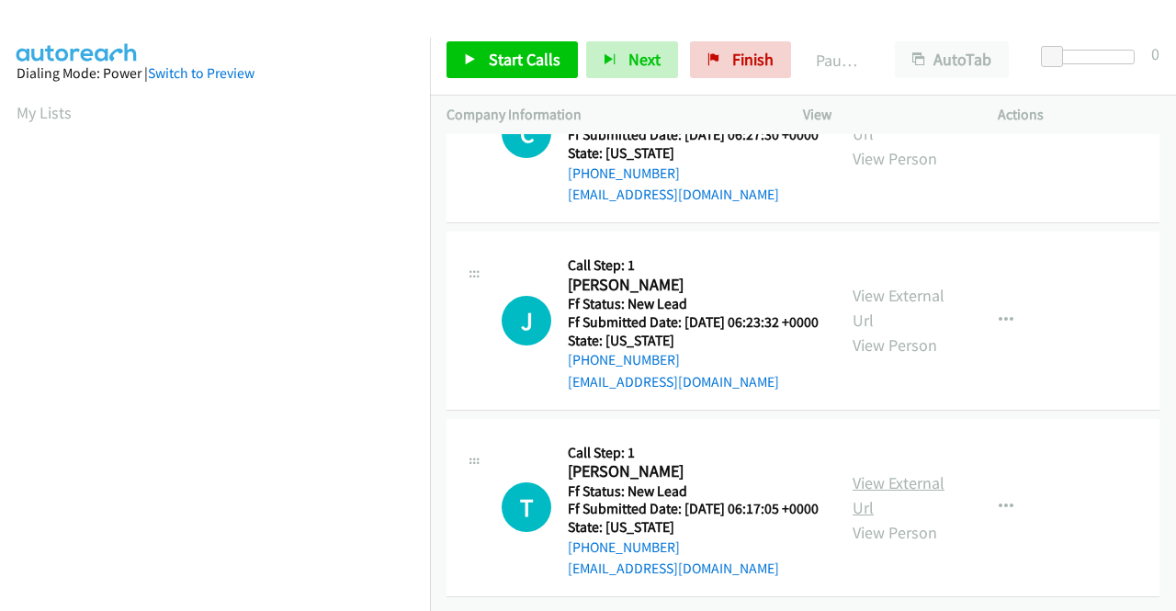
click at [904, 472] on link "View External Url" at bounding box center [898, 495] width 92 height 46
click at [478, 58] on link "Start Calls" at bounding box center [511, 59] width 131 height 37
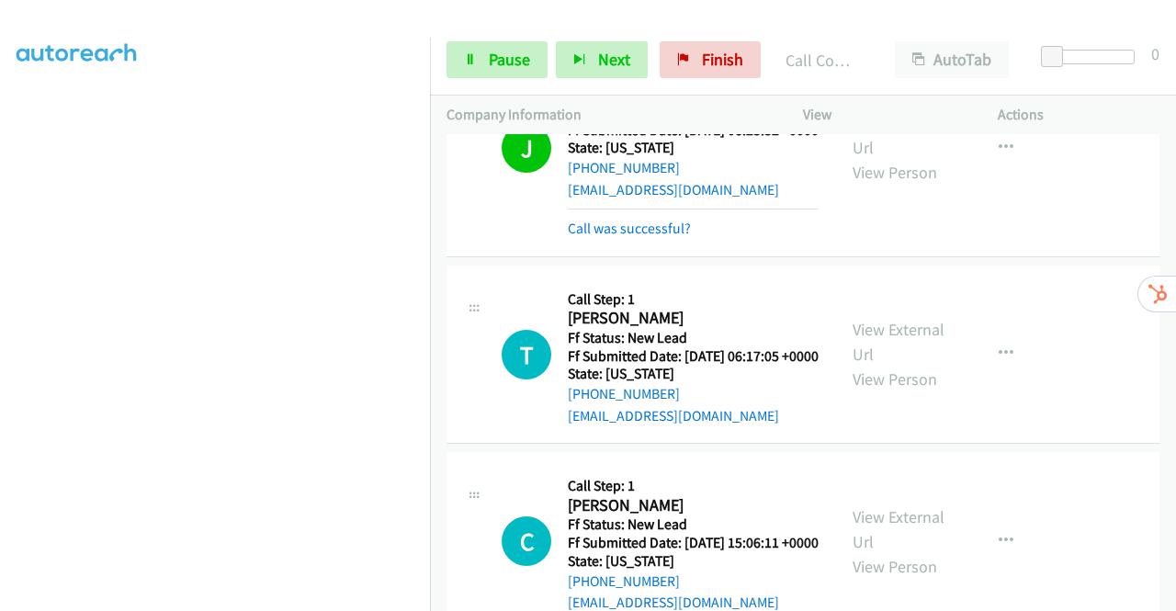
scroll to position [527, 0]
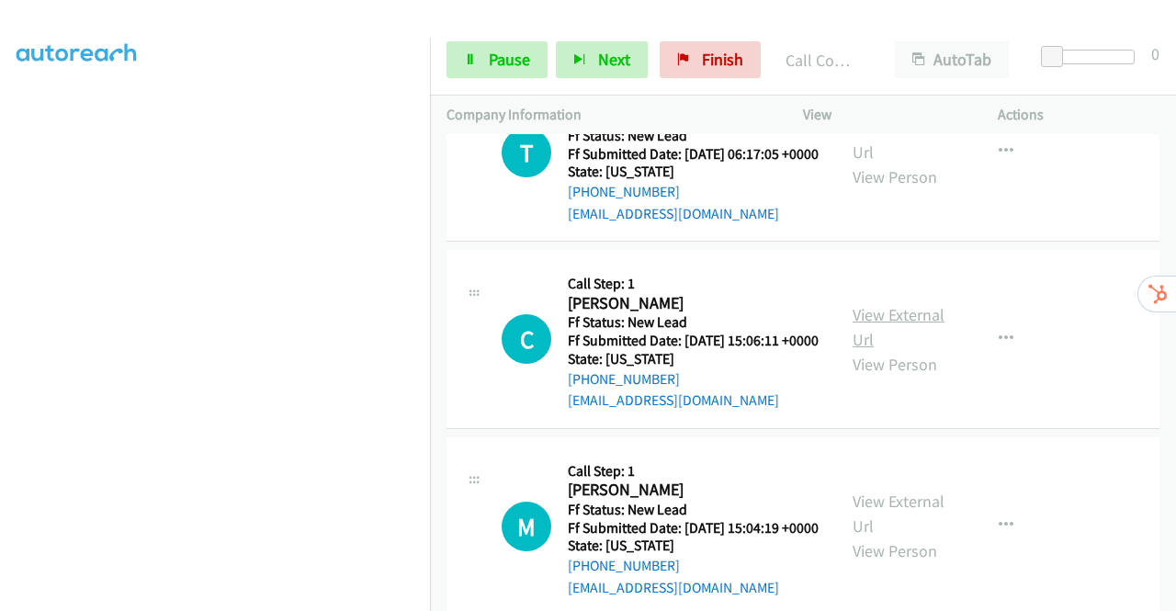
click at [890, 350] on link "View External Url" at bounding box center [898, 327] width 92 height 46
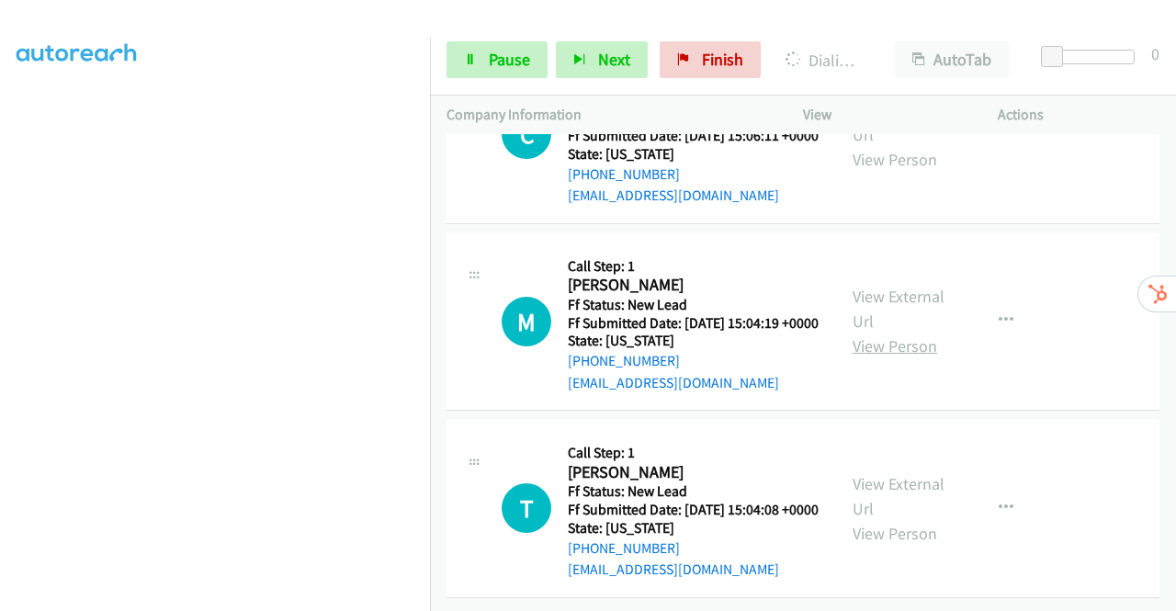
scroll to position [803, 0]
click at [902, 310] on link "View External Url" at bounding box center [898, 309] width 92 height 46
click at [923, 473] on link "View External Url" at bounding box center [898, 496] width 92 height 46
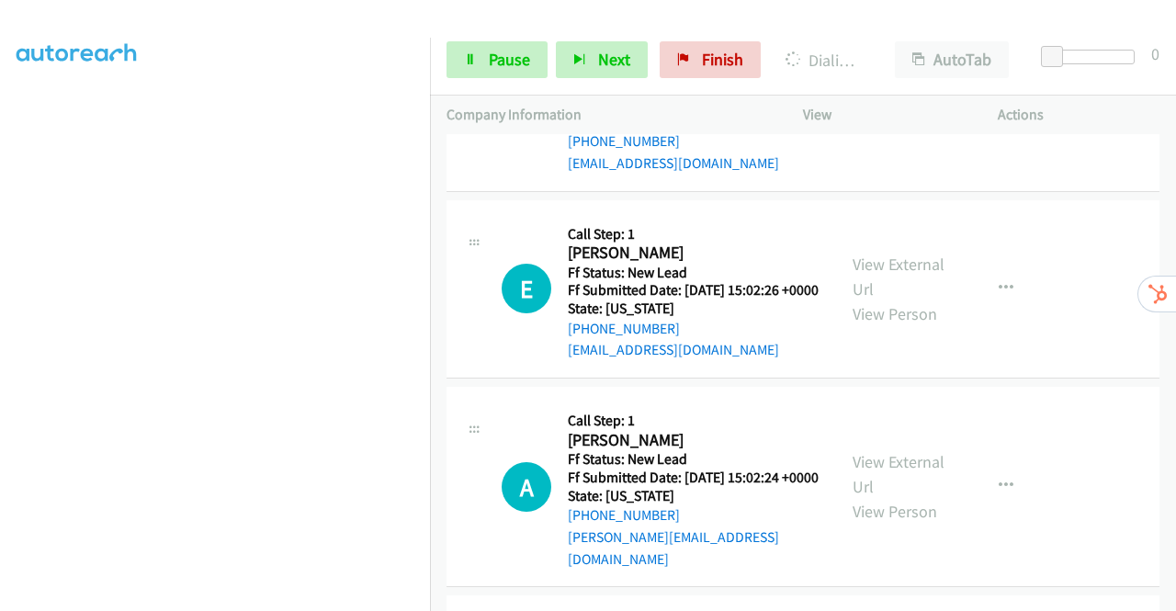
scroll to position [1403, 0]
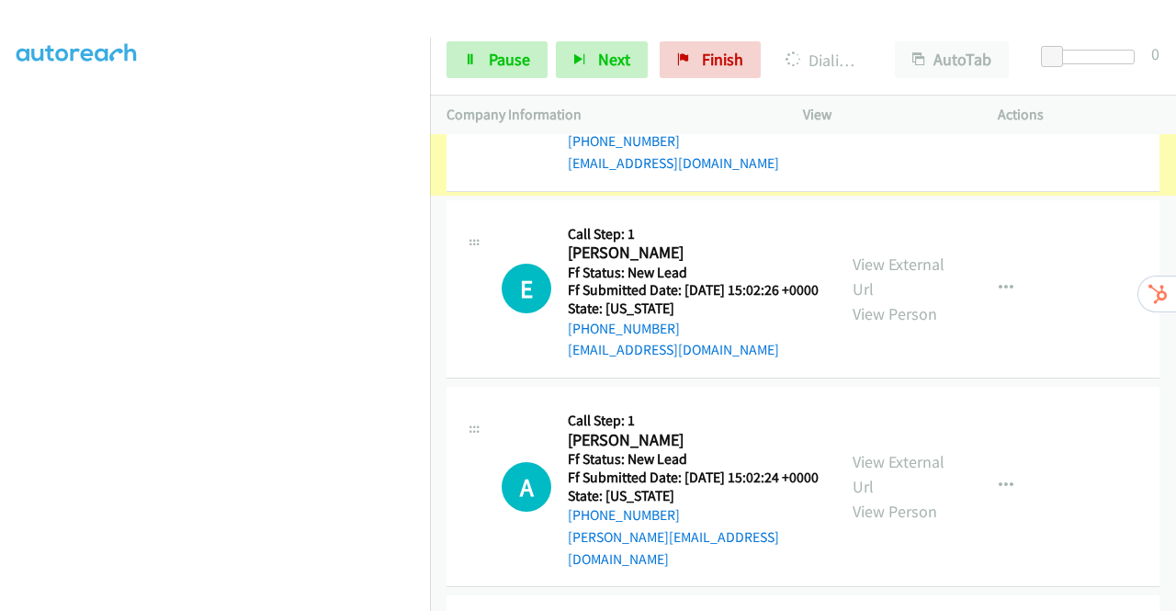
click at [919, 112] on link "View External Url" at bounding box center [898, 89] width 92 height 46
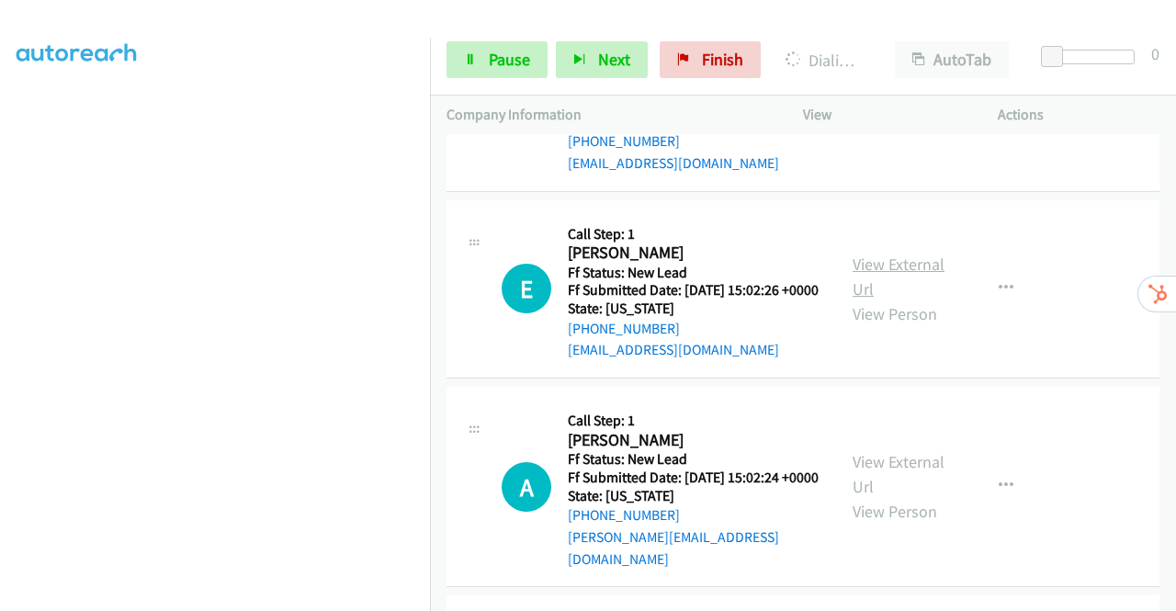
click at [886, 299] on link "View External Url" at bounding box center [898, 276] width 92 height 46
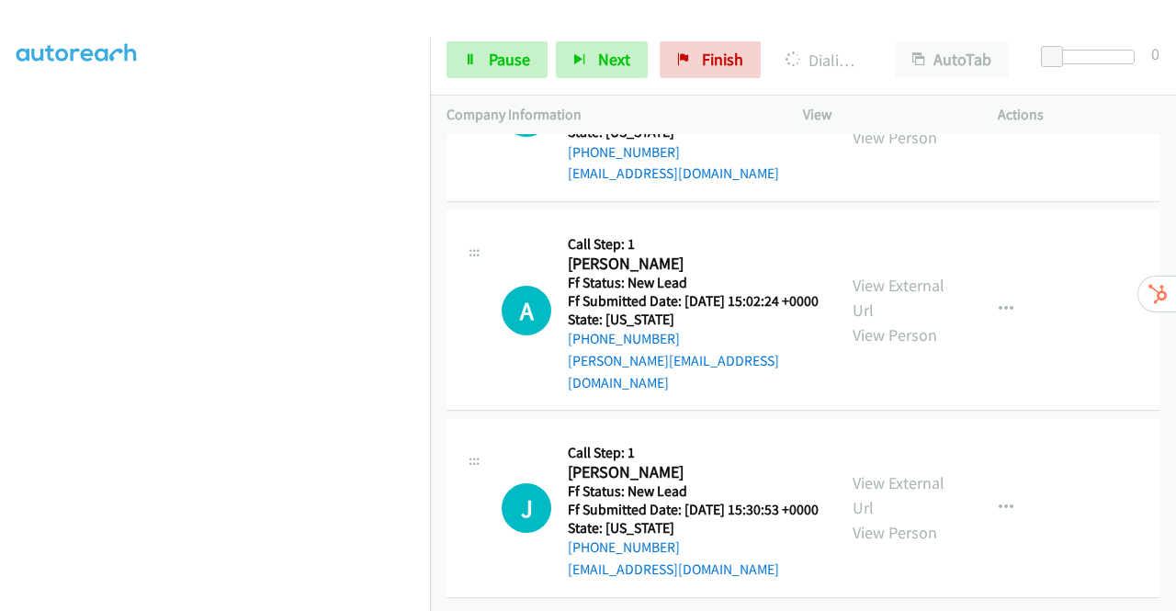
scroll to position [1587, 0]
click at [869, 321] on link "View External Url" at bounding box center [898, 298] width 92 height 46
click at [872, 472] on link "View External Url" at bounding box center [898, 495] width 92 height 46
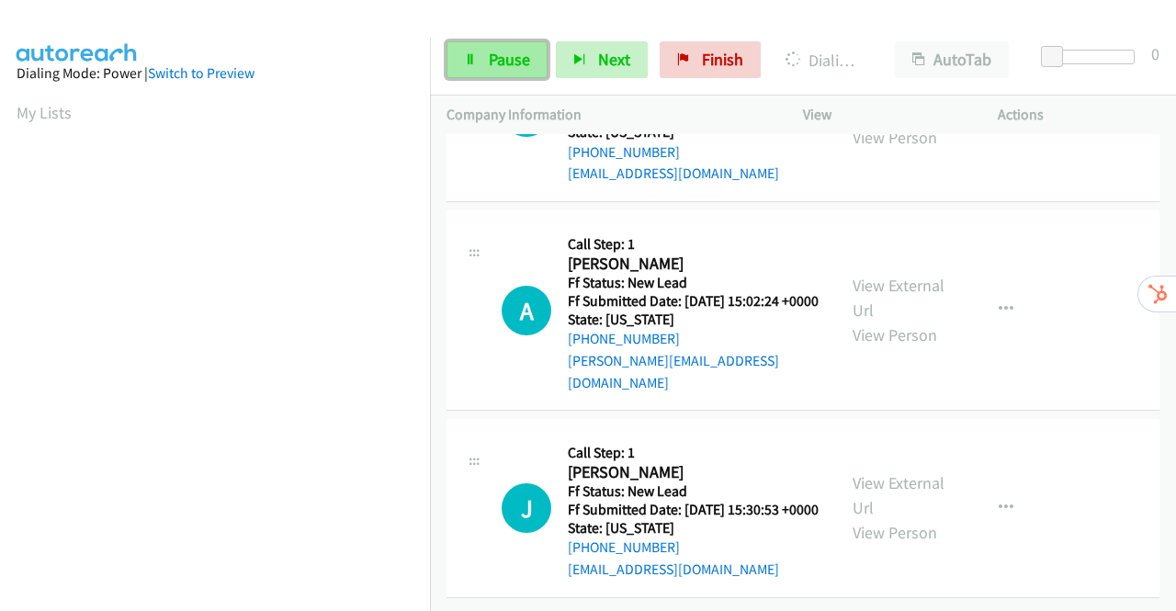
click at [501, 64] on span "Pause" at bounding box center [509, 59] width 41 height 21
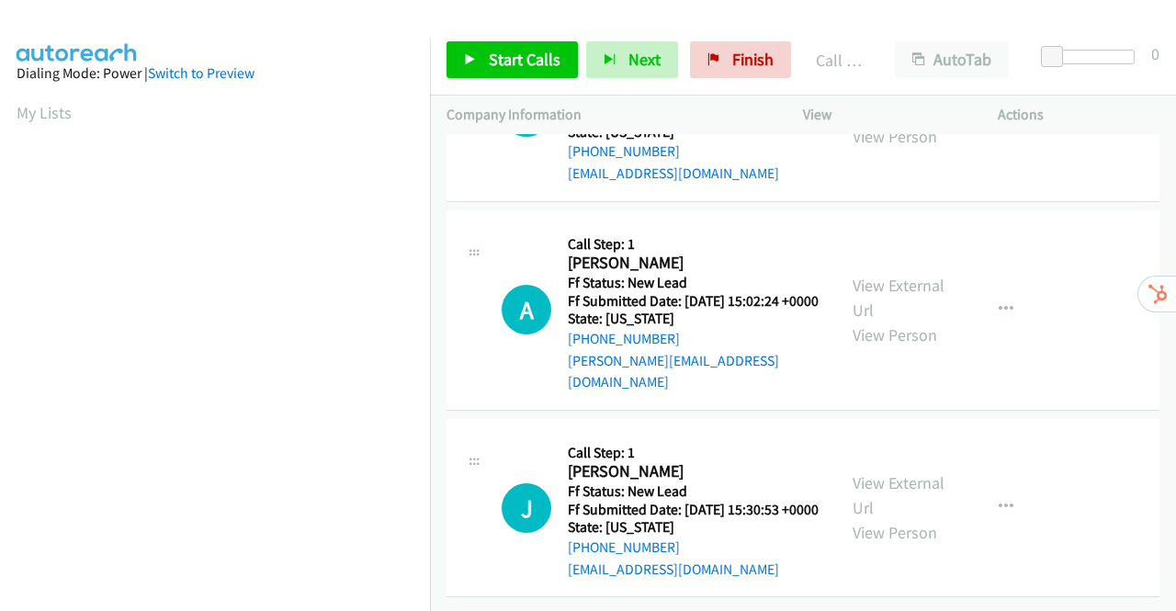
scroll to position [1787, 0]
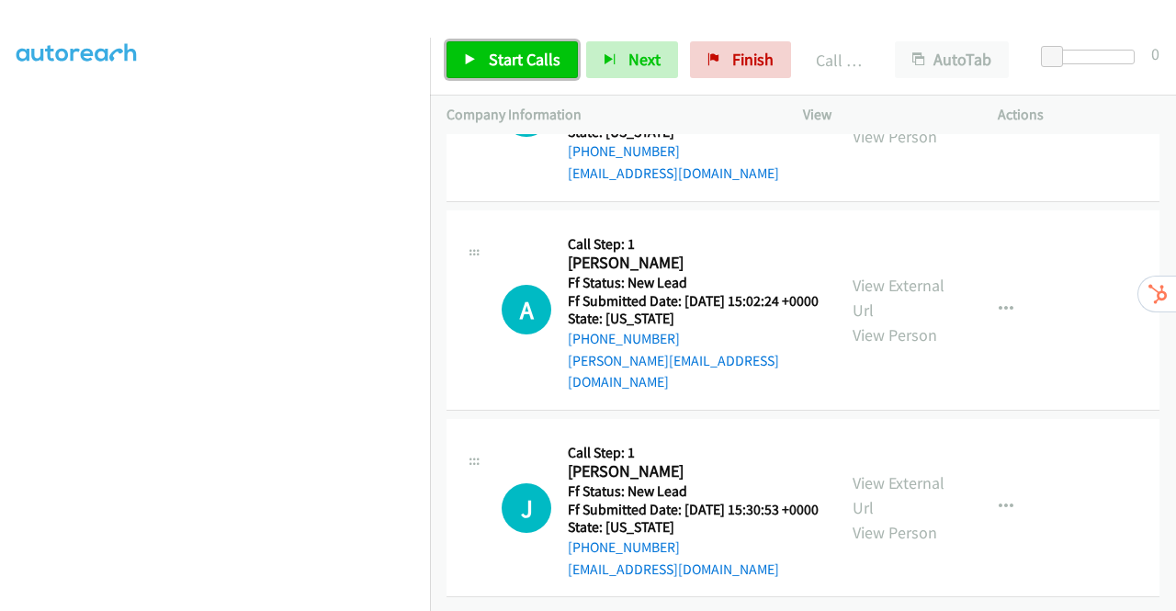
click at [492, 53] on span "Start Calls" at bounding box center [525, 59] width 72 height 21
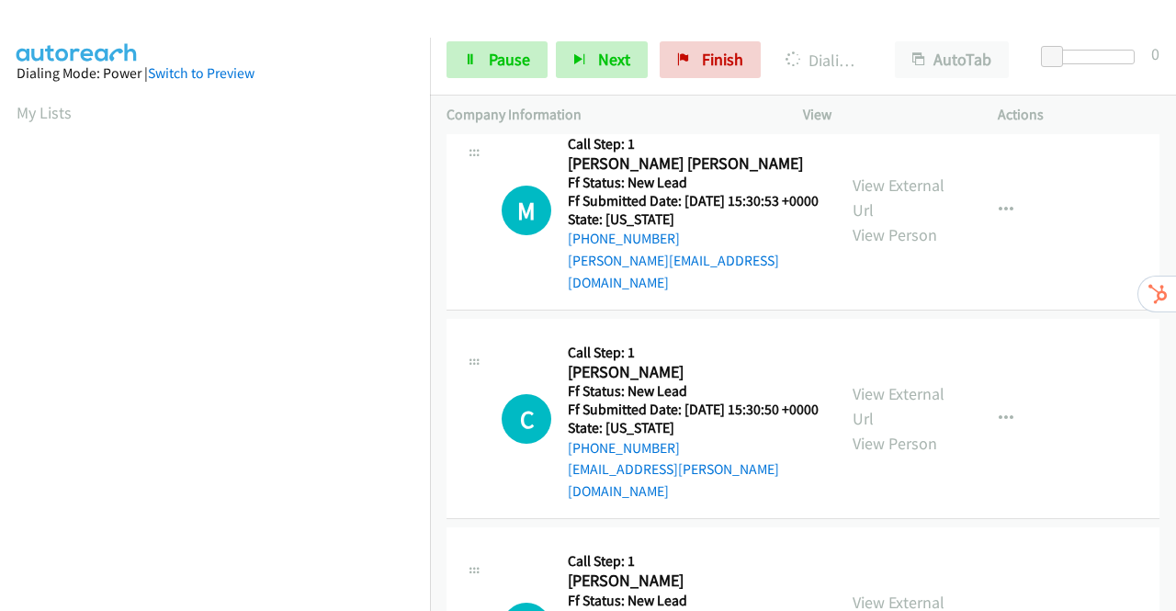
scroll to position [2246, 0]
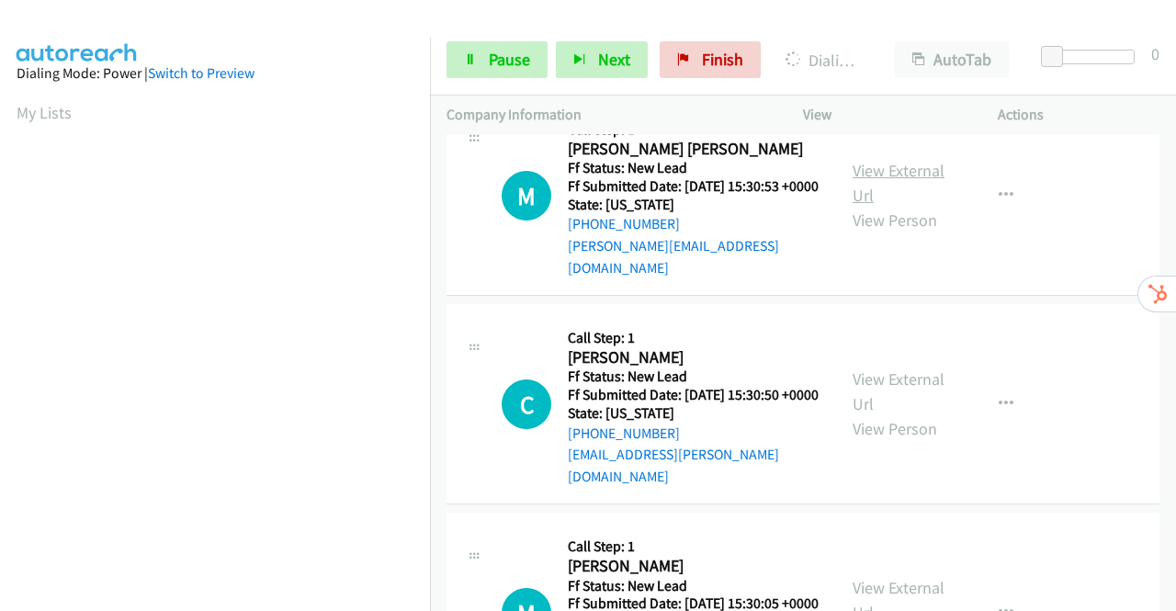
click at [872, 206] on link "View External Url" at bounding box center [898, 183] width 92 height 46
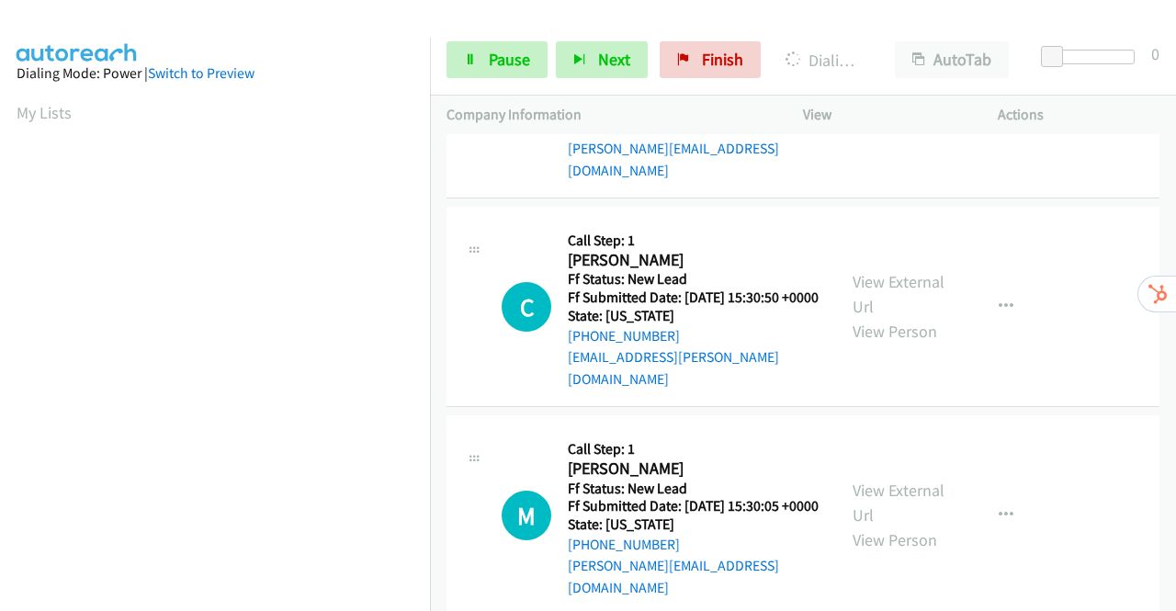
scroll to position [2430, 0]
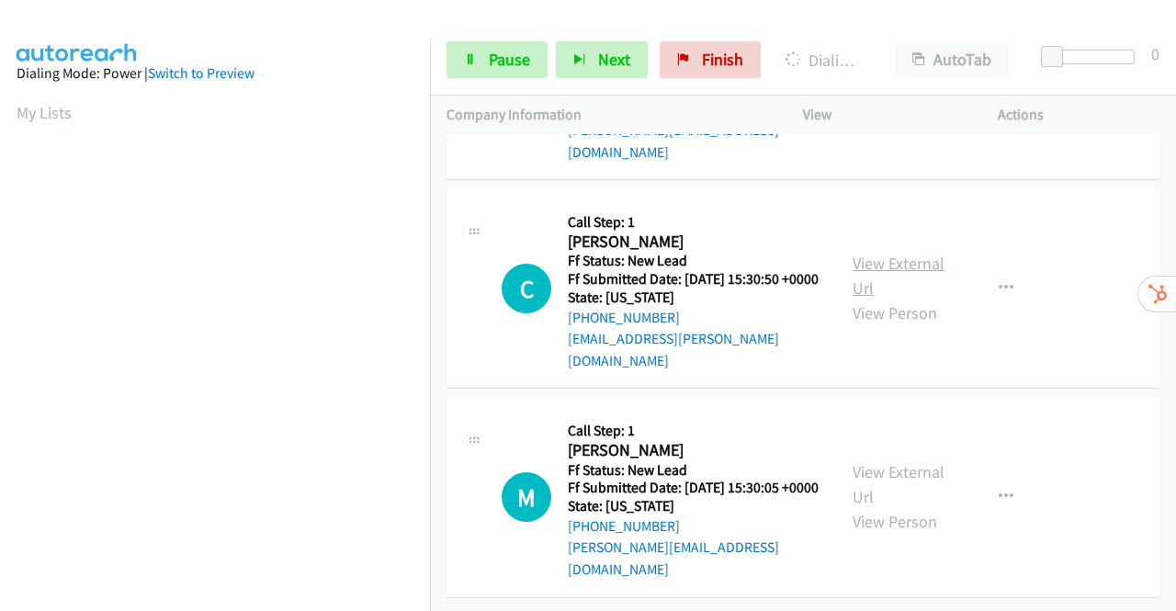
click at [882, 298] on link "View External Url" at bounding box center [898, 276] width 92 height 46
click at [909, 461] on link "View External Url" at bounding box center [898, 484] width 92 height 46
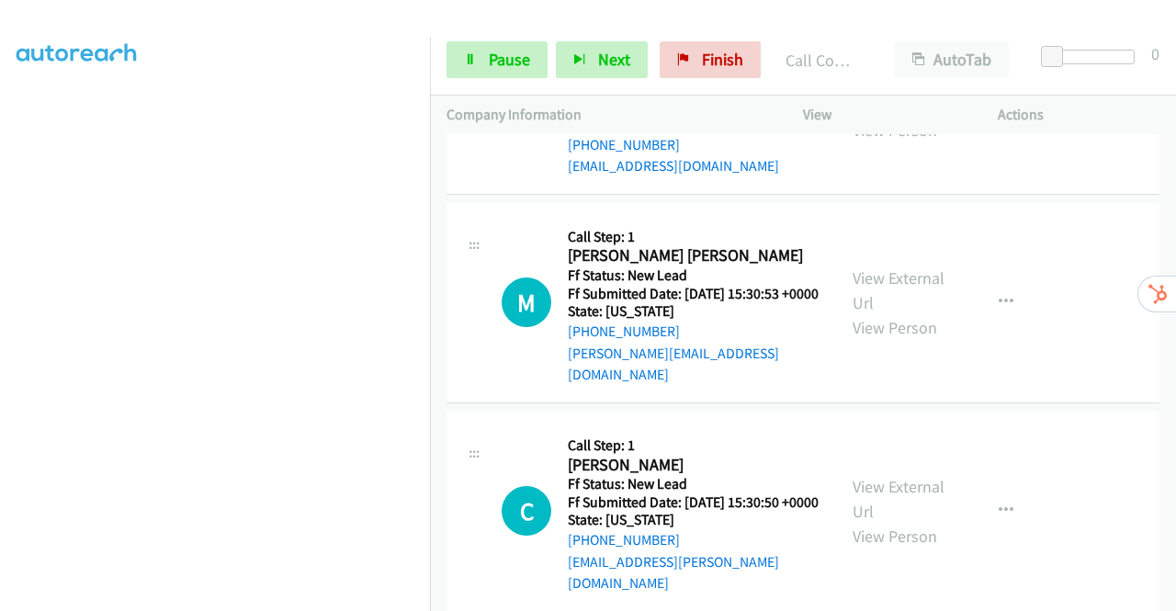
scroll to position [2150, 0]
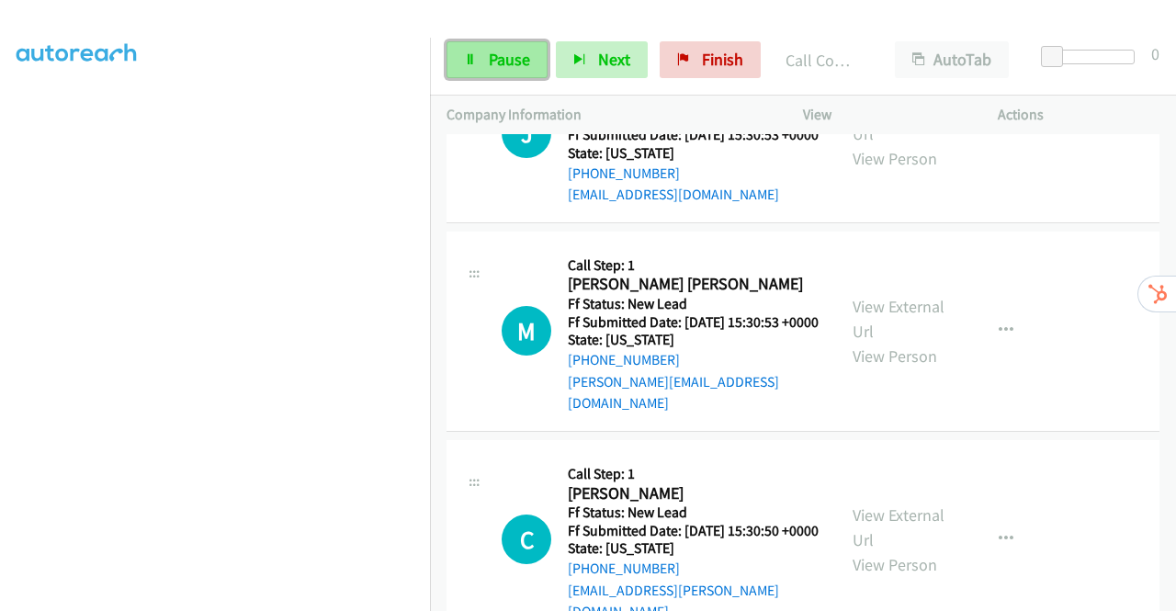
click at [502, 70] on link "Pause" at bounding box center [496, 59] width 101 height 37
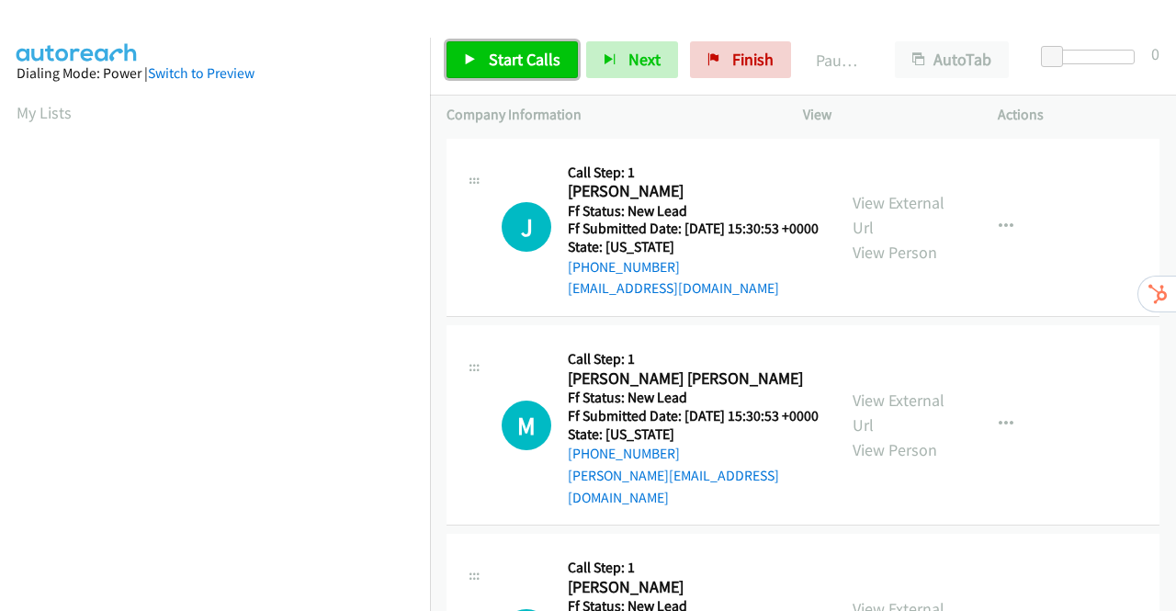
click at [511, 61] on span "Start Calls" at bounding box center [525, 59] width 72 height 21
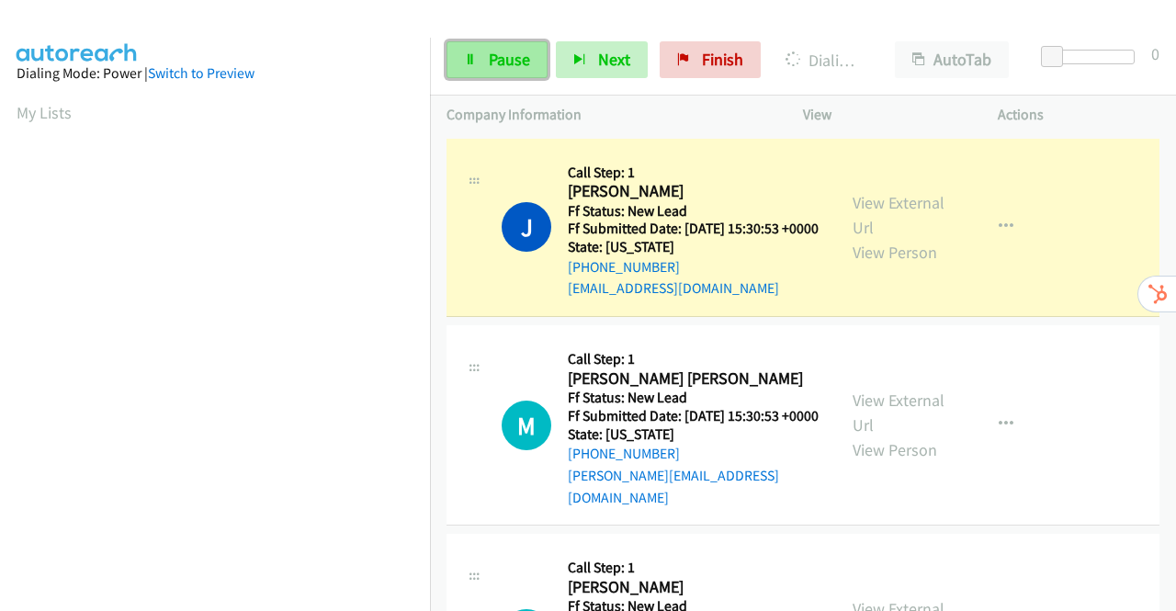
click at [483, 63] on link "Pause" at bounding box center [496, 59] width 101 height 37
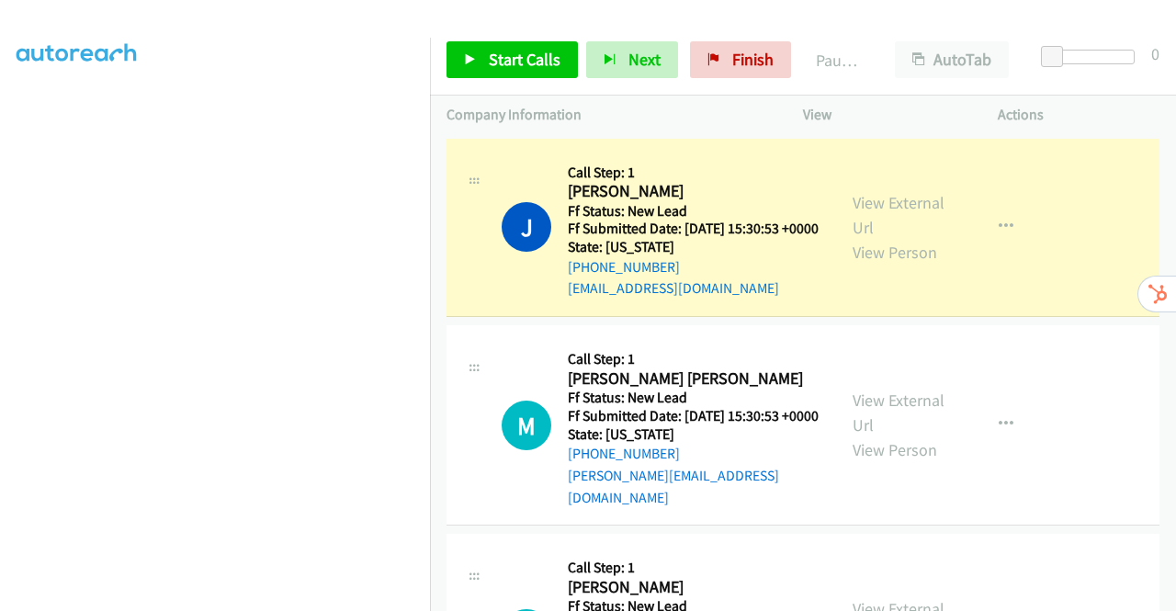
scroll to position [419, 0]
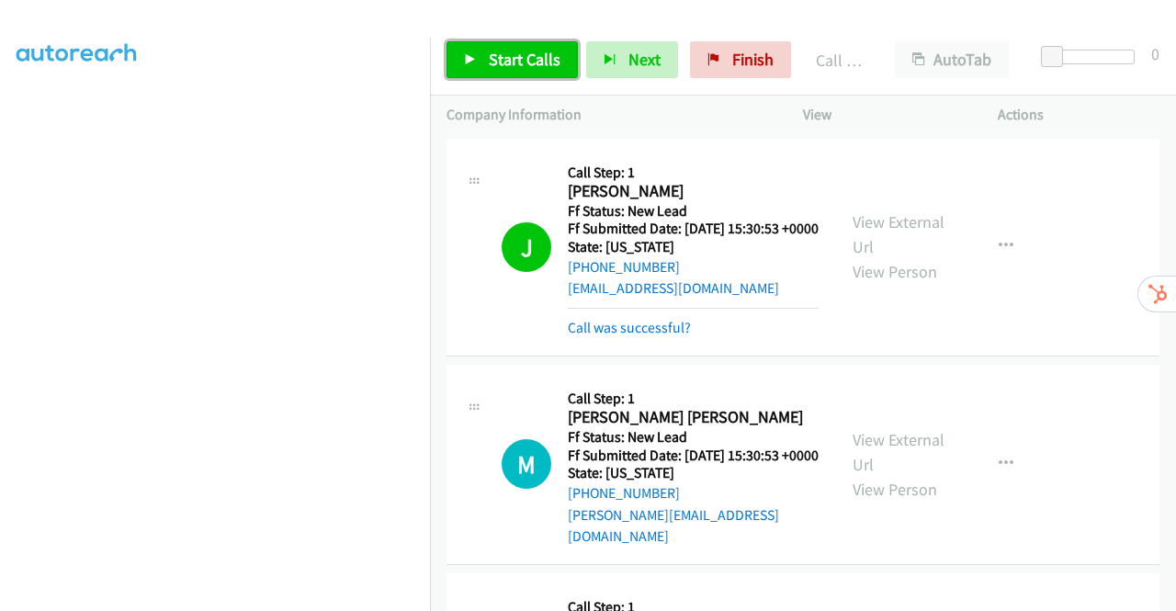
click at [496, 54] on span "Start Calls" at bounding box center [525, 59] width 72 height 21
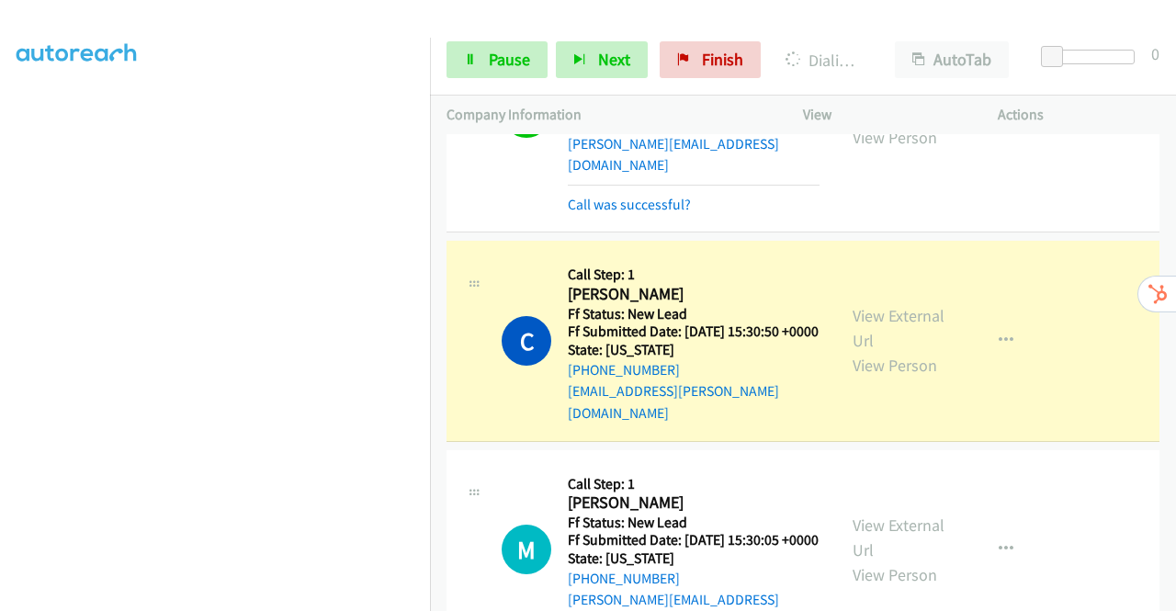
scroll to position [680, 0]
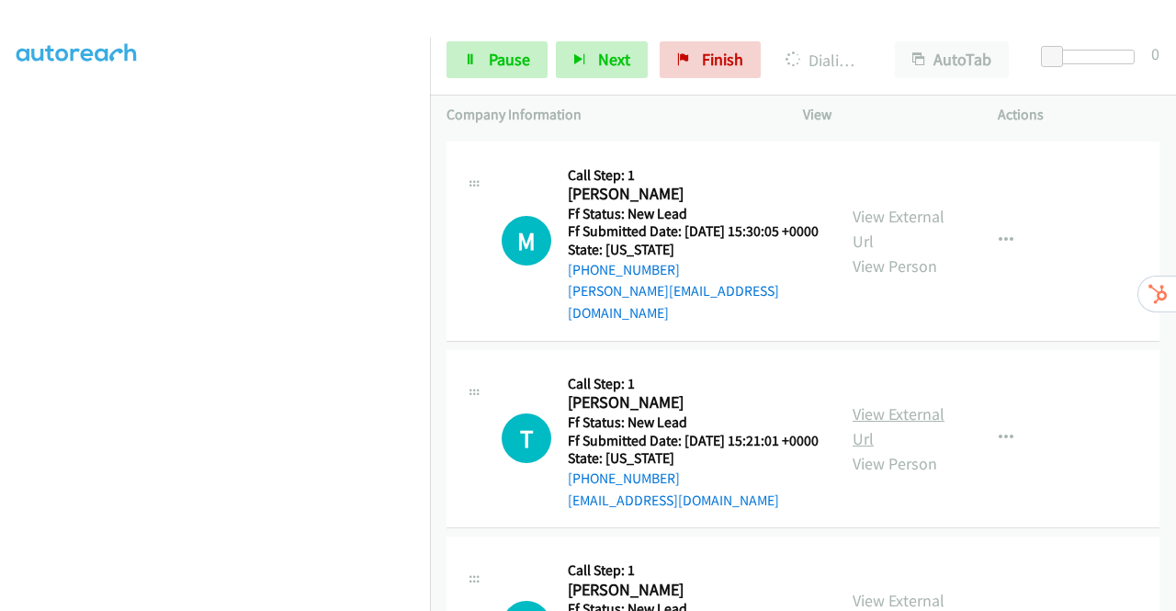
click at [884, 425] on link "View External Url" at bounding box center [898, 426] width 92 height 46
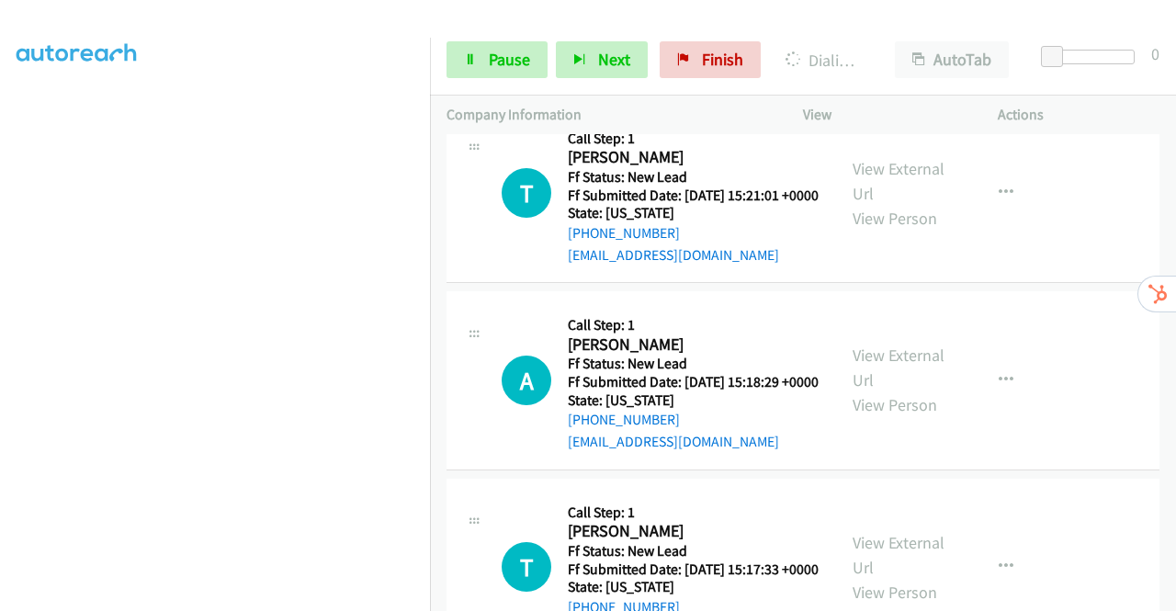
scroll to position [955, 0]
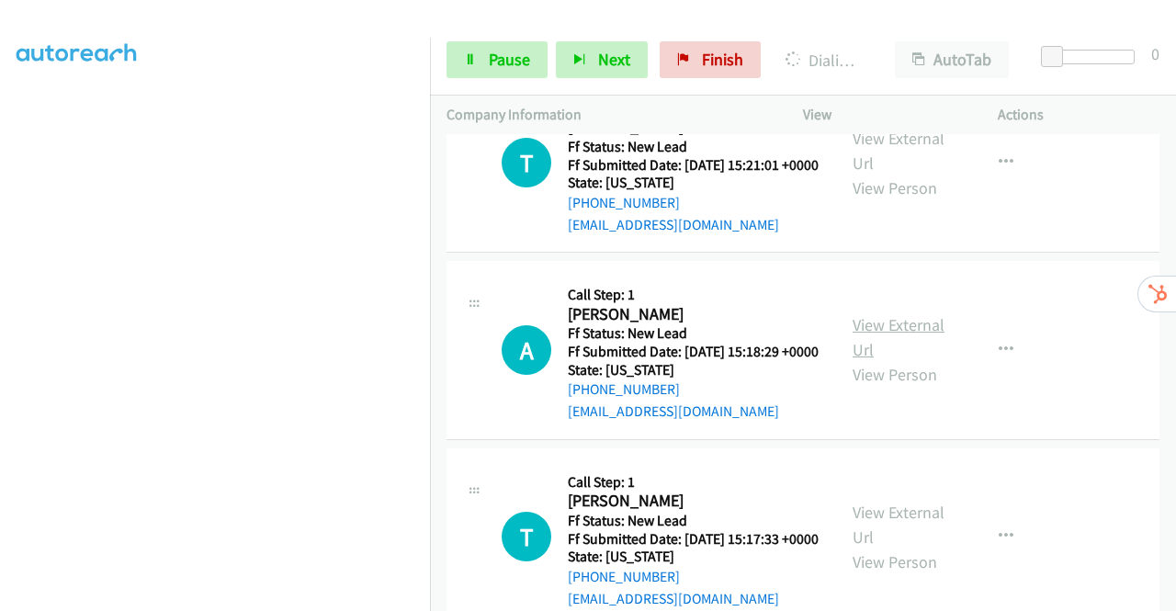
click at [882, 352] on link "View External Url" at bounding box center [898, 337] width 92 height 46
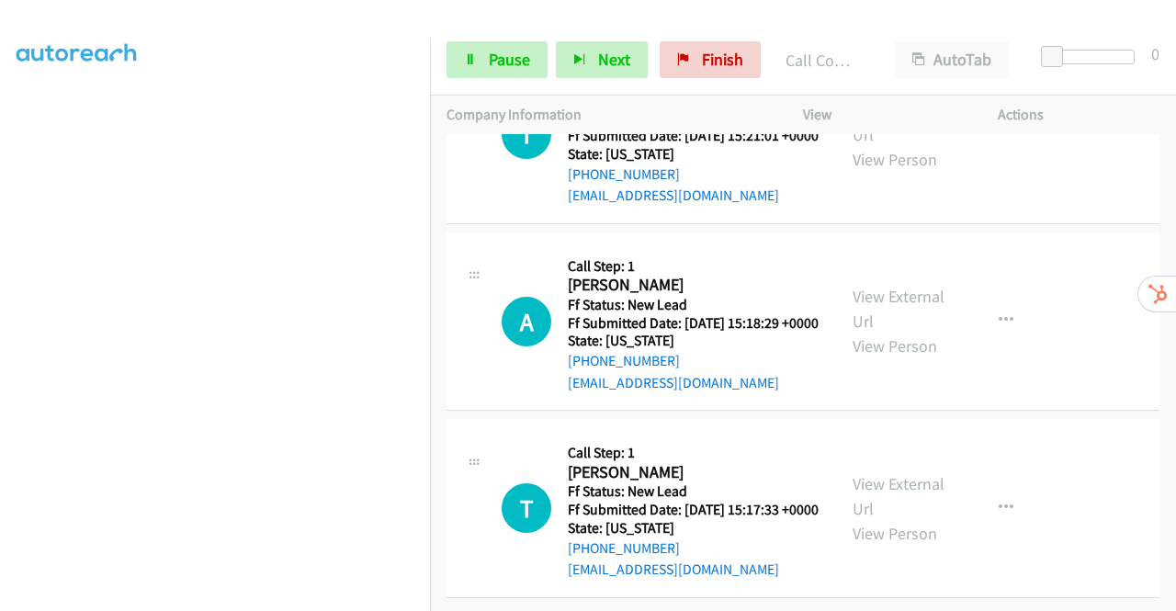
scroll to position [1095, 0]
click at [907, 473] on link "View External Url" at bounding box center [898, 496] width 92 height 46
click at [499, 65] on span "Pause" at bounding box center [509, 59] width 41 height 21
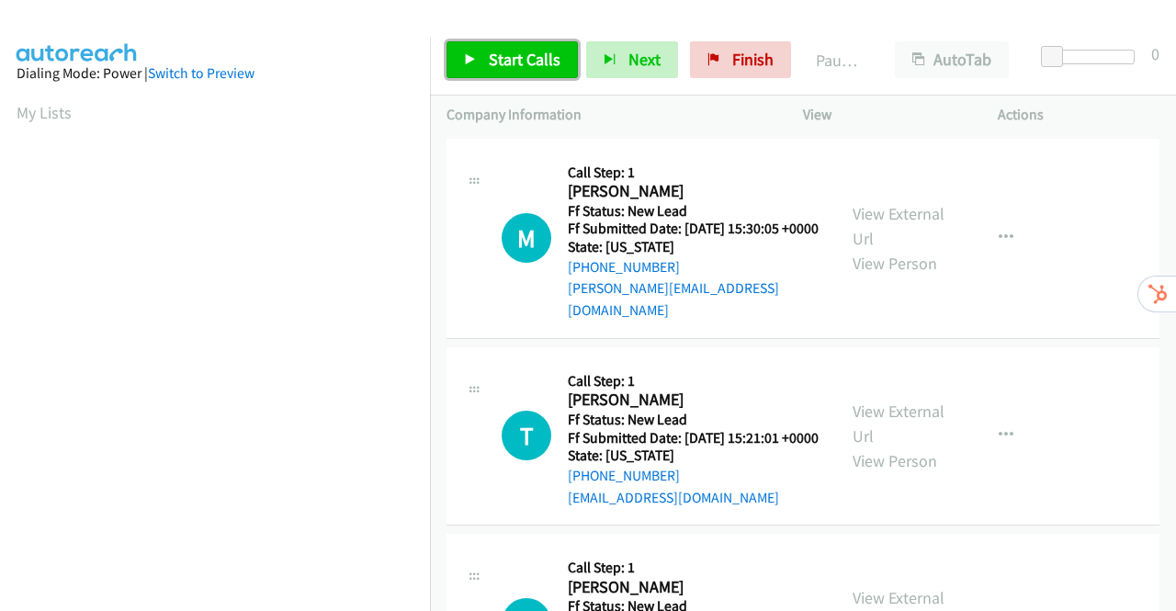
click at [518, 51] on span "Start Calls" at bounding box center [525, 59] width 72 height 21
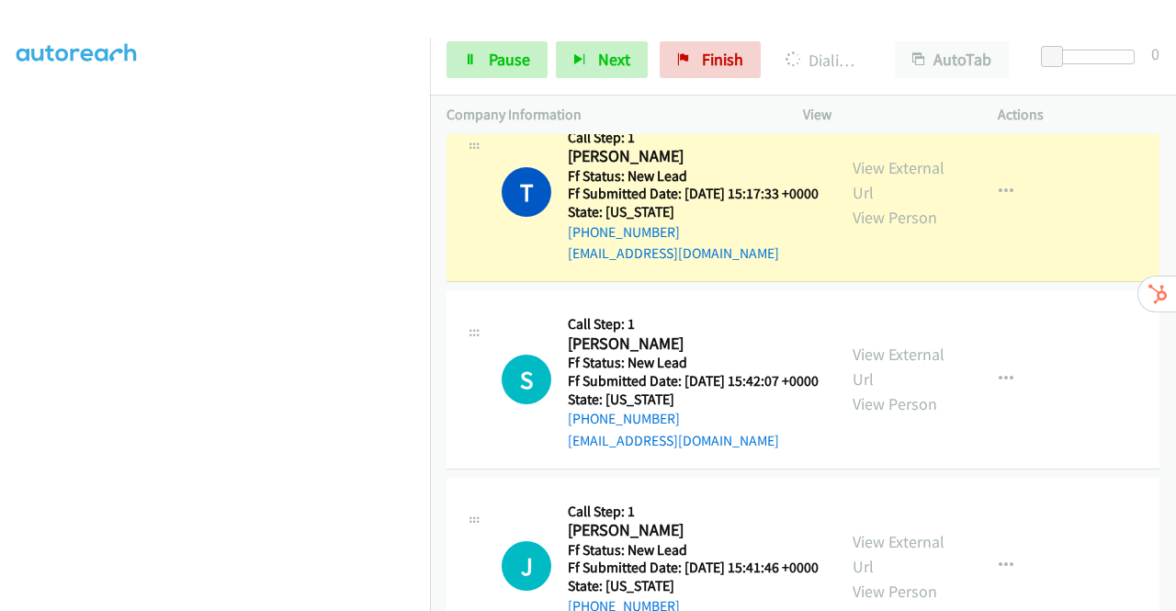
scroll to position [735, 0]
click at [522, 54] on span "Pause" at bounding box center [509, 59] width 41 height 21
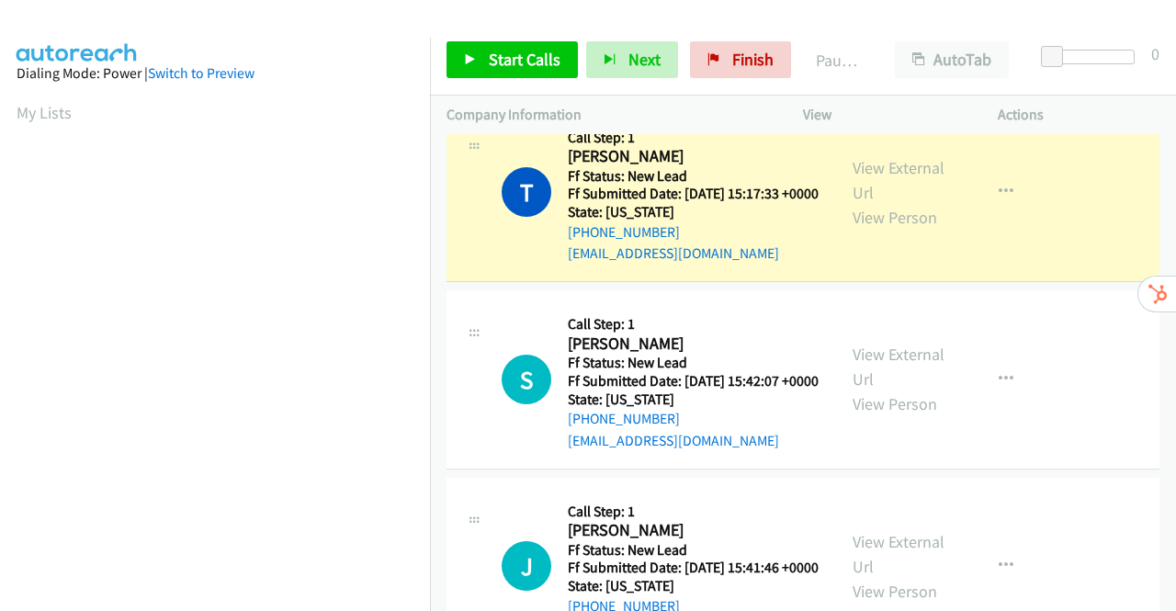
scroll to position [419, 0]
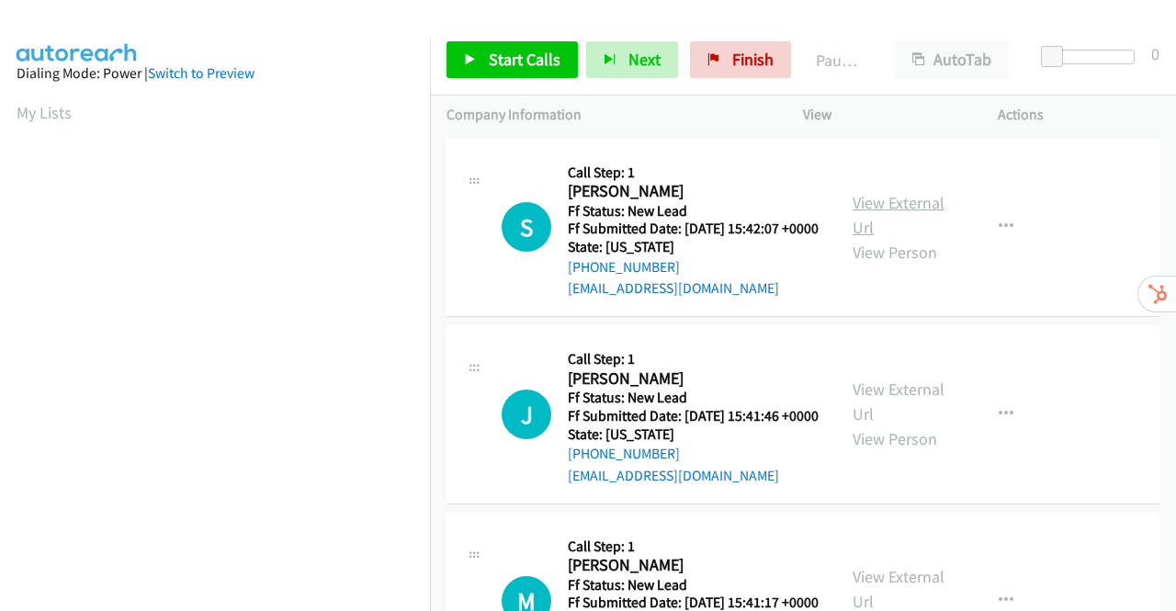
click at [882, 212] on link "View External Url" at bounding box center [898, 215] width 92 height 46
click at [897, 412] on link "View External Url" at bounding box center [898, 401] width 92 height 46
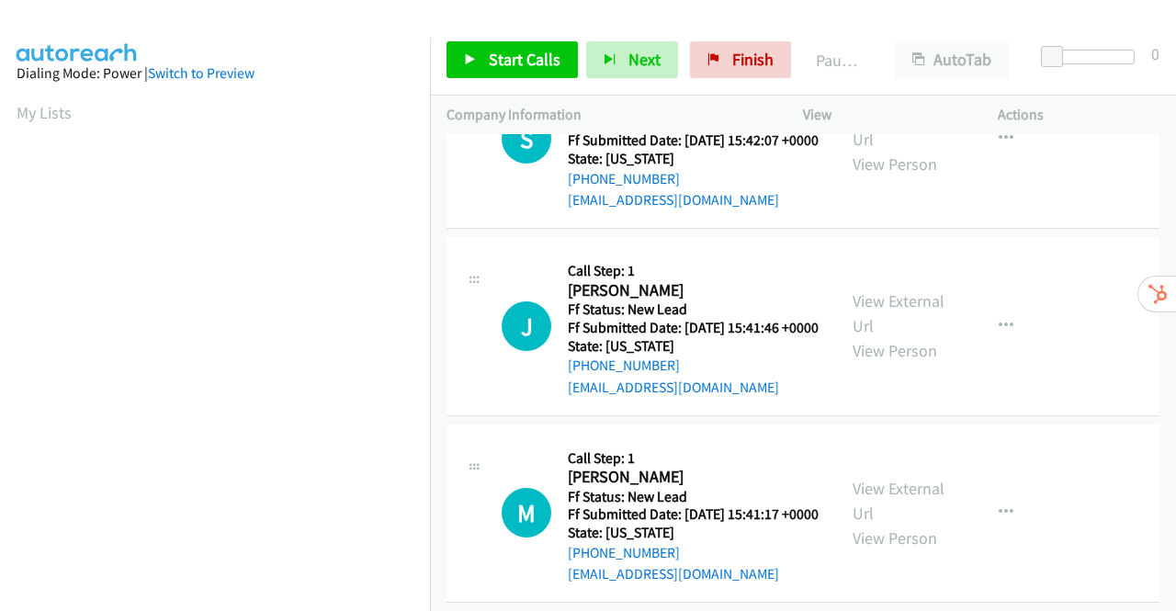
scroll to position [184, 0]
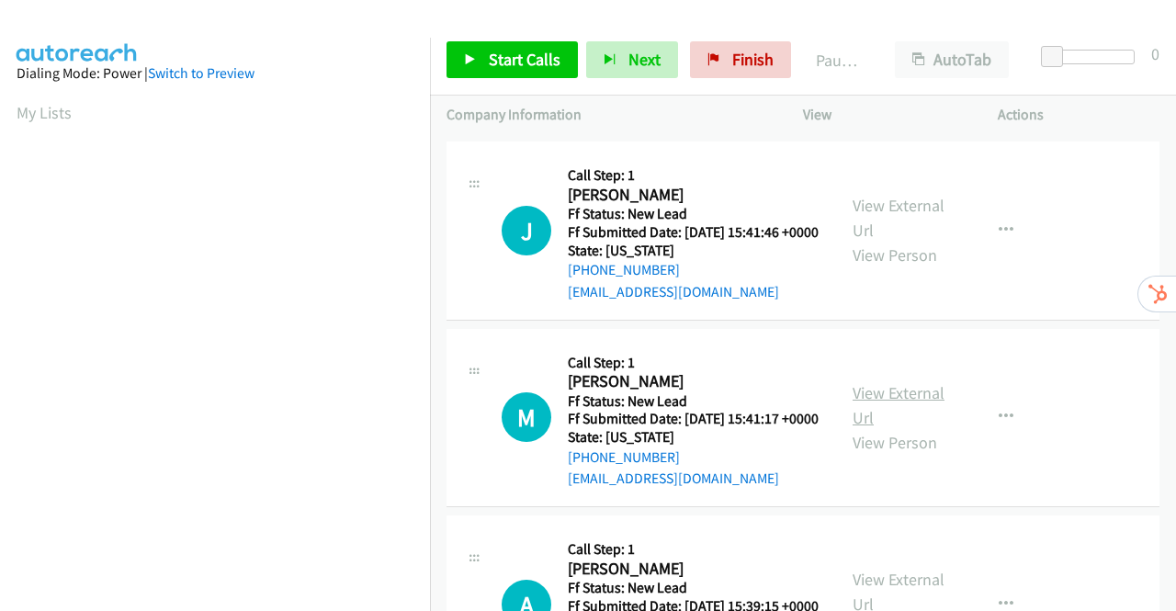
click at [879, 428] on link "View External Url" at bounding box center [898, 405] width 92 height 46
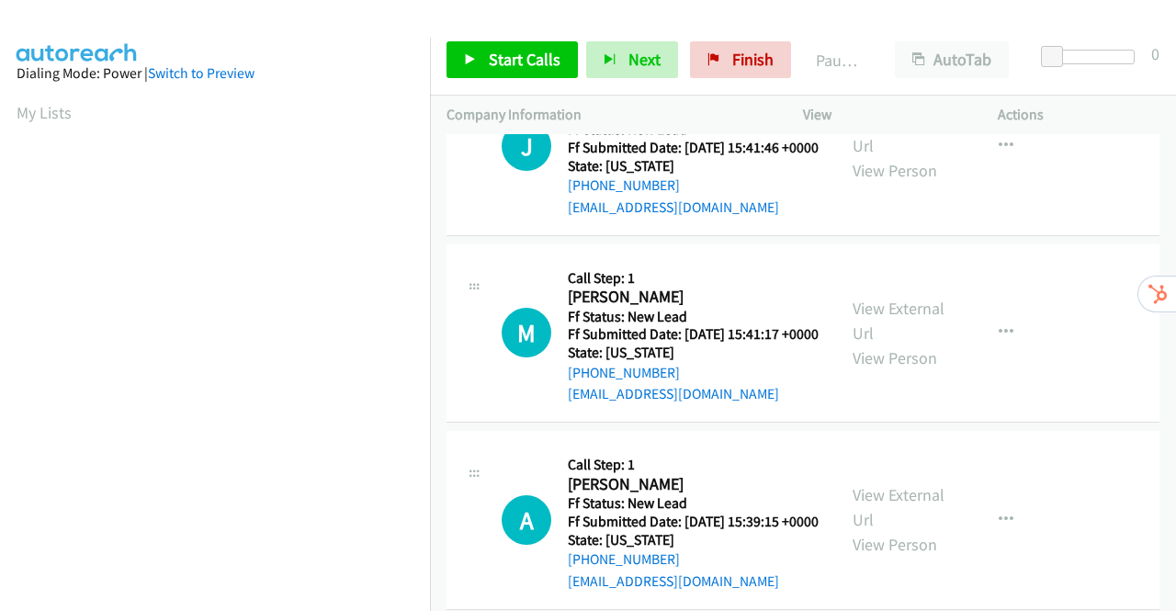
scroll to position [365, 0]
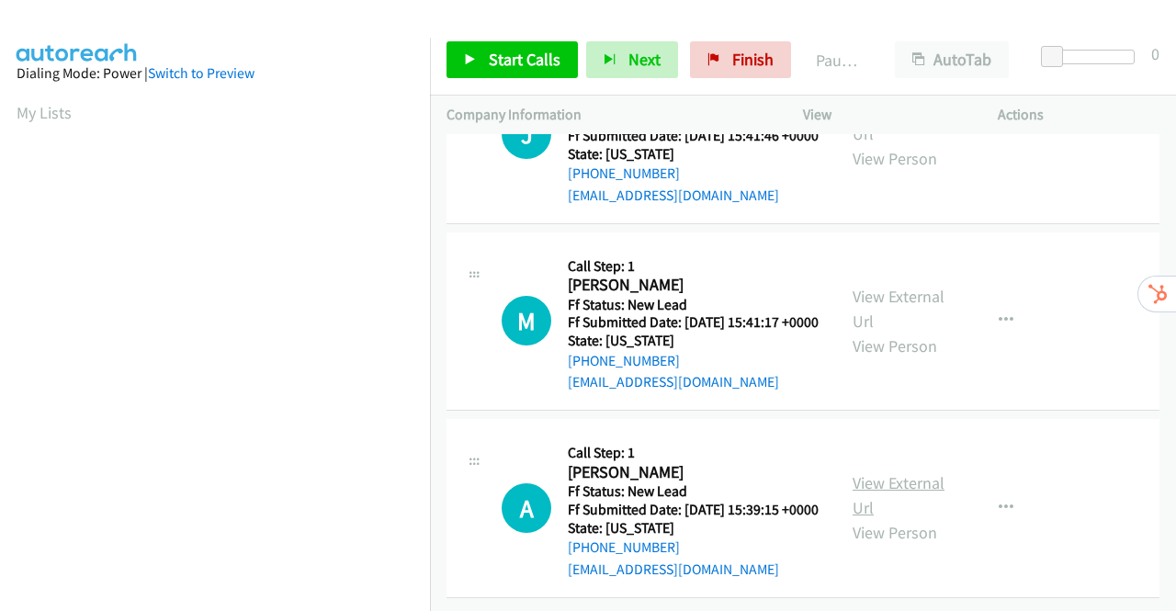
click at [888, 472] on link "View External Url" at bounding box center [898, 495] width 92 height 46
click at [492, 62] on span "Start Calls" at bounding box center [525, 59] width 72 height 21
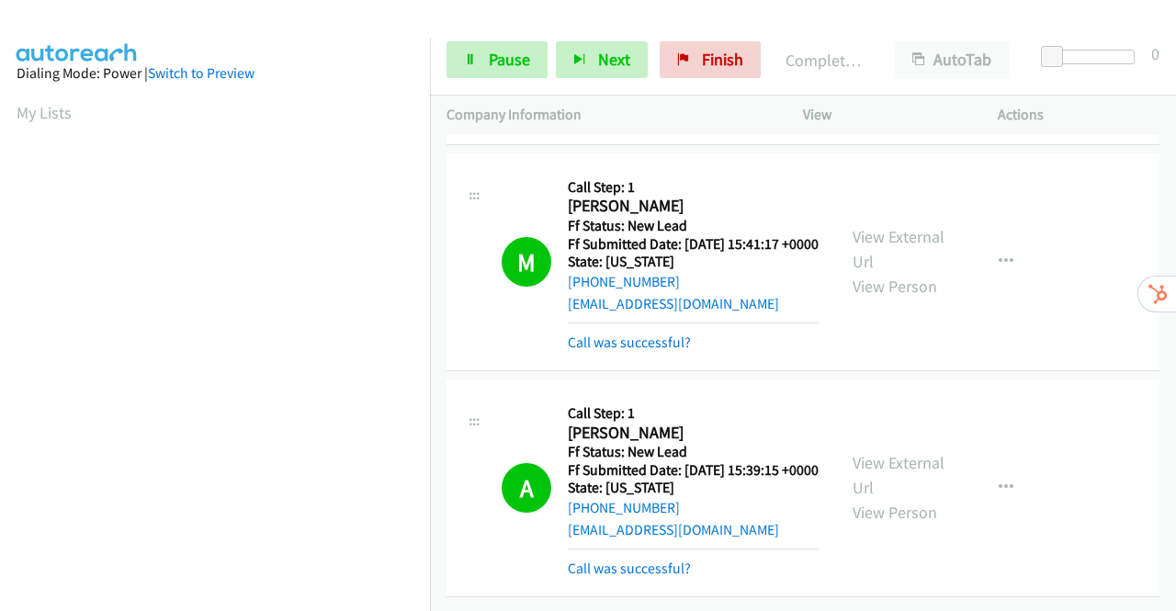
scroll to position [579, 0]
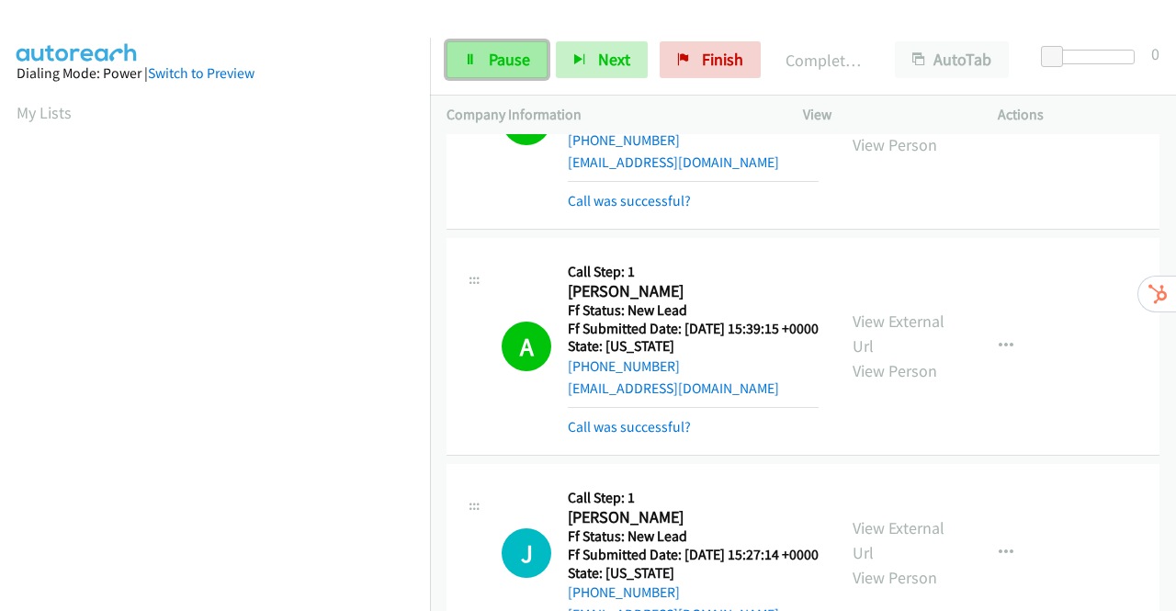
click at [480, 58] on link "Pause" at bounding box center [496, 59] width 101 height 37
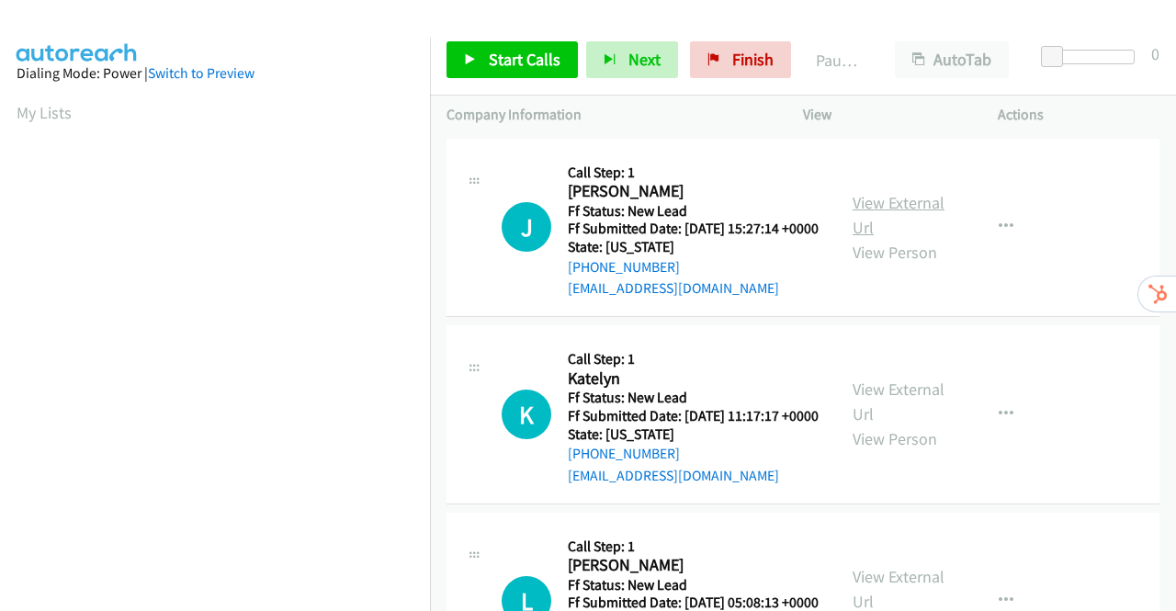
click at [894, 208] on link "View External Url" at bounding box center [898, 215] width 92 height 46
click at [915, 414] on link "View External Url" at bounding box center [898, 401] width 92 height 46
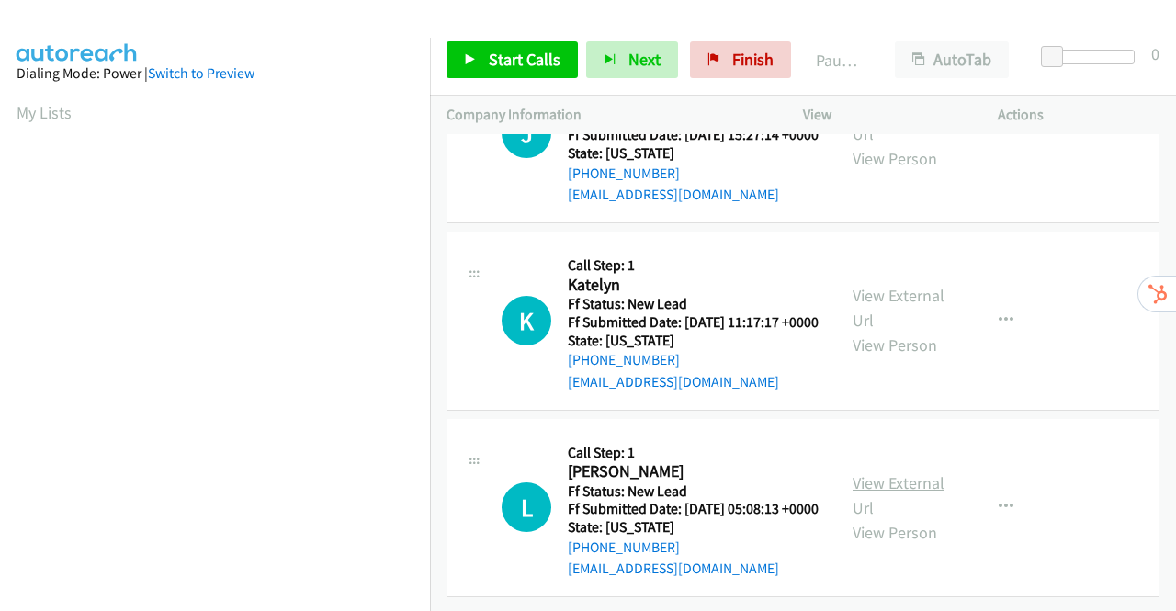
click at [898, 472] on link "View External Url" at bounding box center [898, 495] width 92 height 46
click at [463, 58] on link "Start Calls" at bounding box center [511, 59] width 131 height 37
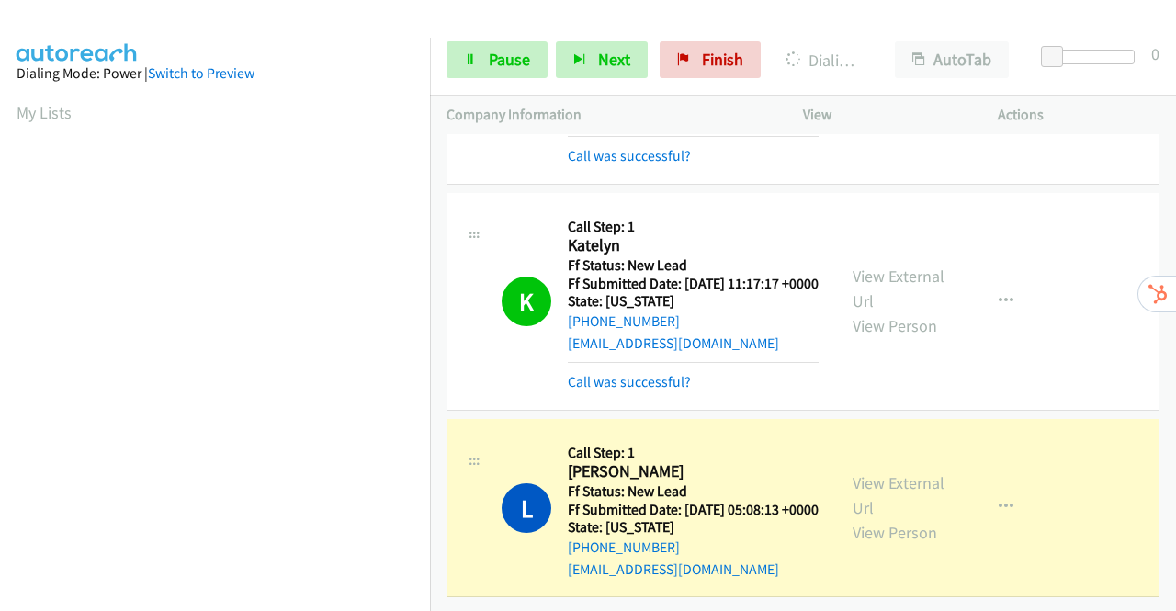
scroll to position [367, 0]
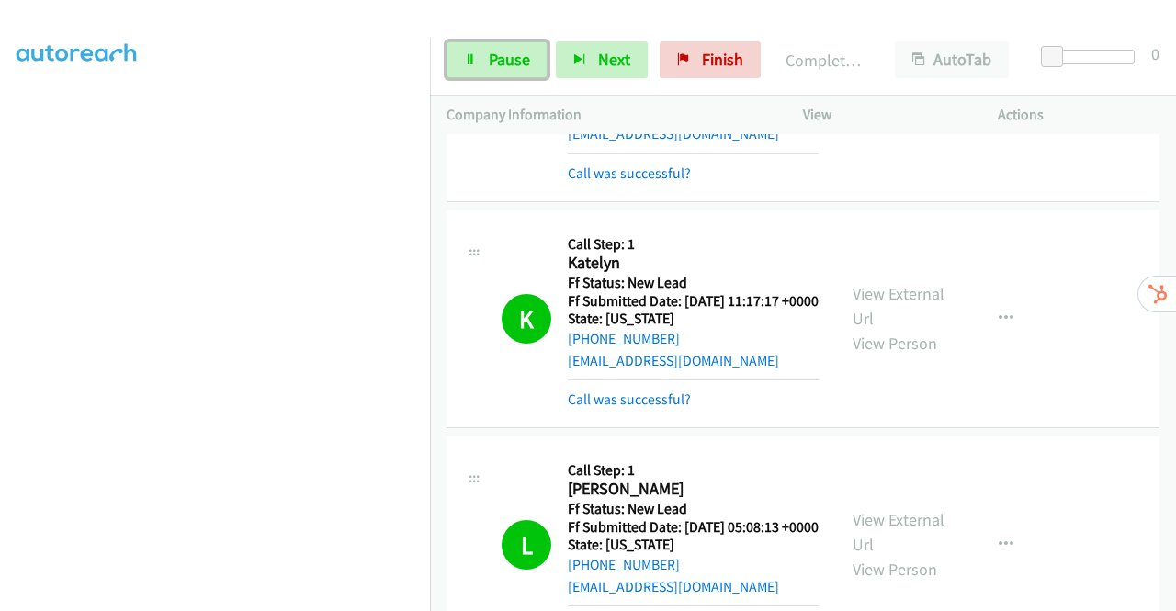
drag, startPoint x: 501, startPoint y: 52, endPoint x: 443, endPoint y: 50, distance: 58.8
click at [501, 52] on span "Pause" at bounding box center [509, 59] width 41 height 21
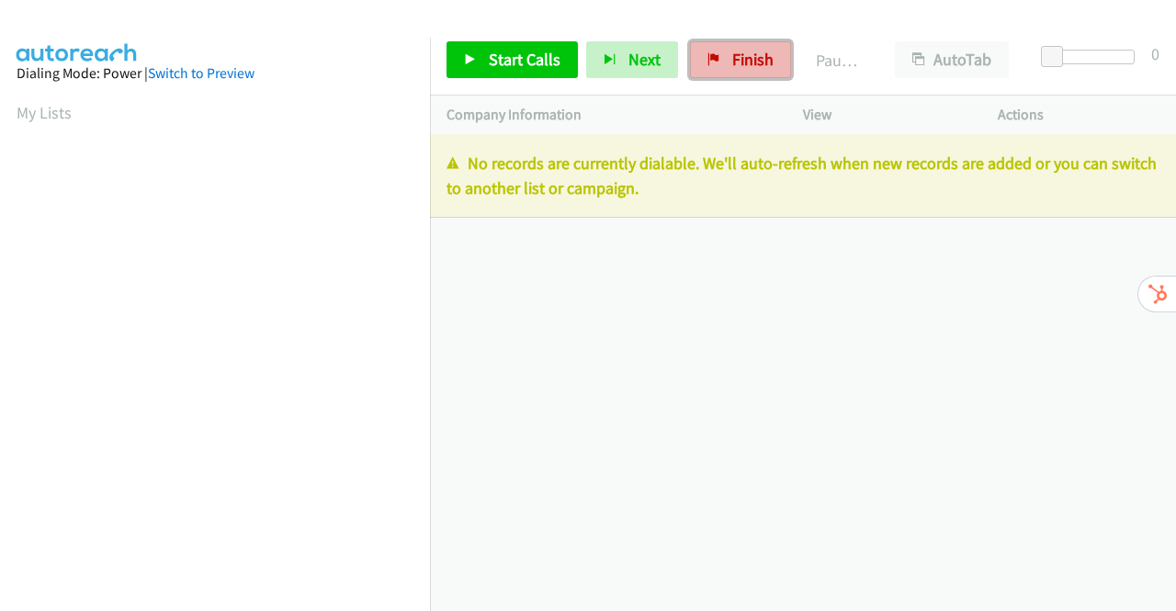
click at [737, 67] on span "Finish" at bounding box center [752, 59] width 41 height 21
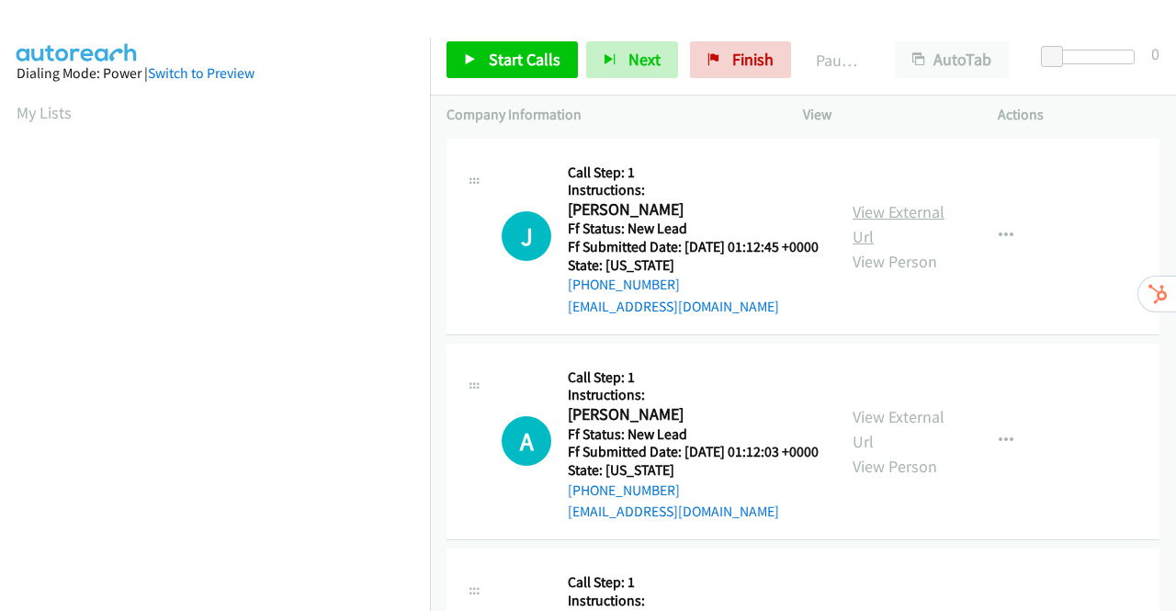
click at [909, 223] on link "View External Url" at bounding box center [898, 224] width 92 height 46
click at [904, 442] on link "View External Url" at bounding box center [898, 429] width 92 height 46
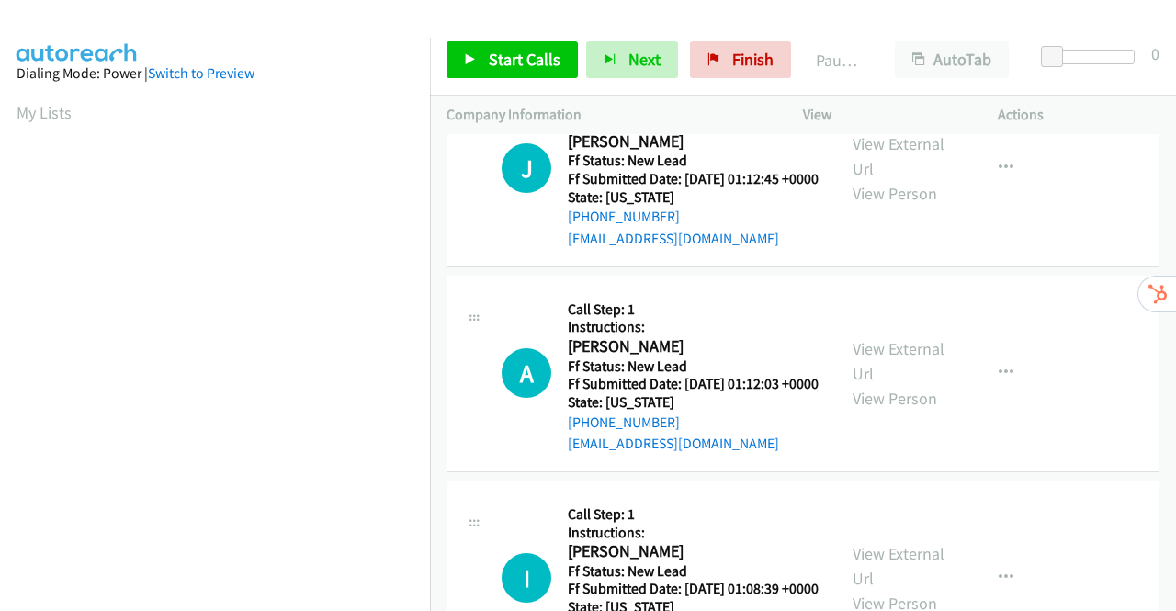
scroll to position [276, 0]
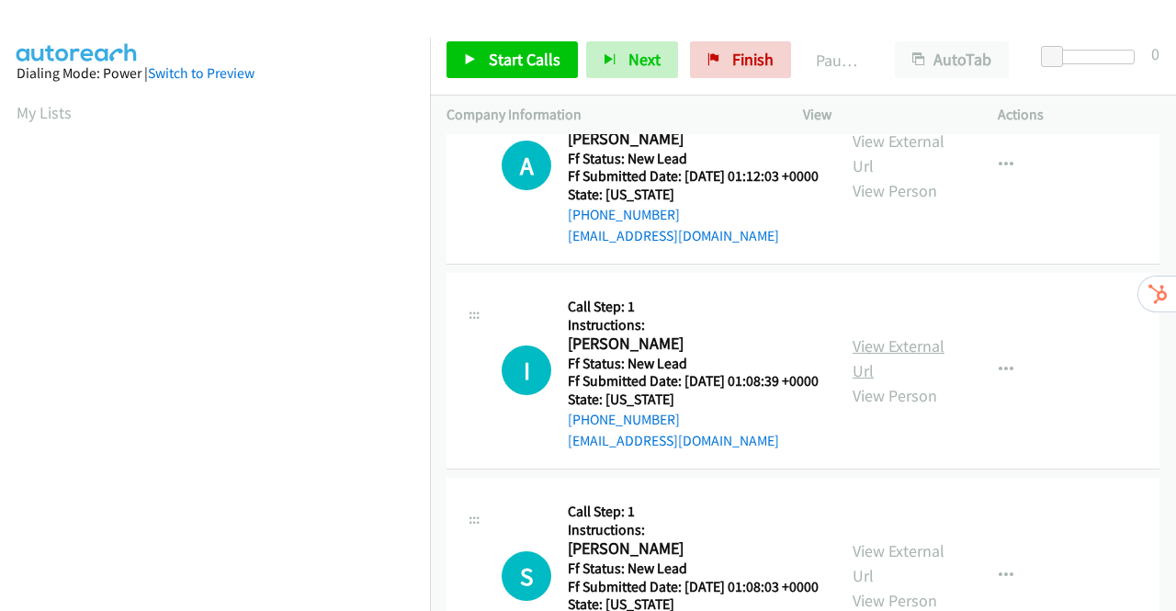
click at [883, 381] on link "View External Url" at bounding box center [898, 358] width 92 height 46
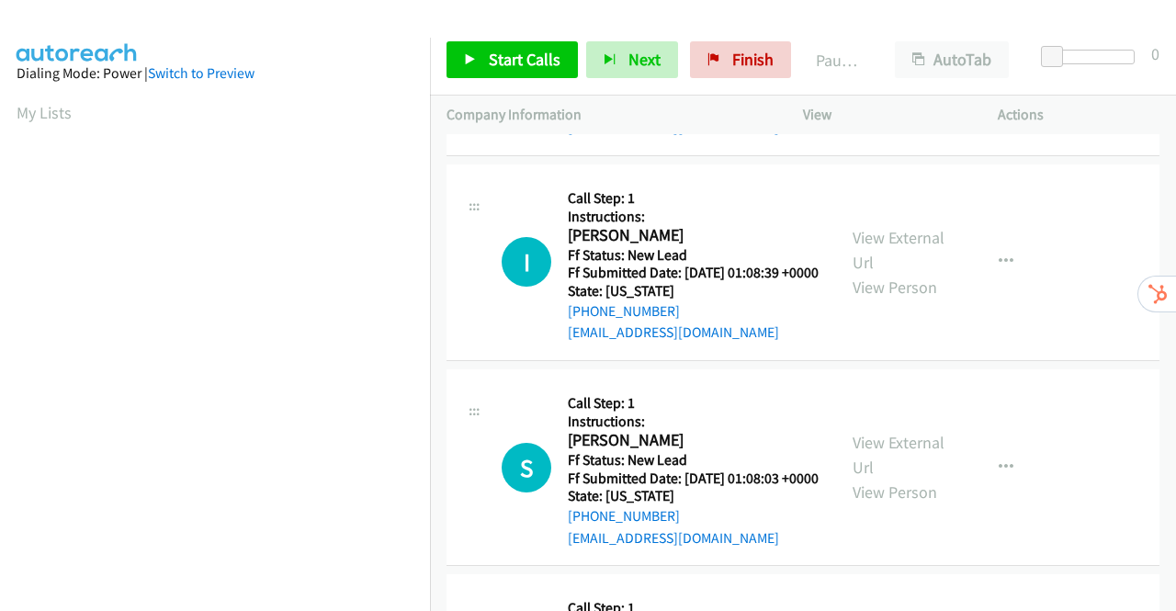
scroll to position [459, 0]
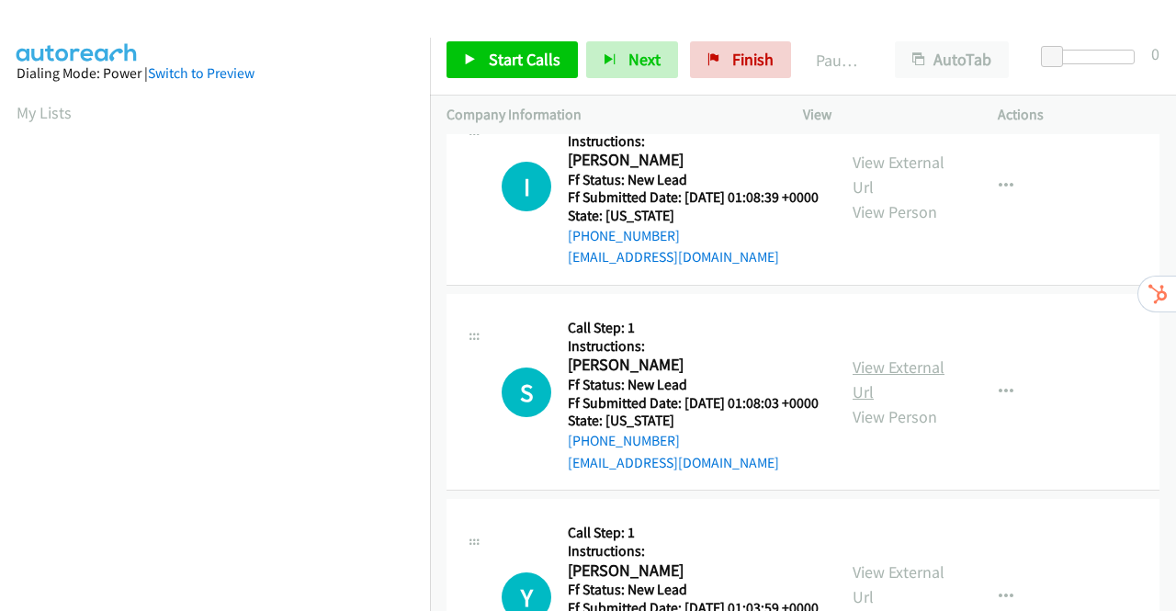
click at [885, 402] on link "View External Url" at bounding box center [898, 379] width 92 height 46
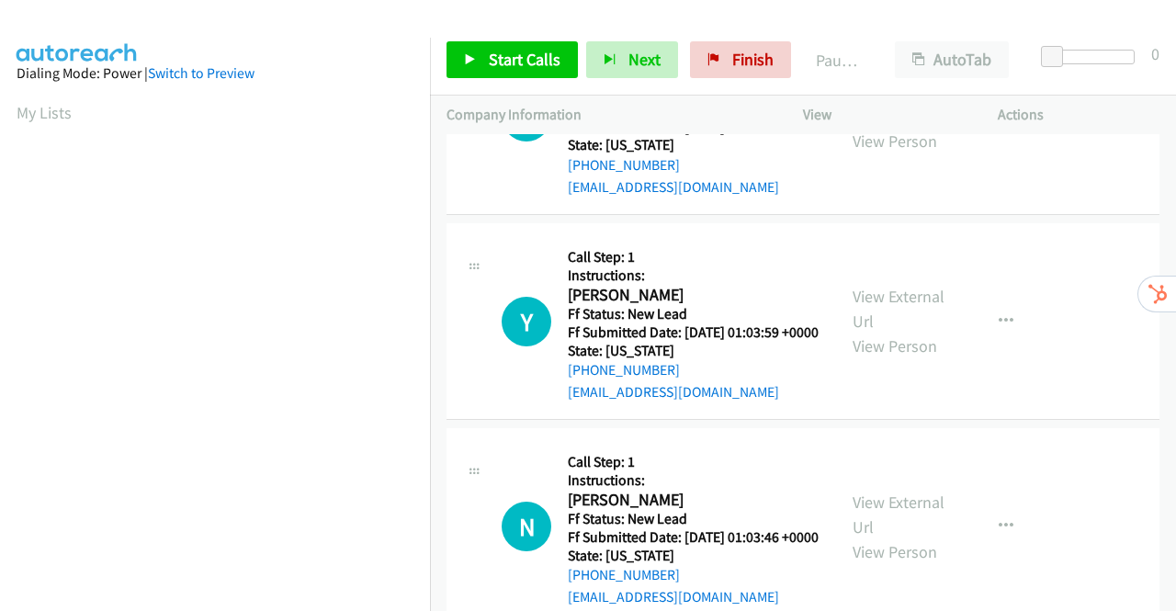
click at [890, 358] on div "View External Url View Person" at bounding box center [900, 321] width 96 height 74
click at [890, 332] on link "View External Url" at bounding box center [898, 309] width 92 height 46
click at [478, 51] on link "Start Calls" at bounding box center [511, 59] width 131 height 37
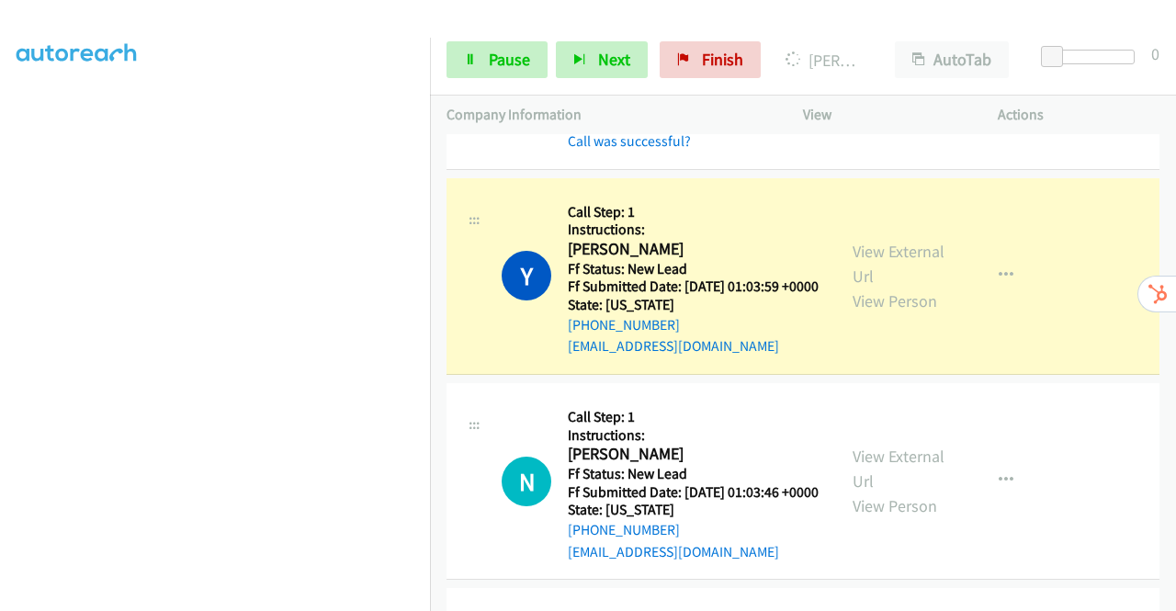
scroll to position [1120, 0]
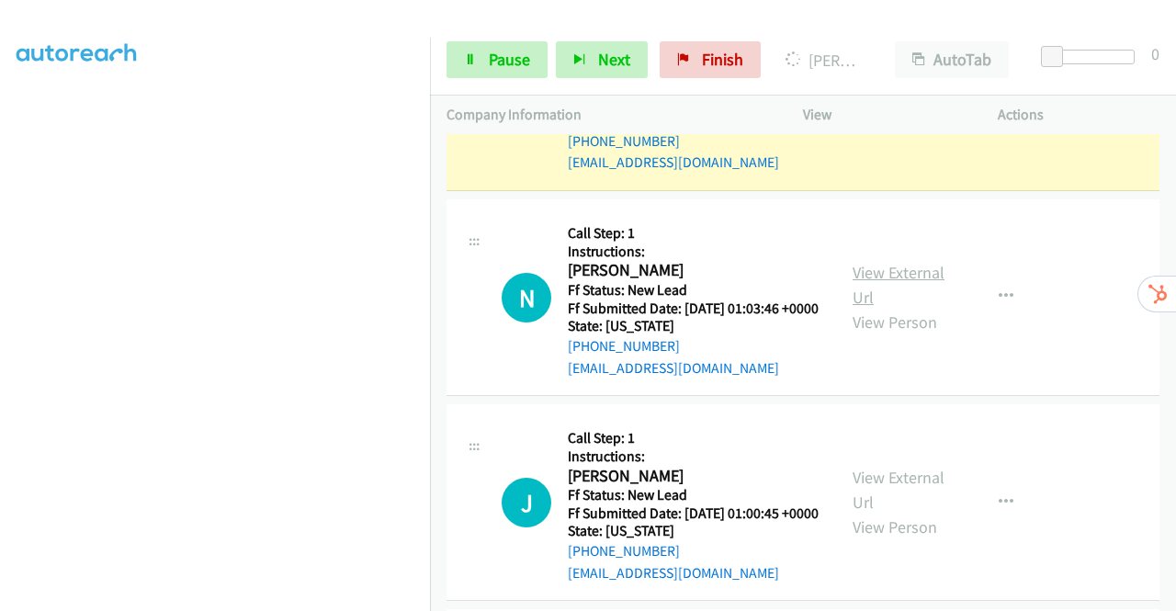
click at [897, 308] on link "View External Url" at bounding box center [898, 285] width 92 height 46
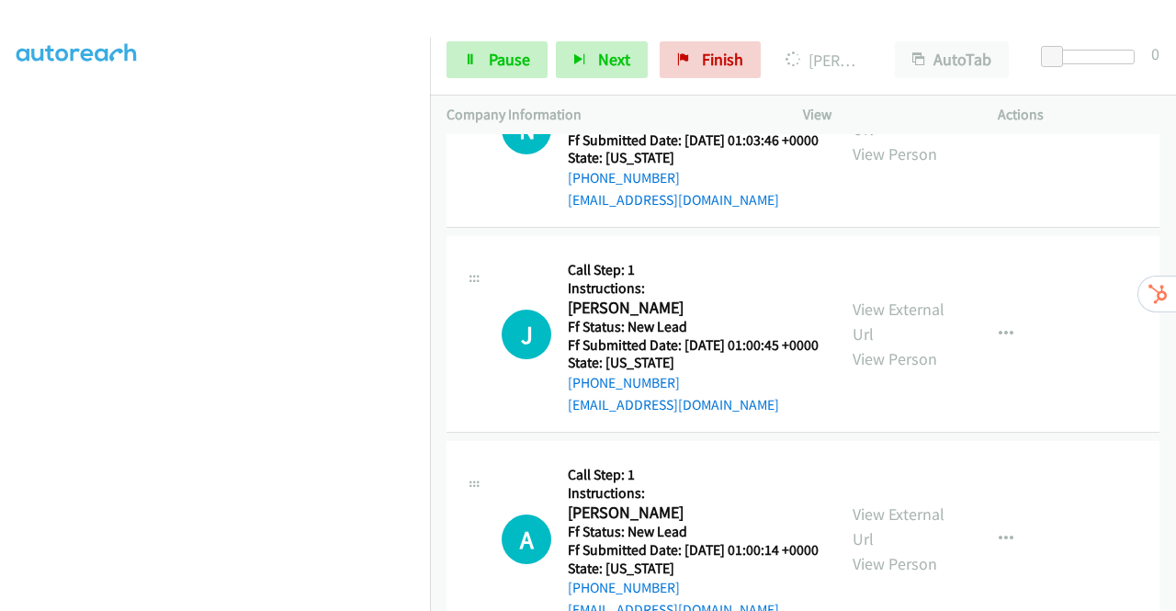
scroll to position [1396, 0]
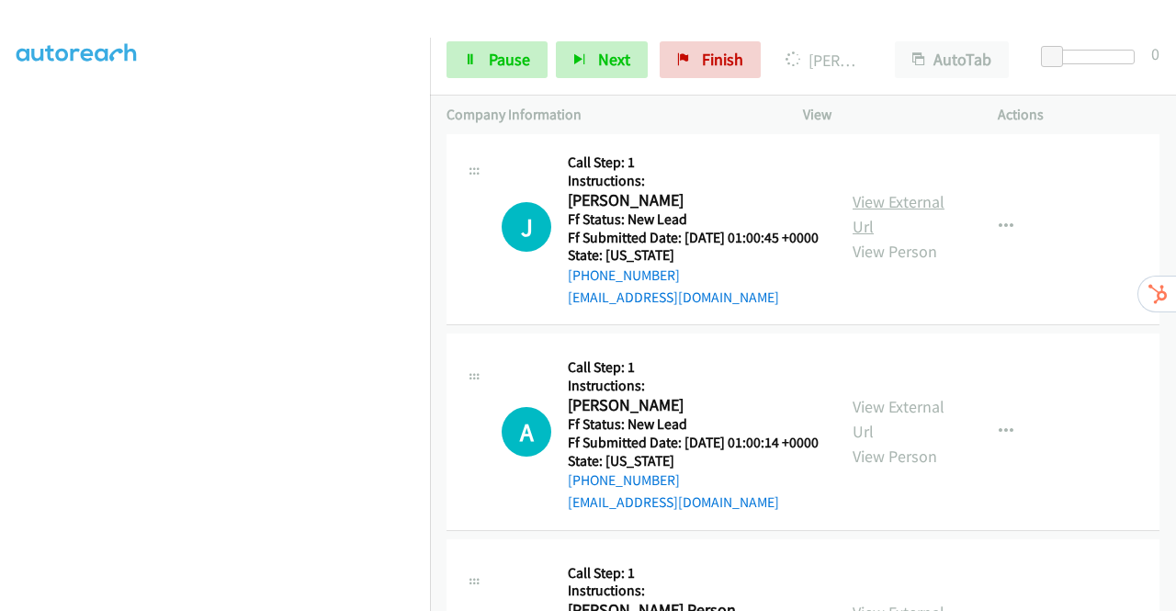
click at [871, 237] on link "View External Url" at bounding box center [898, 214] width 92 height 46
click at [874, 442] on link "View External Url" at bounding box center [898, 419] width 92 height 46
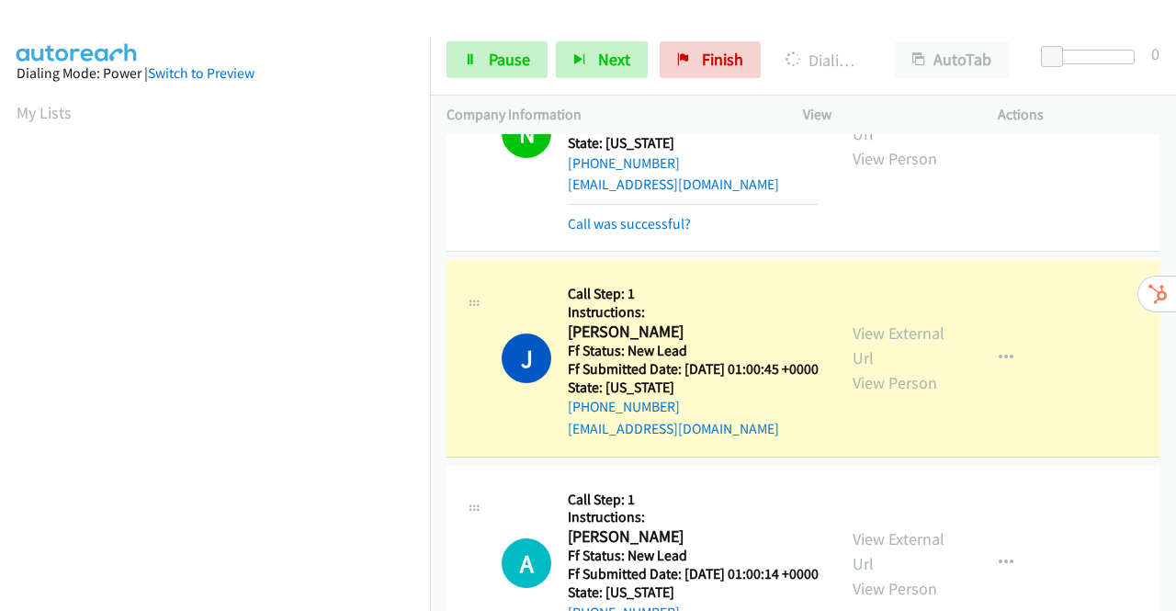
scroll to position [419, 0]
drag, startPoint x: 920, startPoint y: 207, endPoint x: 801, endPoint y: 108, distance: 154.6
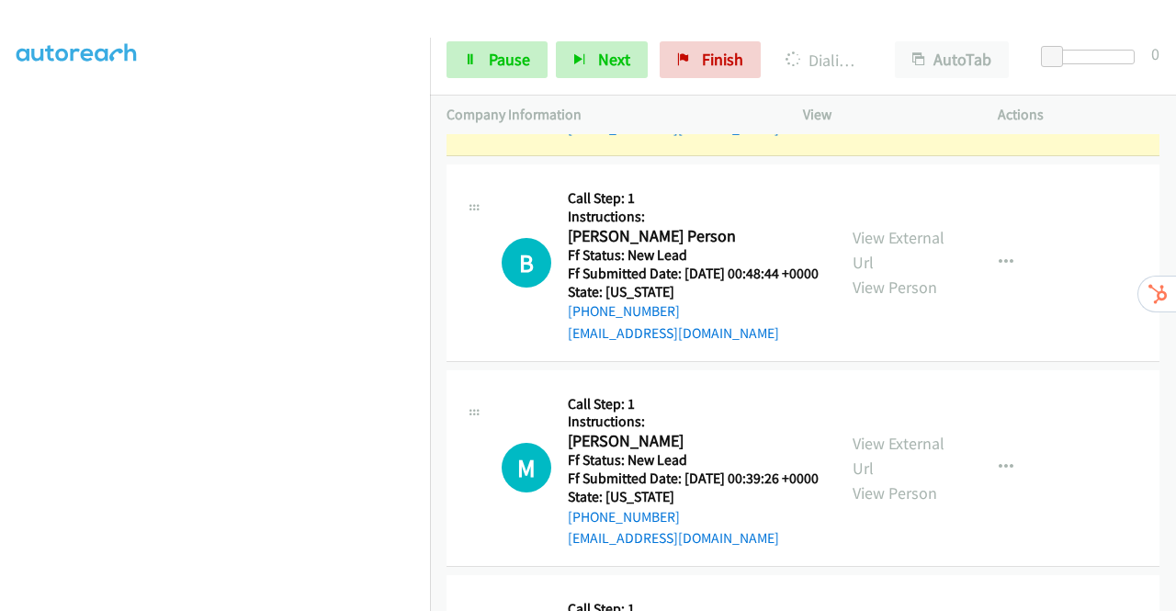
scroll to position [1894, 0]
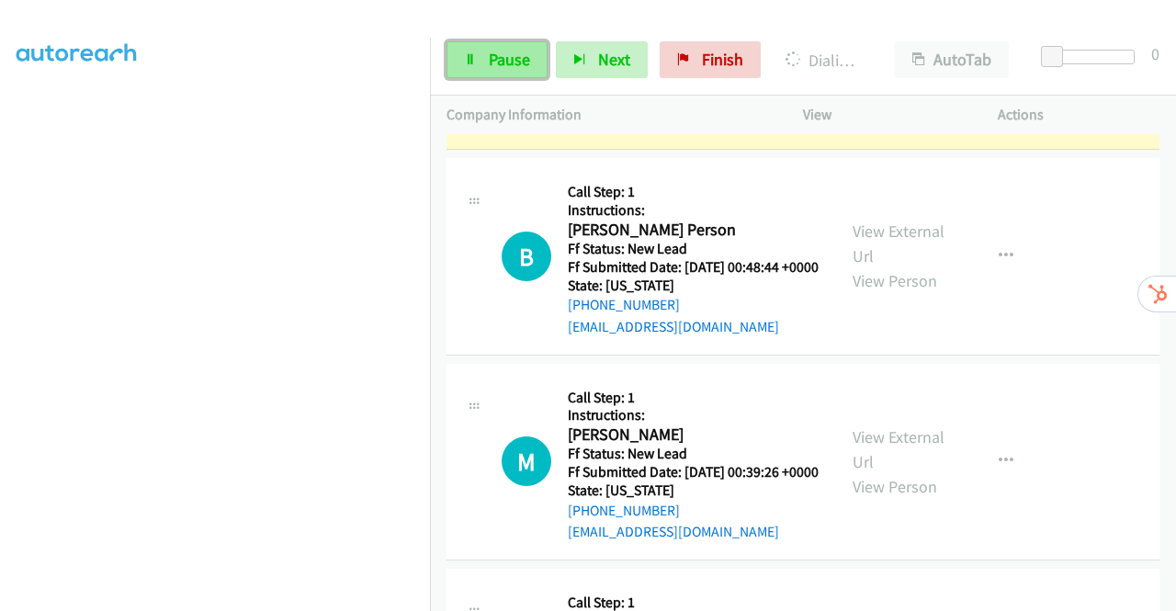
click at [485, 65] on link "Pause" at bounding box center [496, 59] width 101 height 37
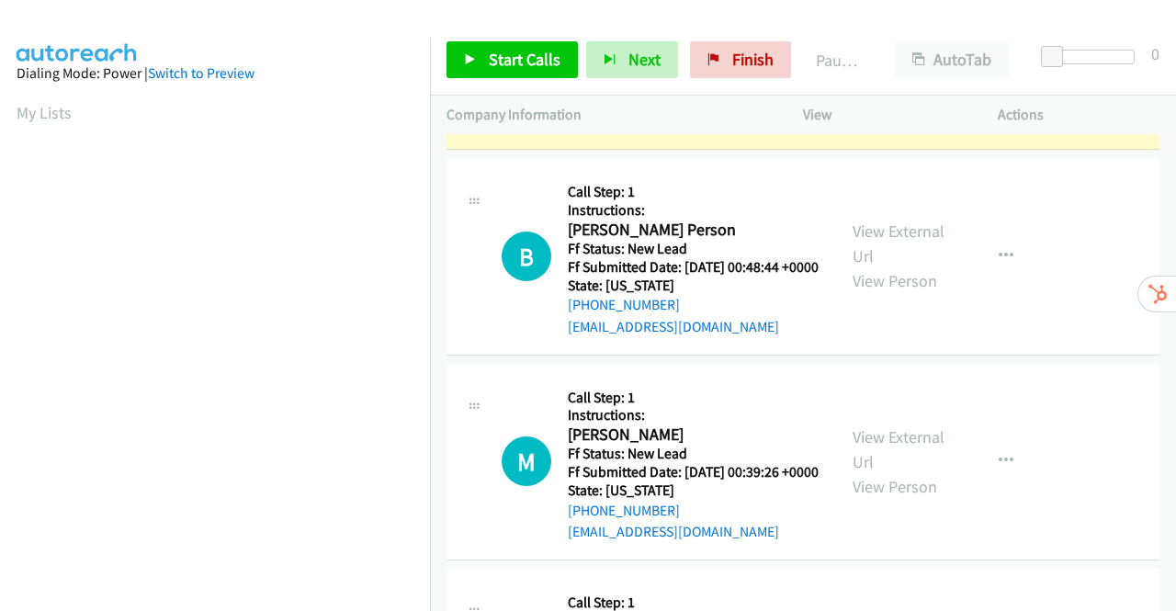
scroll to position [419, 0]
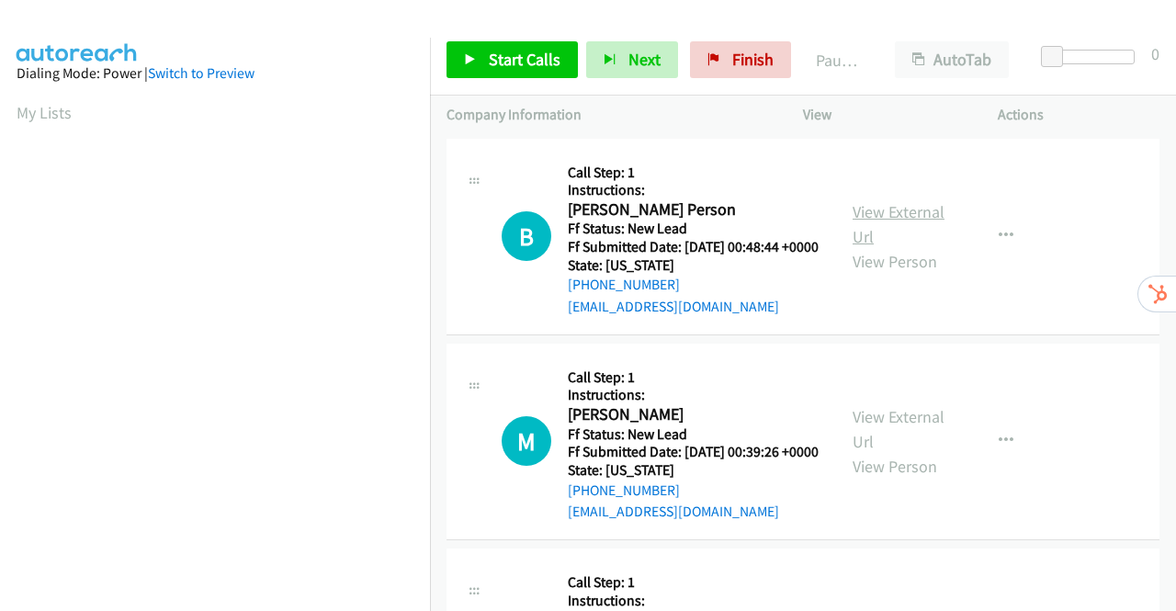
click at [882, 224] on link "View External Url" at bounding box center [898, 224] width 92 height 46
click at [900, 440] on link "View External Url" at bounding box center [898, 429] width 92 height 46
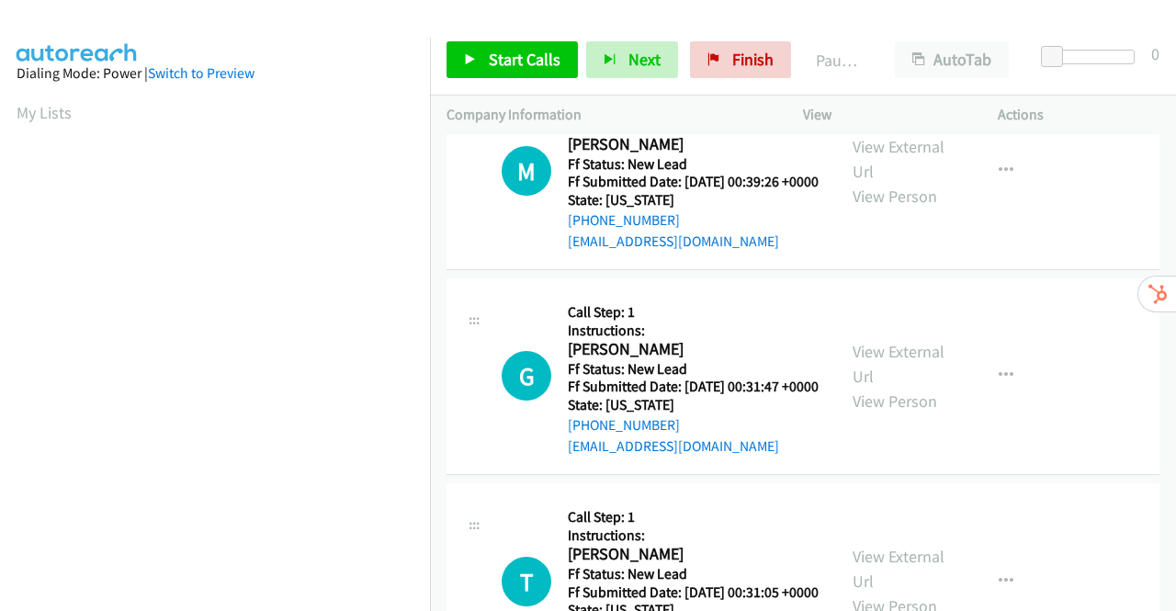
scroll to position [276, 0]
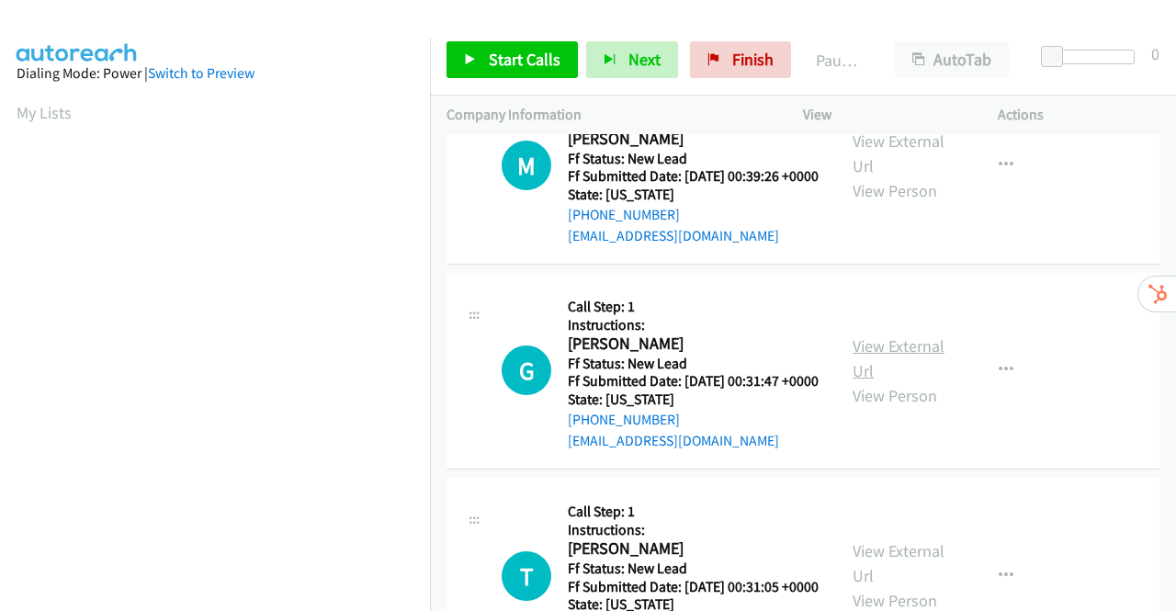
click at [887, 381] on link "View External Url" at bounding box center [898, 358] width 92 height 46
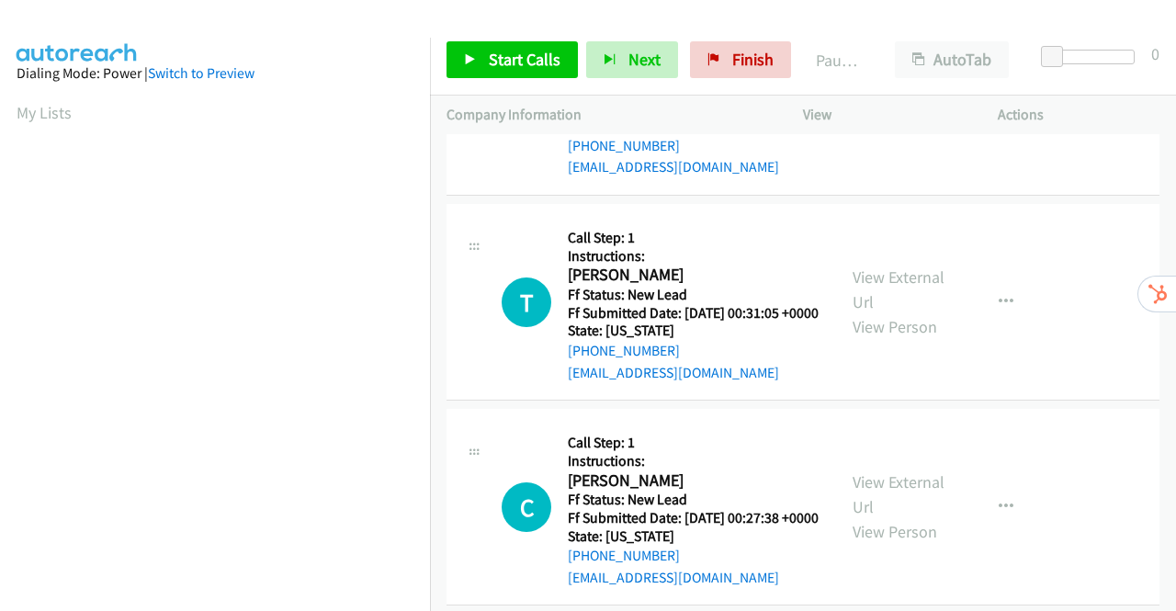
scroll to position [551, 0]
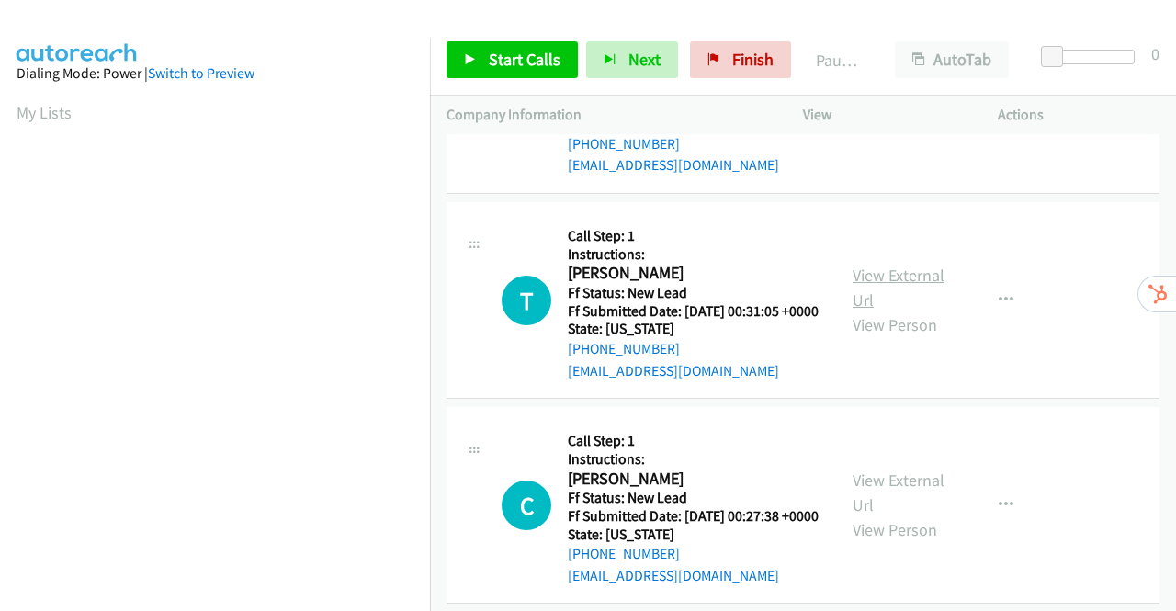
click at [869, 310] on link "View External Url" at bounding box center [898, 287] width 92 height 46
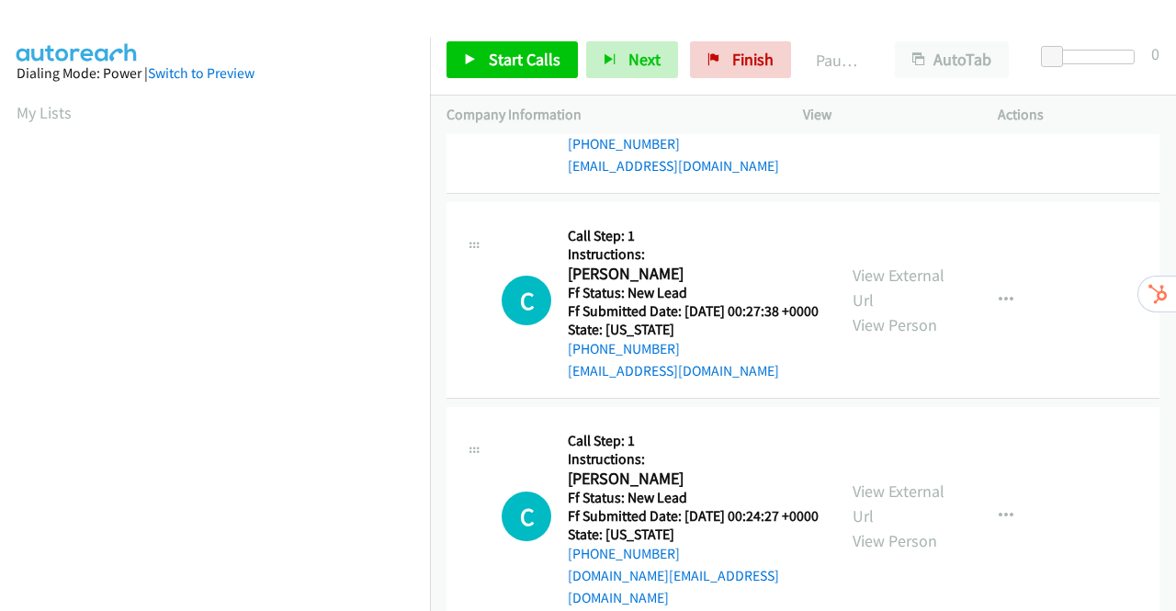
scroll to position [827, 0]
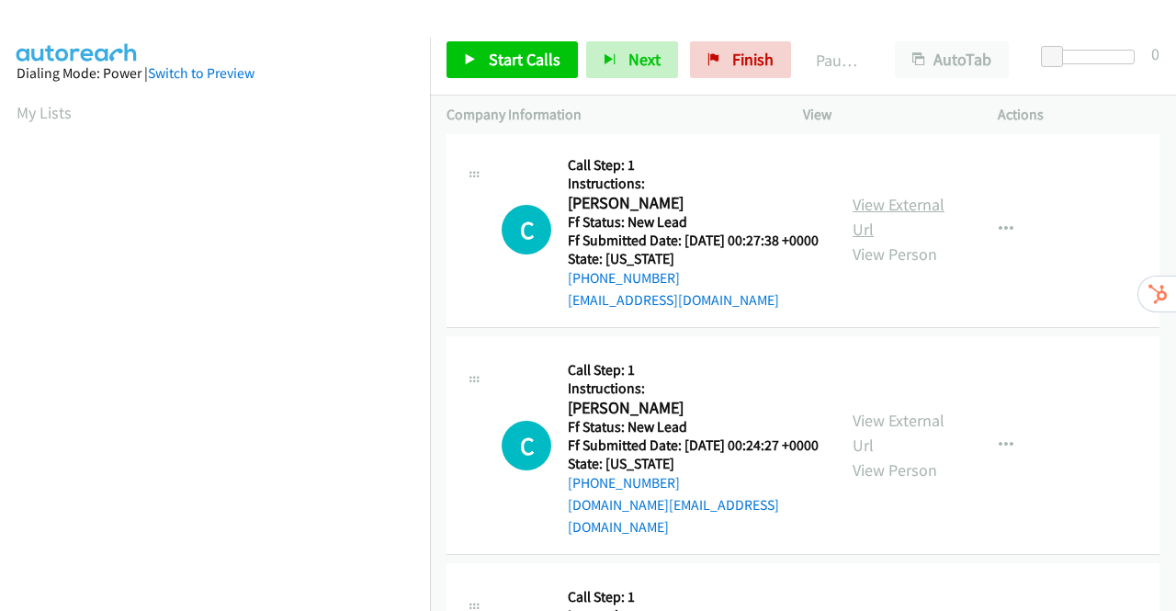
click at [863, 240] on link "View External Url" at bounding box center [898, 217] width 92 height 46
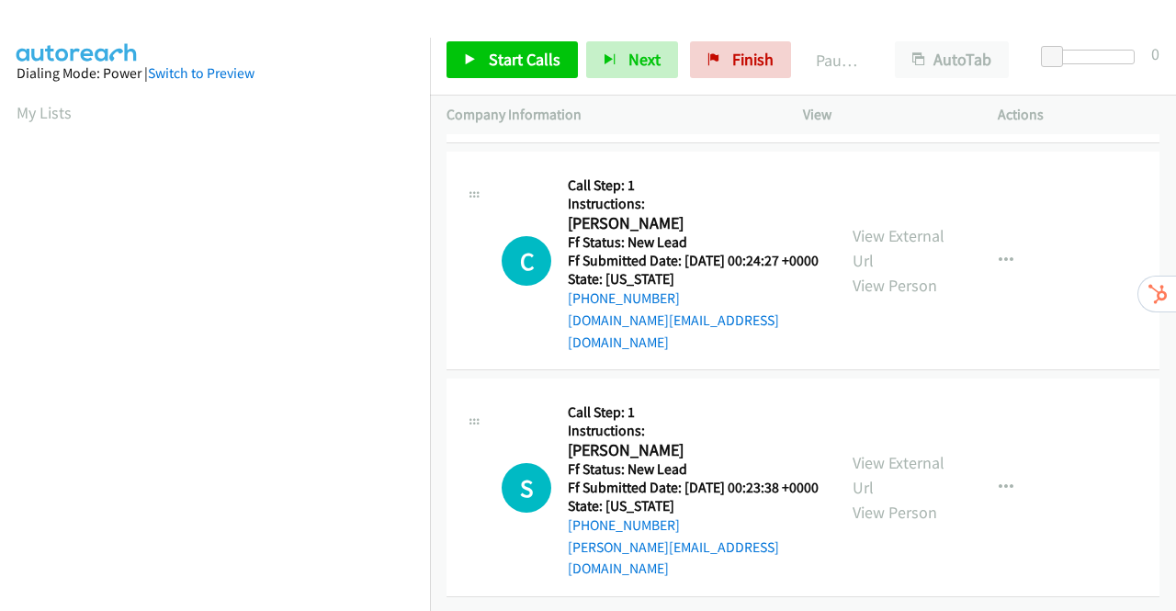
scroll to position [1010, 0]
click at [902, 272] on link "View External Url" at bounding box center [898, 249] width 92 height 46
click at [902, 452] on link "View External Url" at bounding box center [898, 475] width 92 height 46
click at [547, 56] on span "Start Calls" at bounding box center [525, 59] width 72 height 21
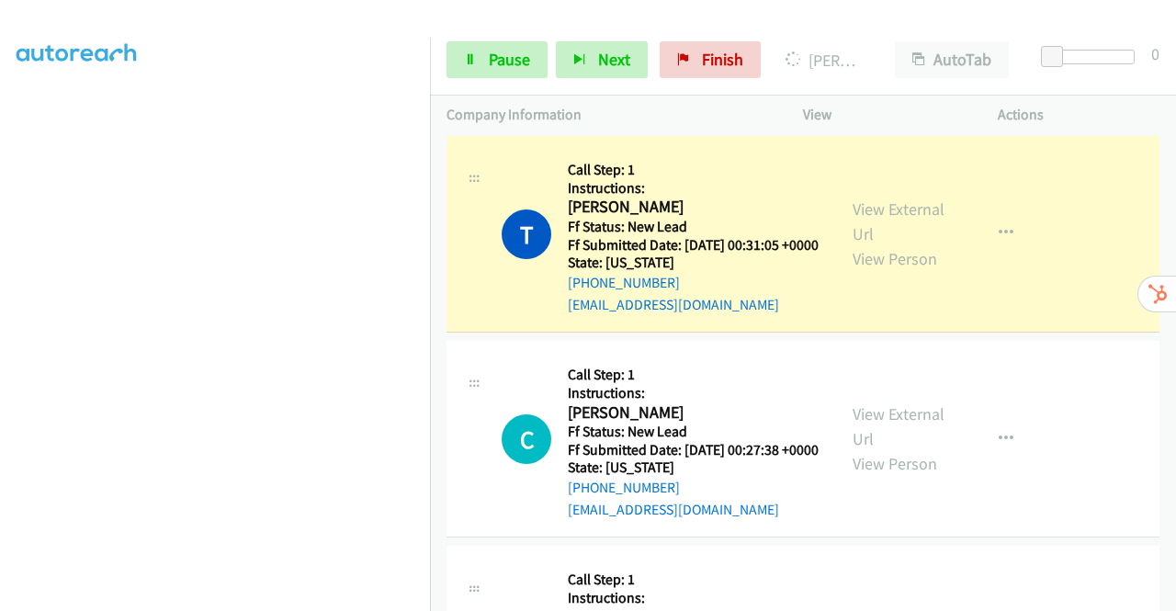
scroll to position [1010, 0]
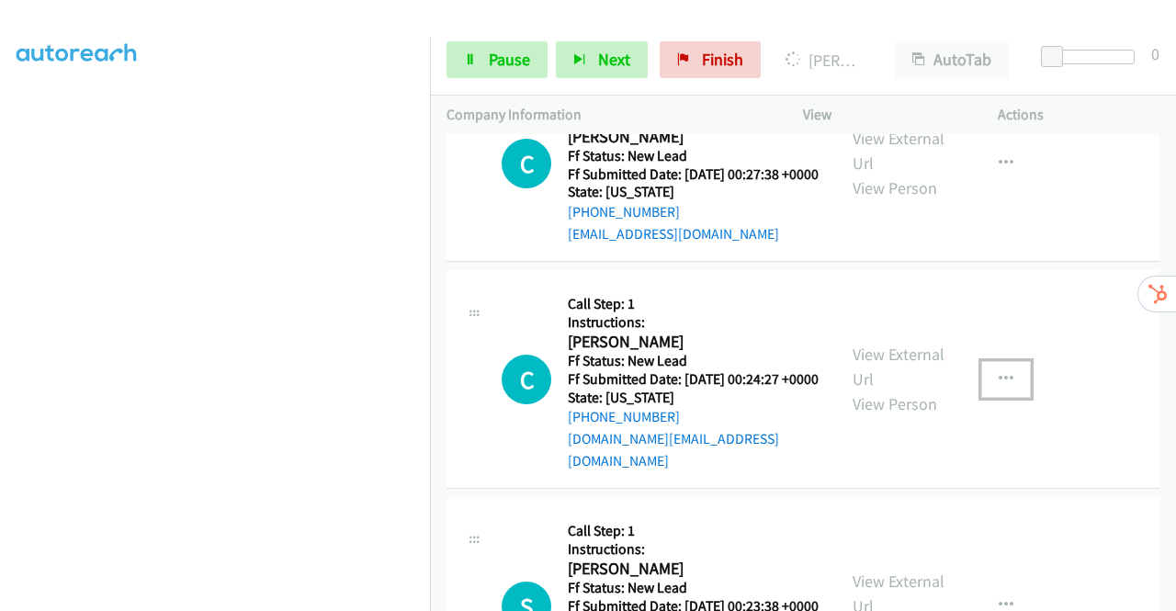
click at [998, 387] on icon "button" at bounding box center [1005, 379] width 15 height 15
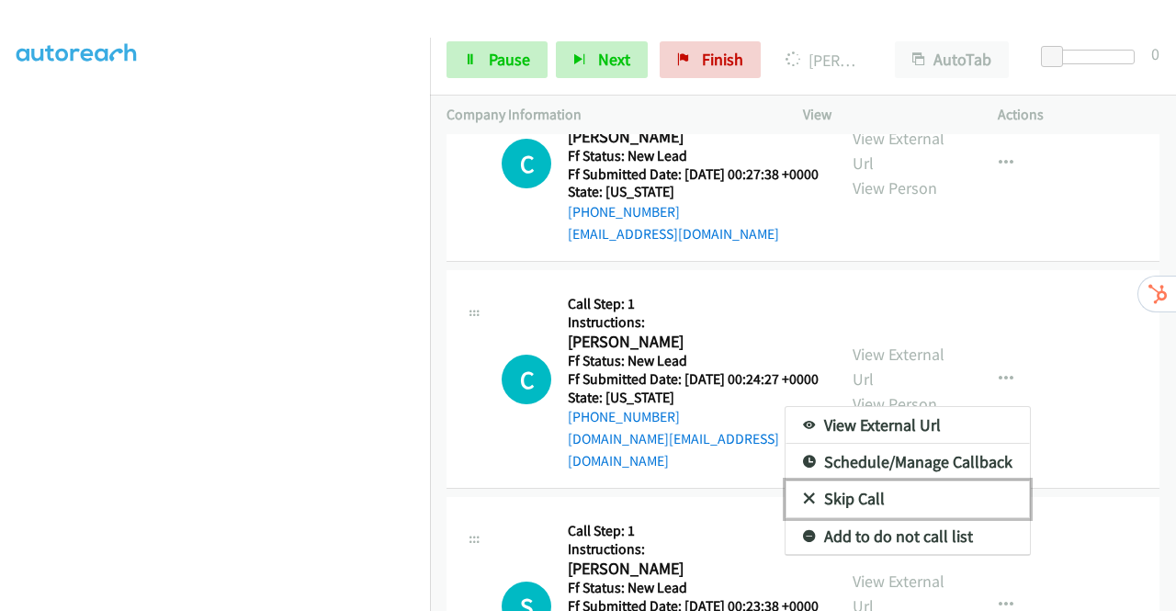
click at [849, 517] on link "Skip Call" at bounding box center [907, 498] width 244 height 37
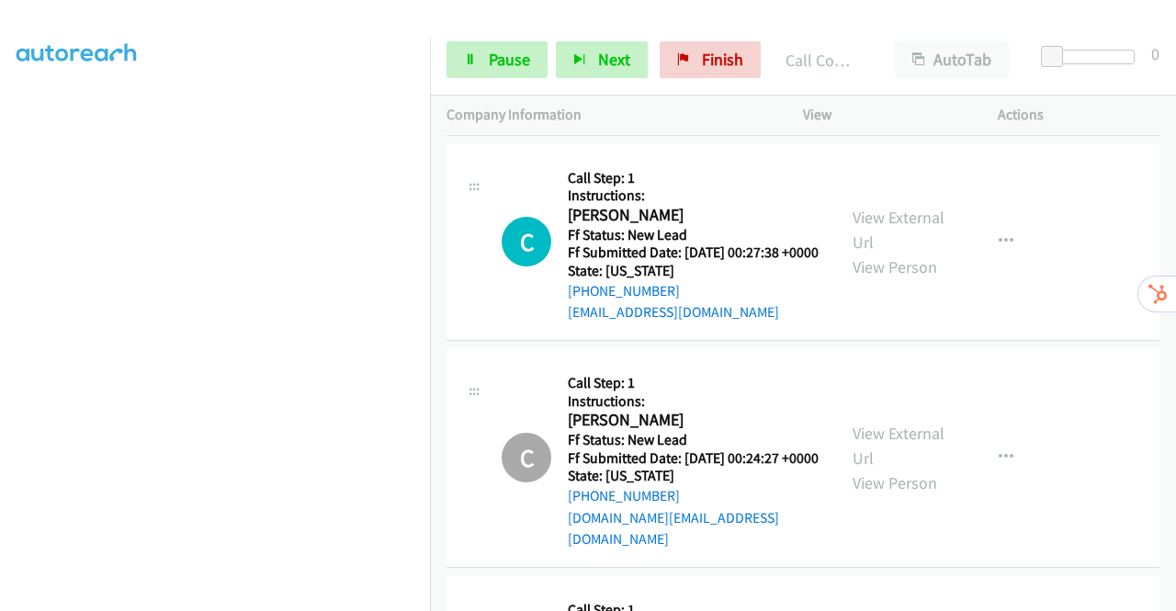
scroll to position [801, 0]
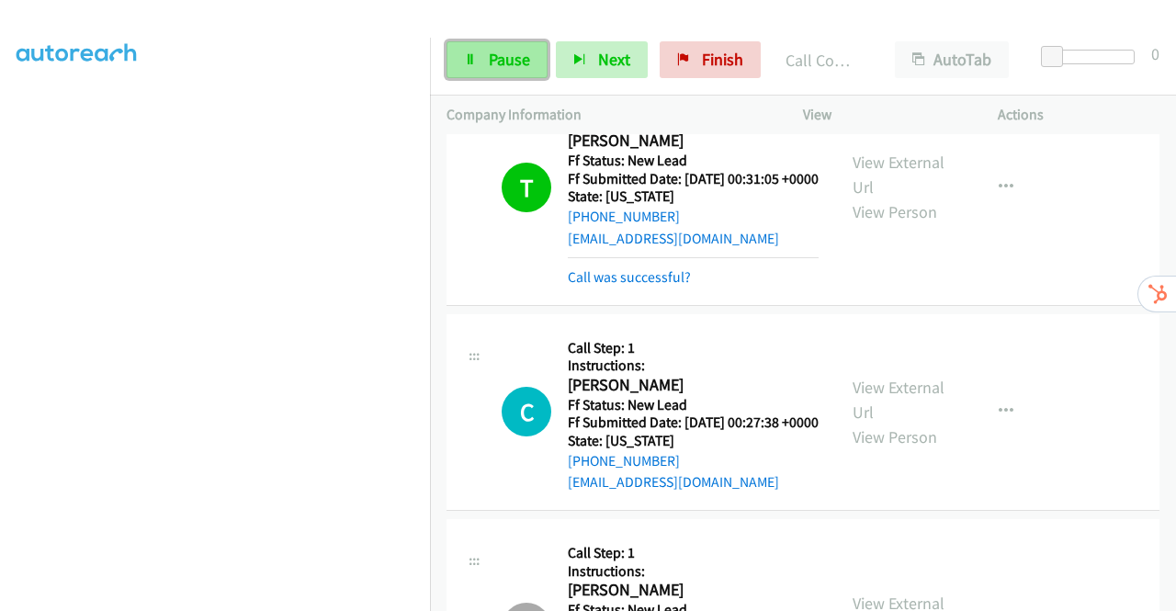
click at [489, 64] on span "Pause" at bounding box center [509, 59] width 41 height 21
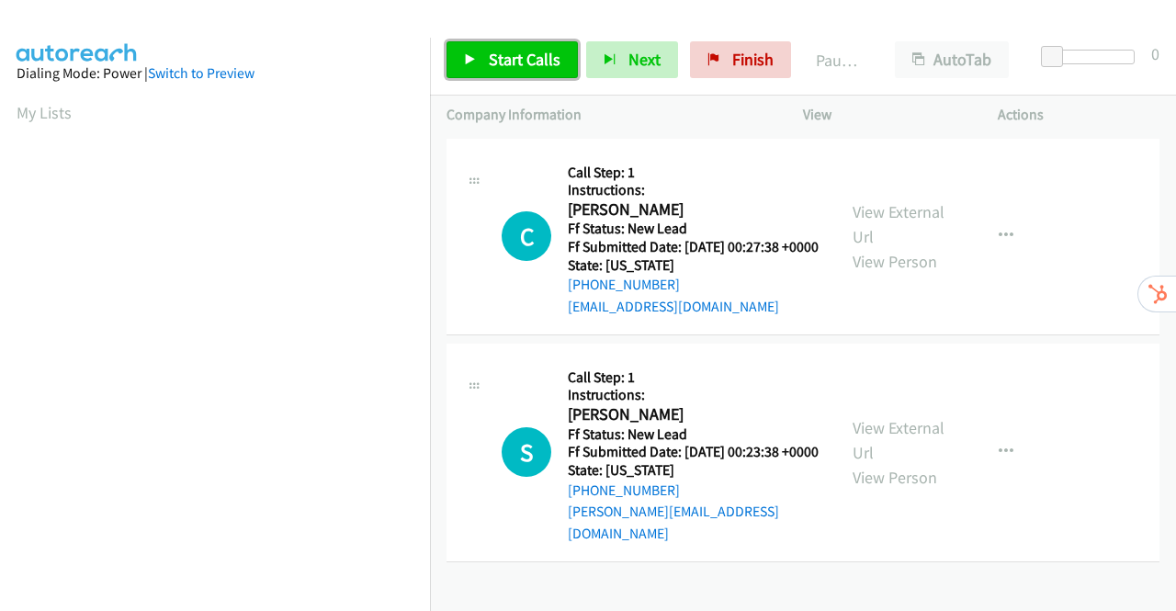
click at [499, 54] on span "Start Calls" at bounding box center [525, 59] width 72 height 21
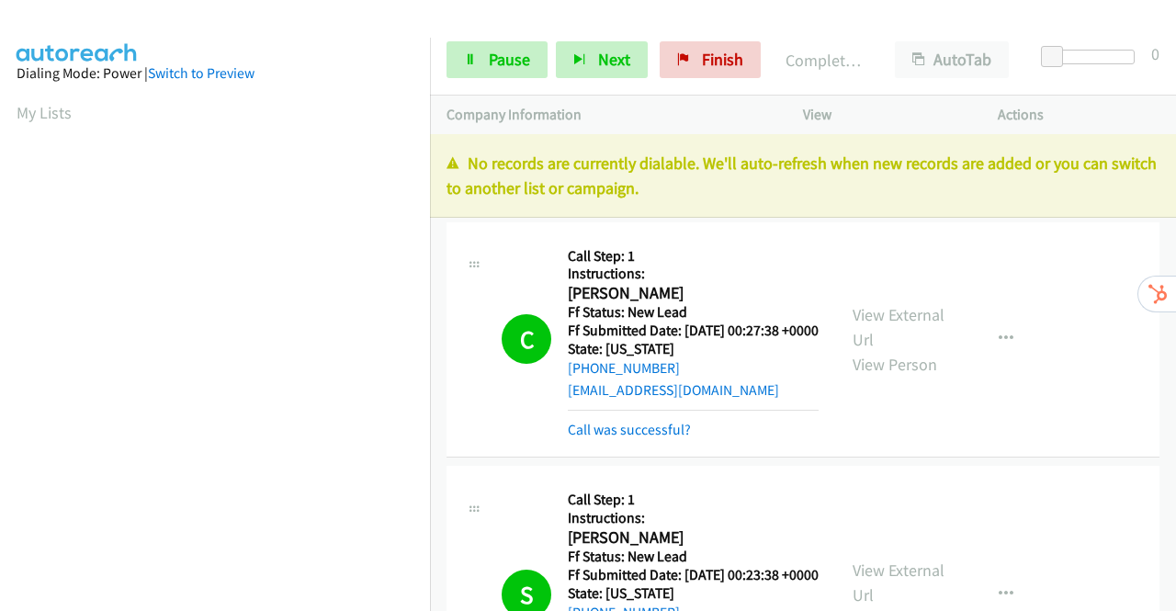
scroll to position [419, 0]
click at [705, 51] on span "Finish" at bounding box center [722, 59] width 41 height 21
